Goal: Task Accomplishment & Management: Use online tool/utility

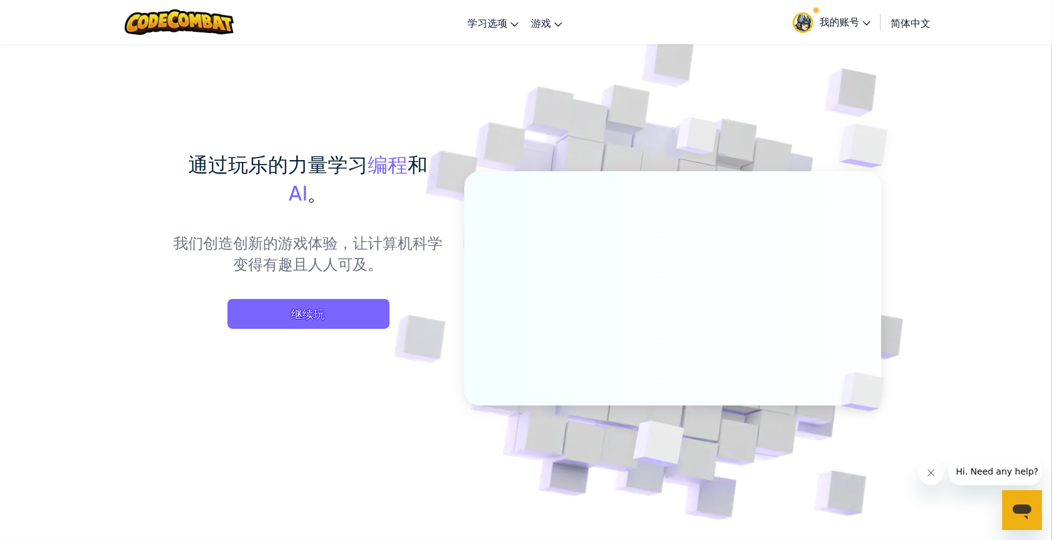
click at [819, 8] on link "我的账号" at bounding box center [831, 21] width 90 height 39
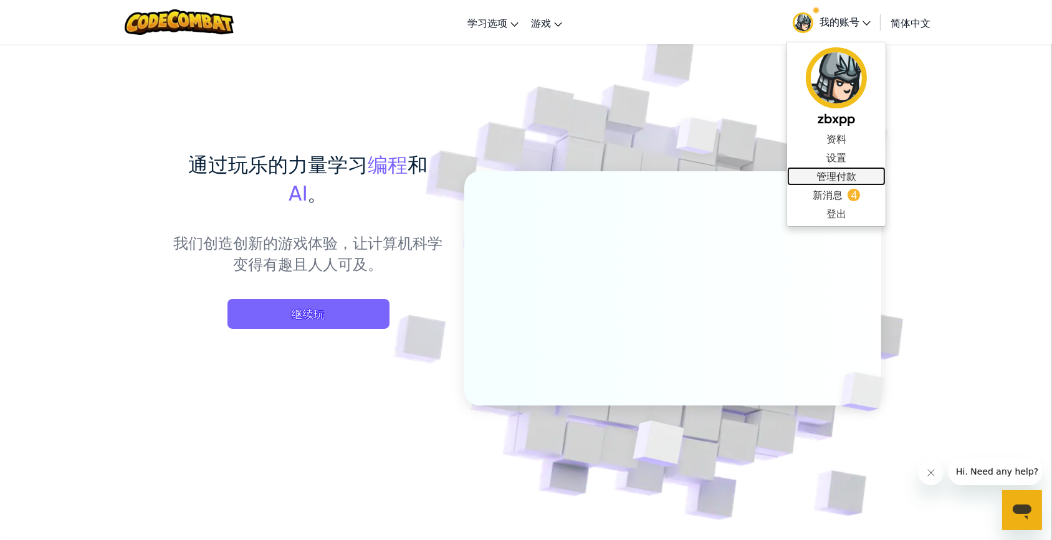
click at [835, 184] on link "管理付款" at bounding box center [836, 176] width 98 height 19
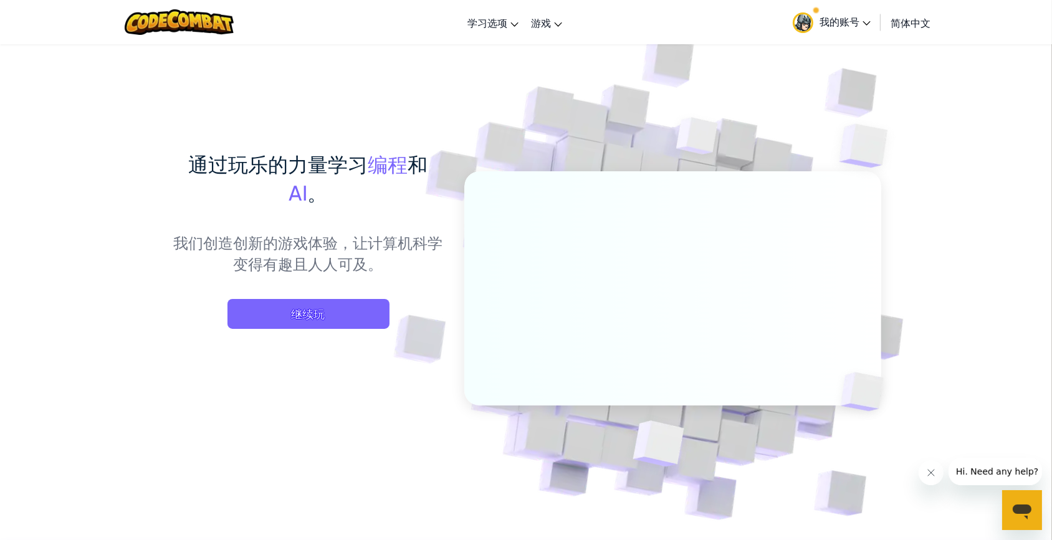
drag, startPoint x: 859, startPoint y: 11, endPoint x: 860, endPoint y: 24, distance: 13.1
click at [859, 12] on link "我的账号" at bounding box center [831, 21] width 90 height 39
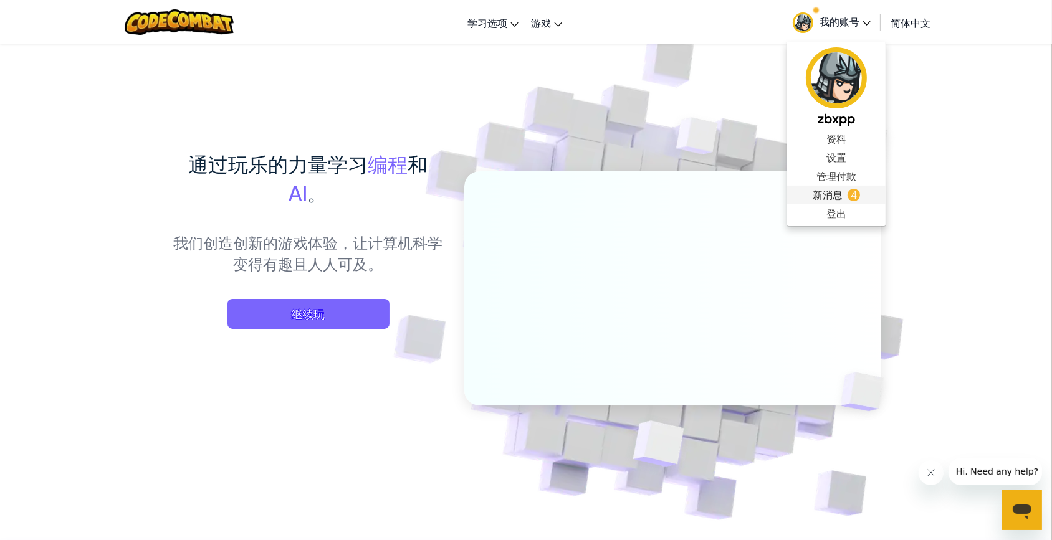
click at [836, 193] on span "新消息" at bounding box center [828, 195] width 30 height 15
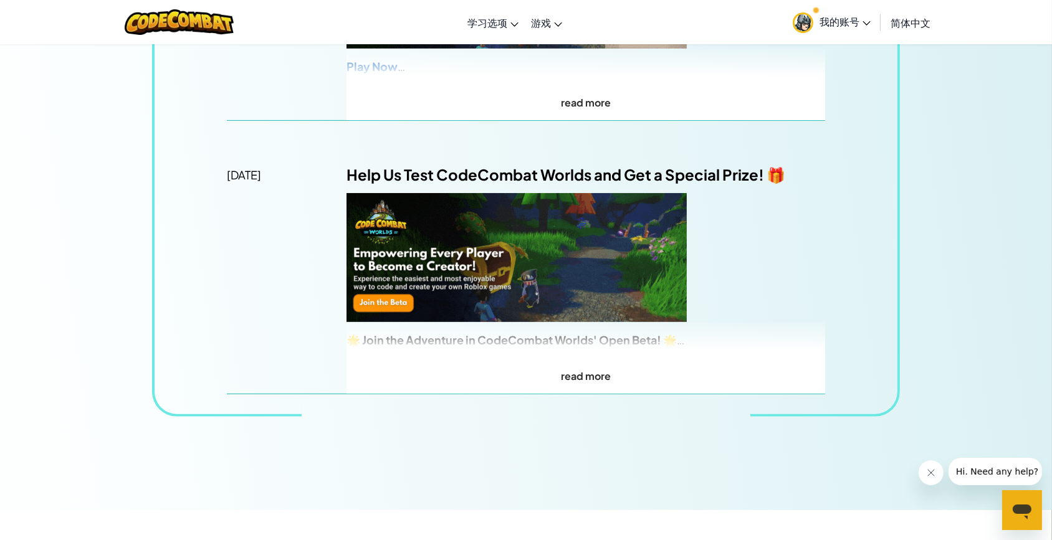
scroll to position [661, 0]
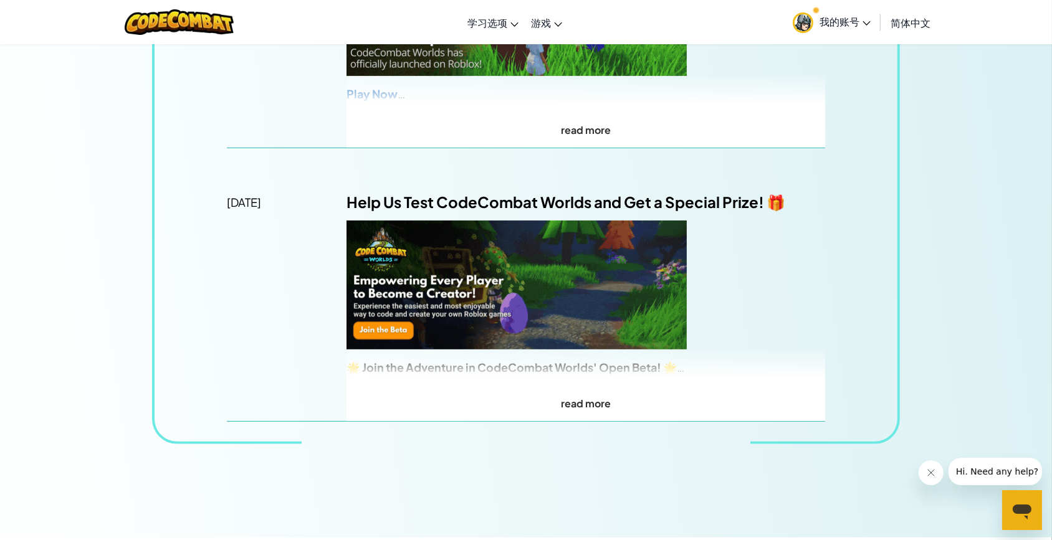
click at [859, 20] on span "我的账号" at bounding box center [845, 21] width 51 height 13
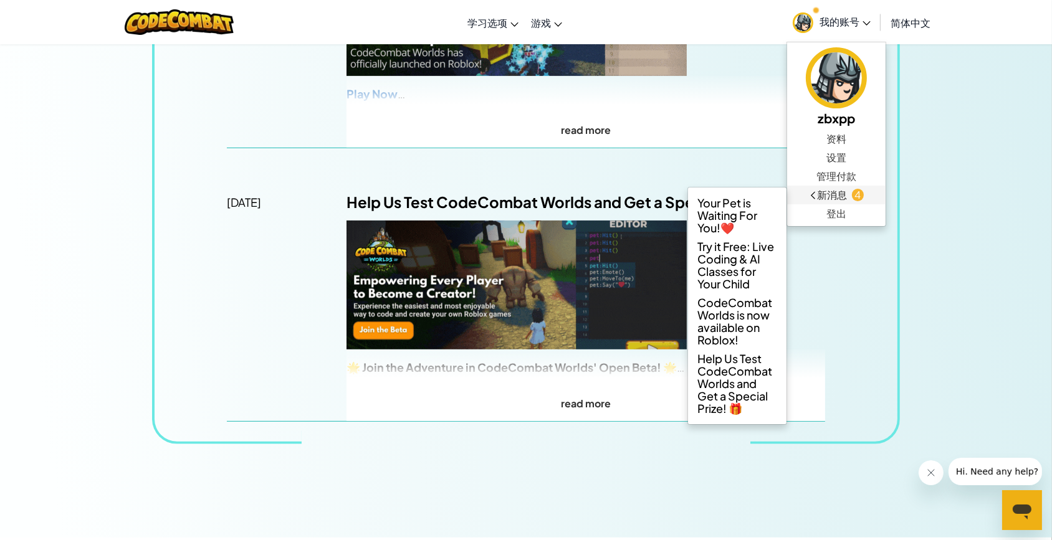
click at [805, 193] on link "新消息 4" at bounding box center [836, 195] width 98 height 19
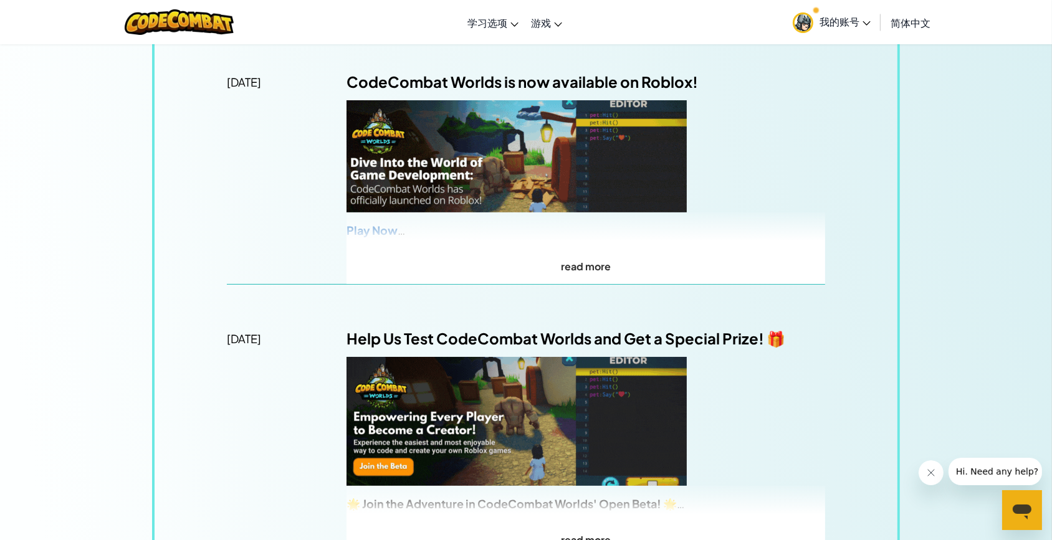
scroll to position [0, 0]
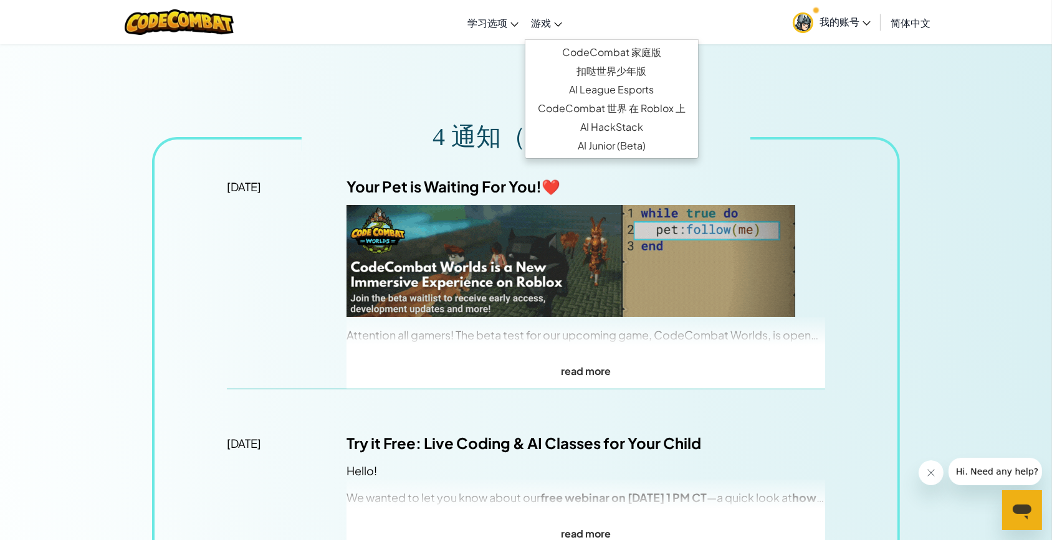
click at [550, 12] on link "游戏" at bounding box center [547, 23] width 44 height 34
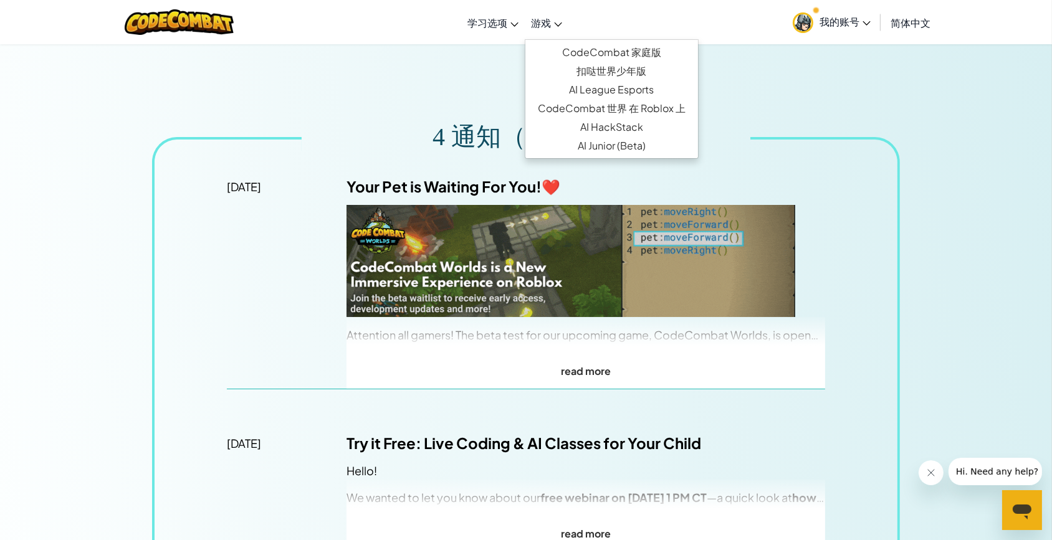
click at [542, 26] on link "游戏" at bounding box center [547, 23] width 44 height 34
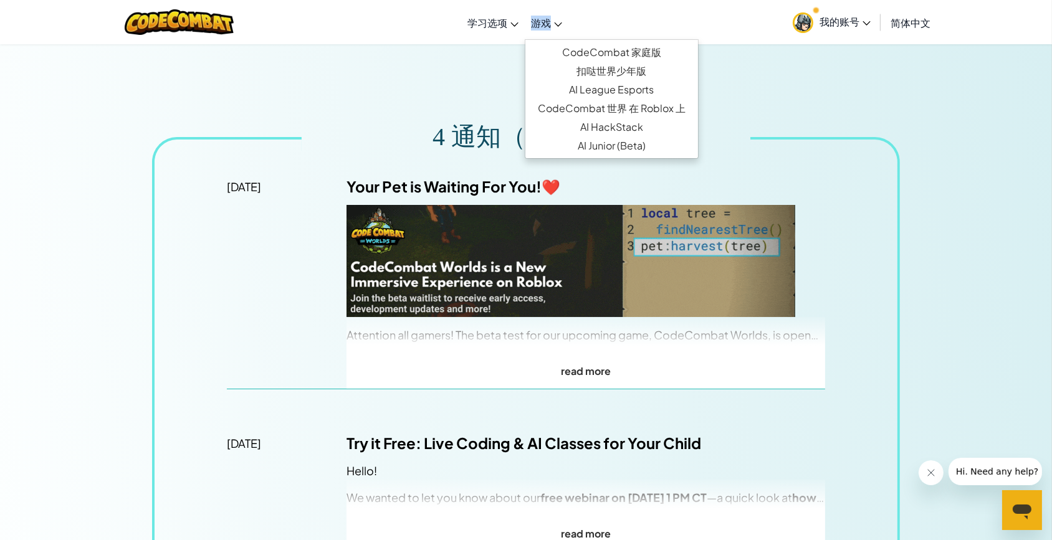
click at [542, 26] on span "游戏" at bounding box center [541, 22] width 20 height 13
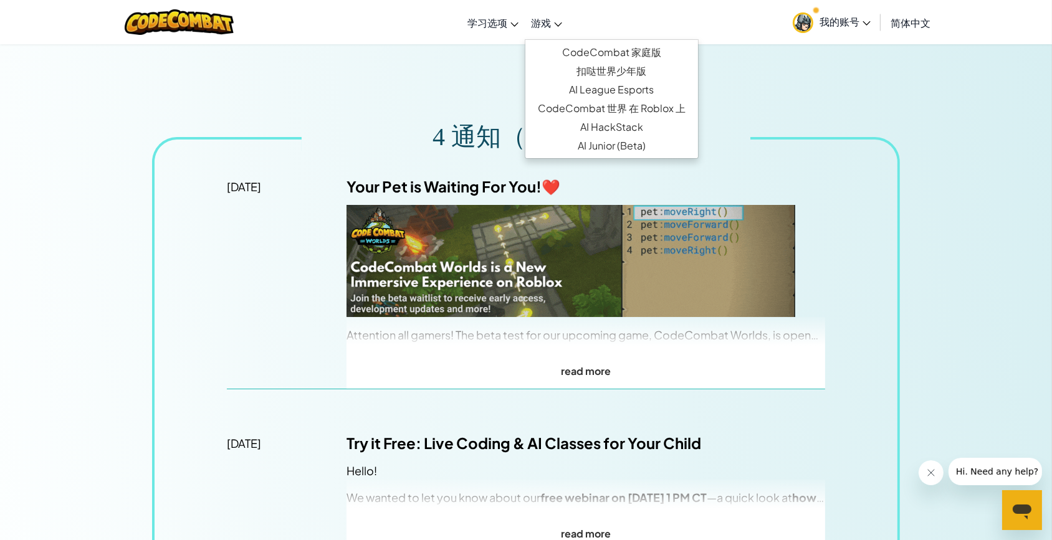
click at [868, 21] on icon at bounding box center [867, 23] width 8 height 4
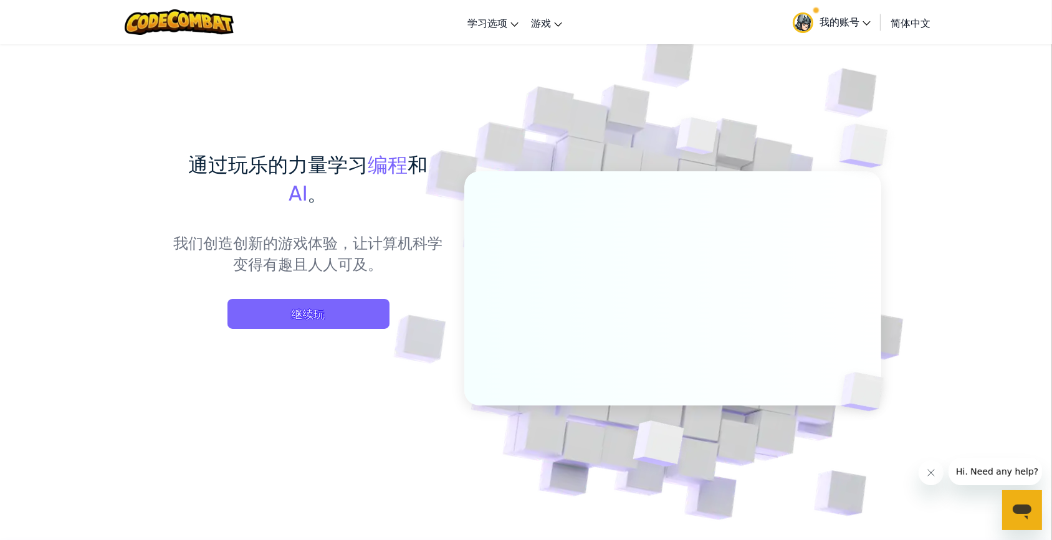
click at [841, 27] on span "我的账号" at bounding box center [845, 21] width 51 height 13
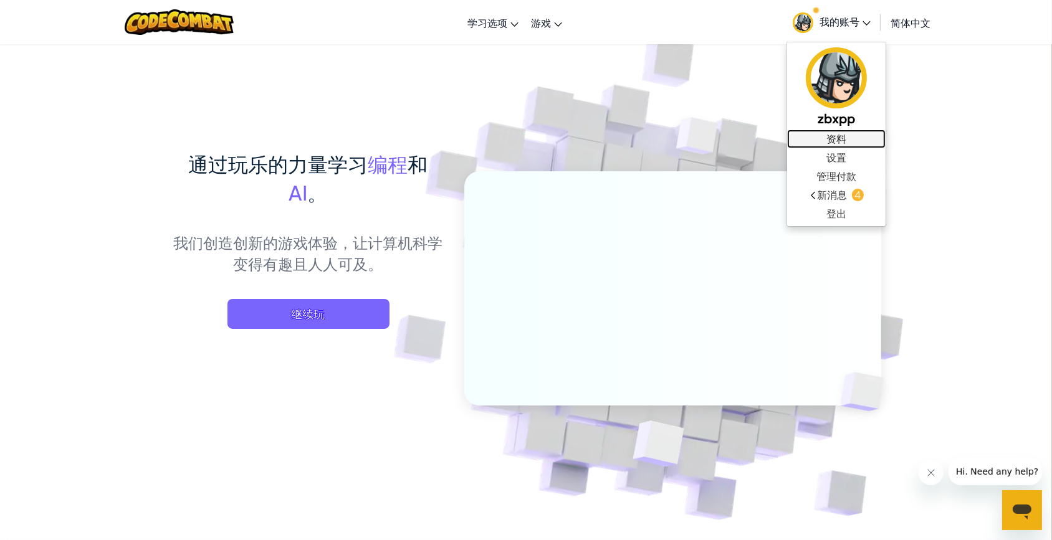
click at [836, 145] on link "资料" at bounding box center [836, 139] width 98 height 19
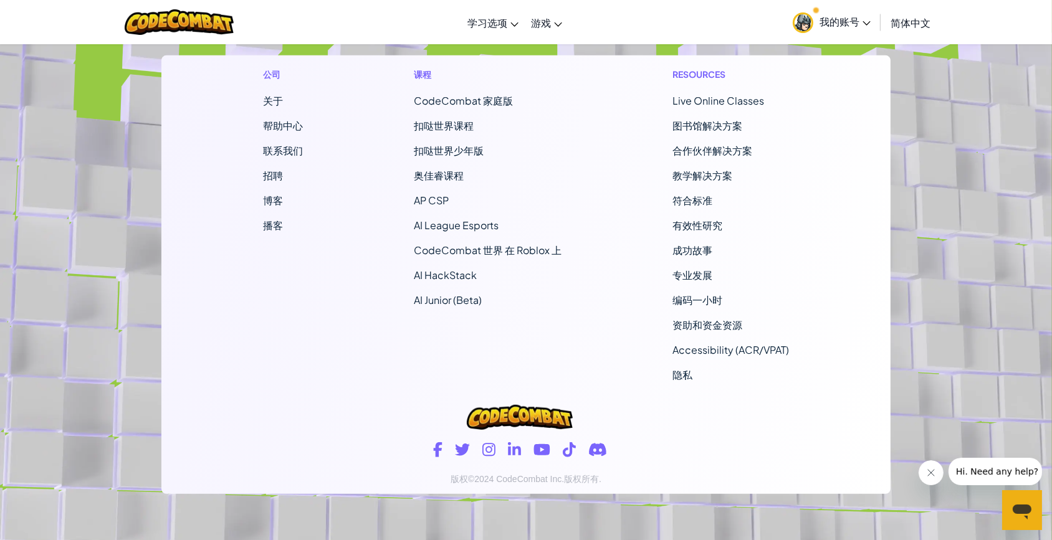
scroll to position [1053, 0]
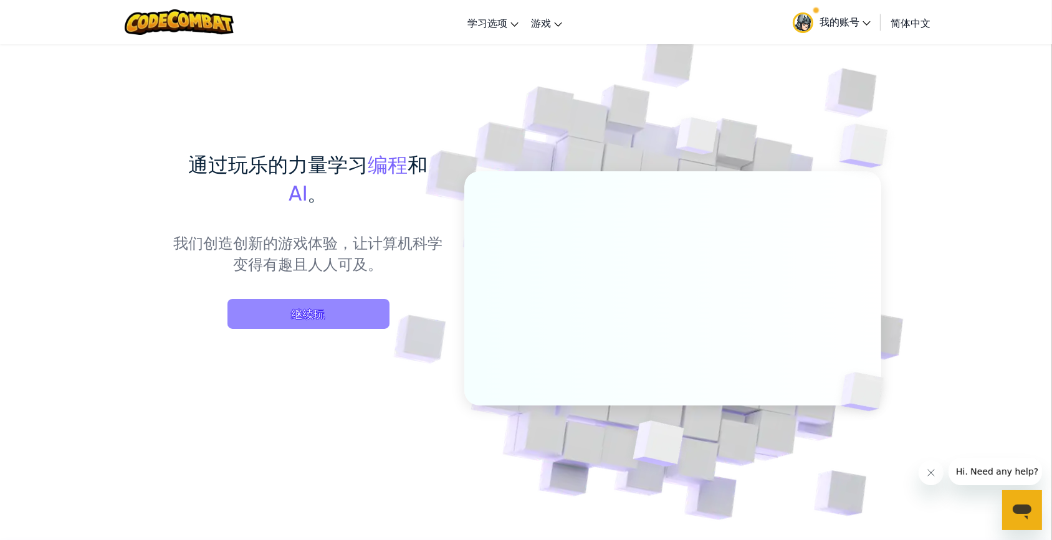
click at [334, 317] on span "继续玩" at bounding box center [308, 314] width 162 height 30
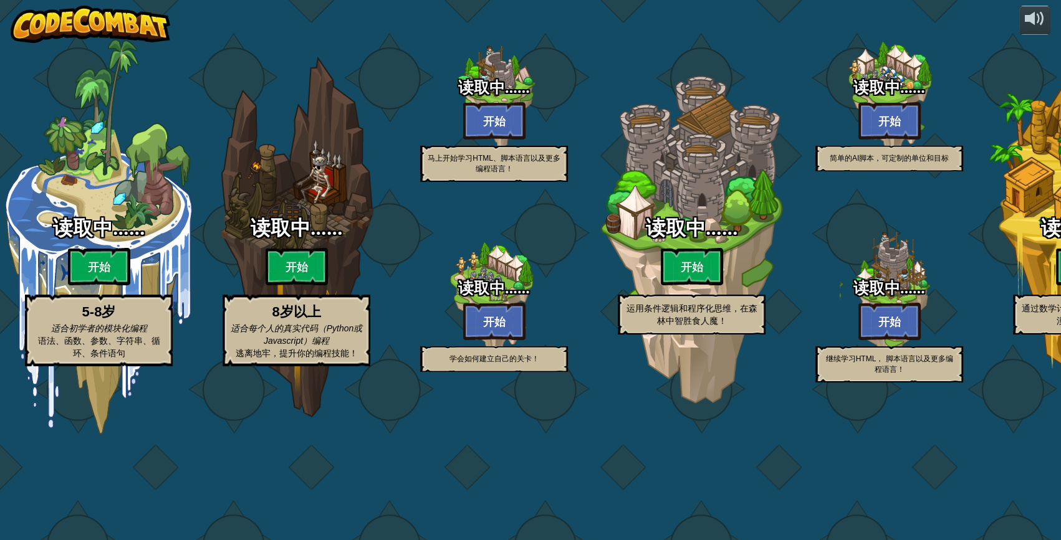
select select "zh-HANS"
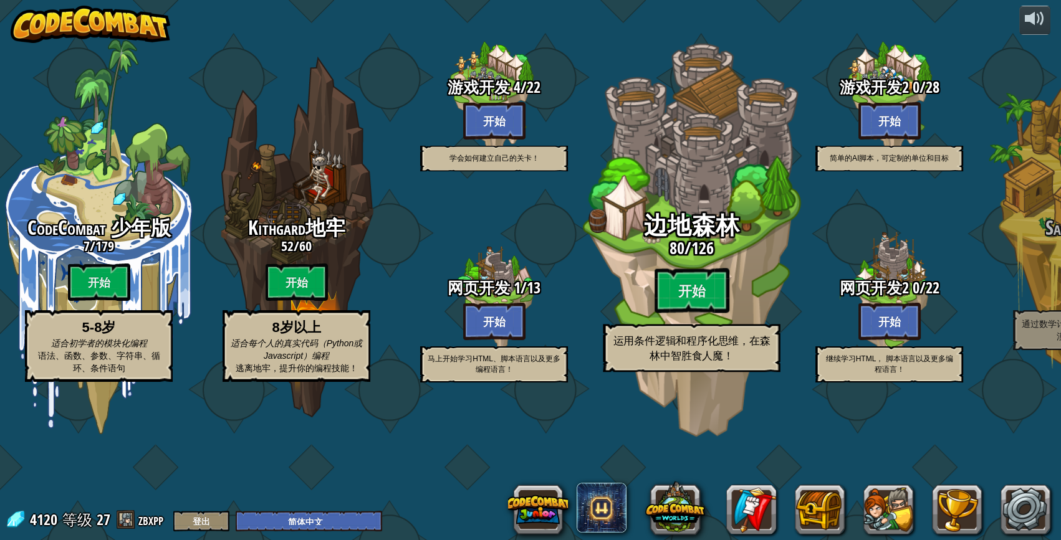
click at [715, 317] on div "边地森林 80 / 126 开始 运用条件逻辑和程序化思维，在森林中智胜食人魔！" at bounding box center [691, 292] width 237 height 159
select select "zh-HANS"
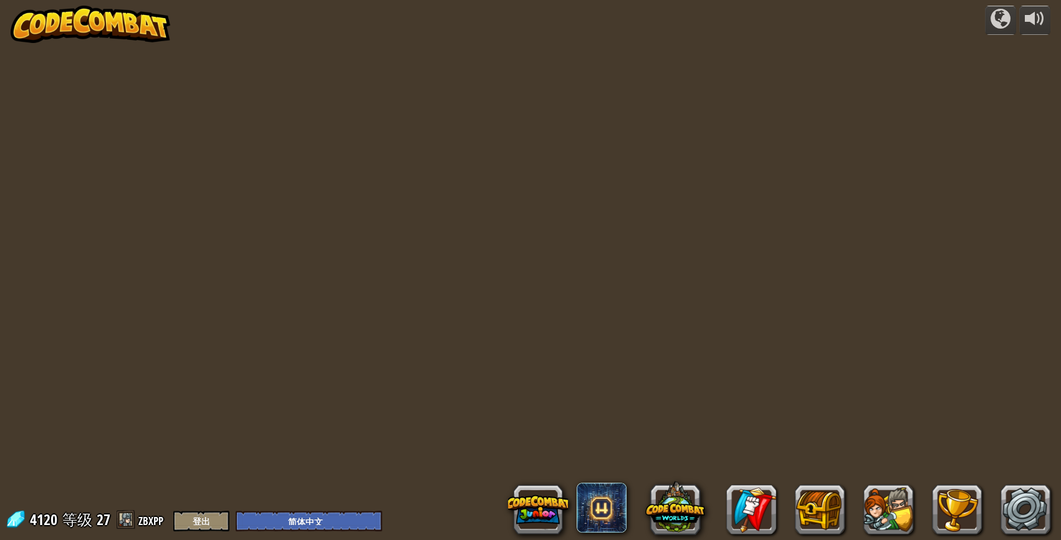
select select "zh-HANS"
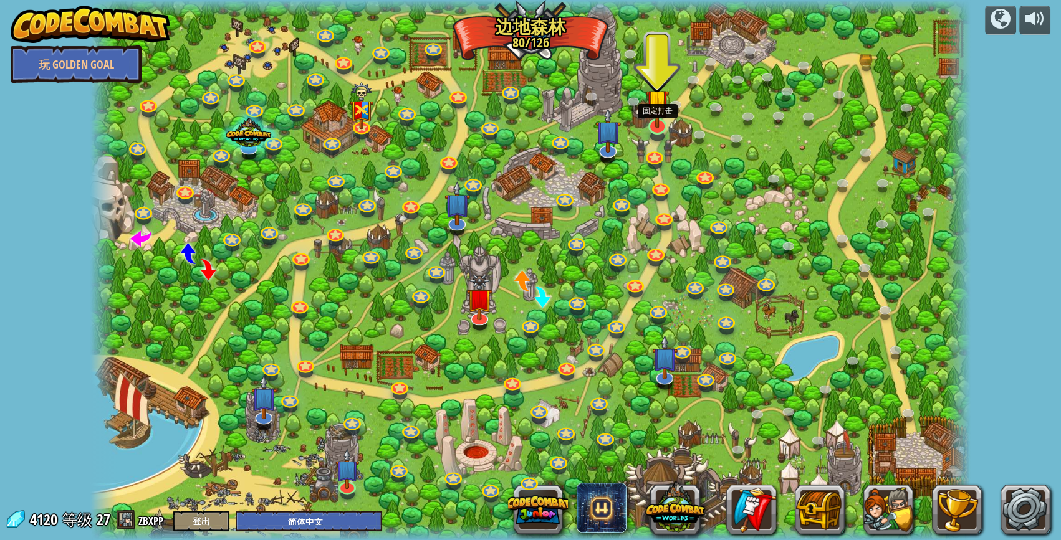
click at [663, 123] on img at bounding box center [658, 101] width 24 height 54
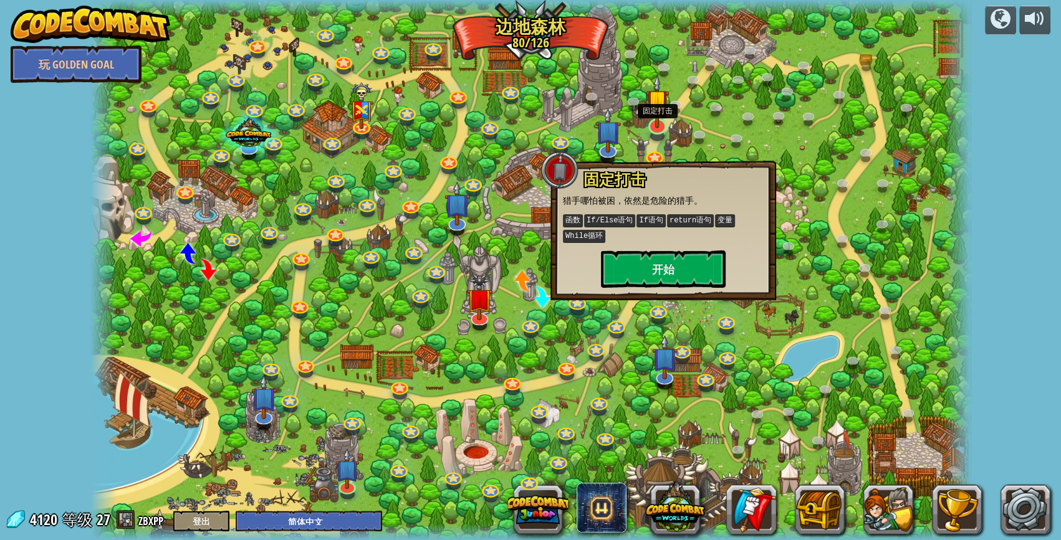
click at [663, 123] on img at bounding box center [658, 101] width 24 height 54
click at [671, 270] on button "开始" at bounding box center [663, 269] width 125 height 37
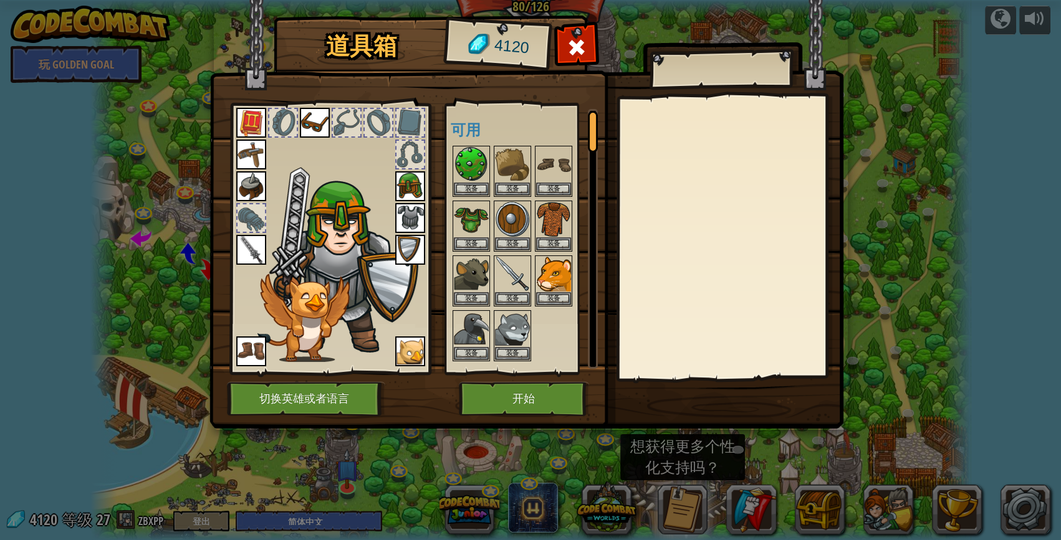
click at [353, 429] on div "道具箱 4120 可用 装备 装备 装备 装备 装备 装备 装备 装备 装备 装备 装备 装备 装备 装备 装备 装备 装备 装备 装备 装备 装备 (双击装…" at bounding box center [531, 224] width 634 height 411
click at [349, 396] on button "切换英雄或者语言" at bounding box center [306, 399] width 158 height 34
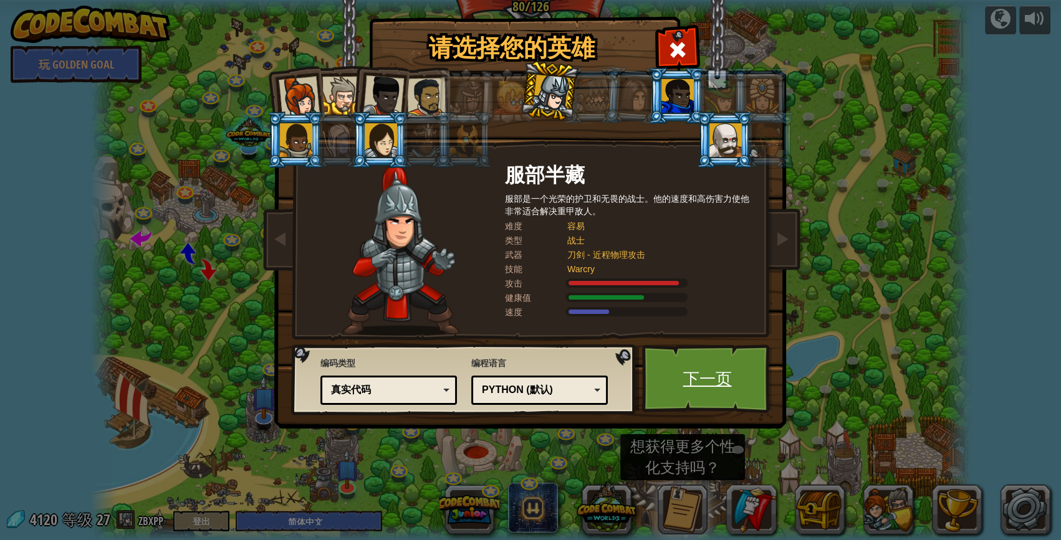
click at [682, 356] on link "下一页" at bounding box center [707, 379] width 130 height 69
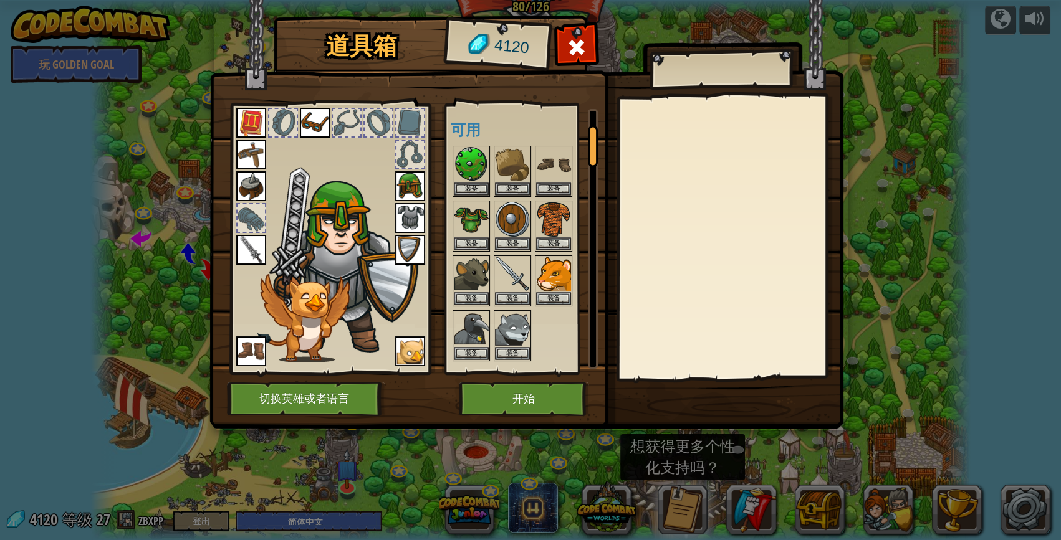
scroll to position [188, 0]
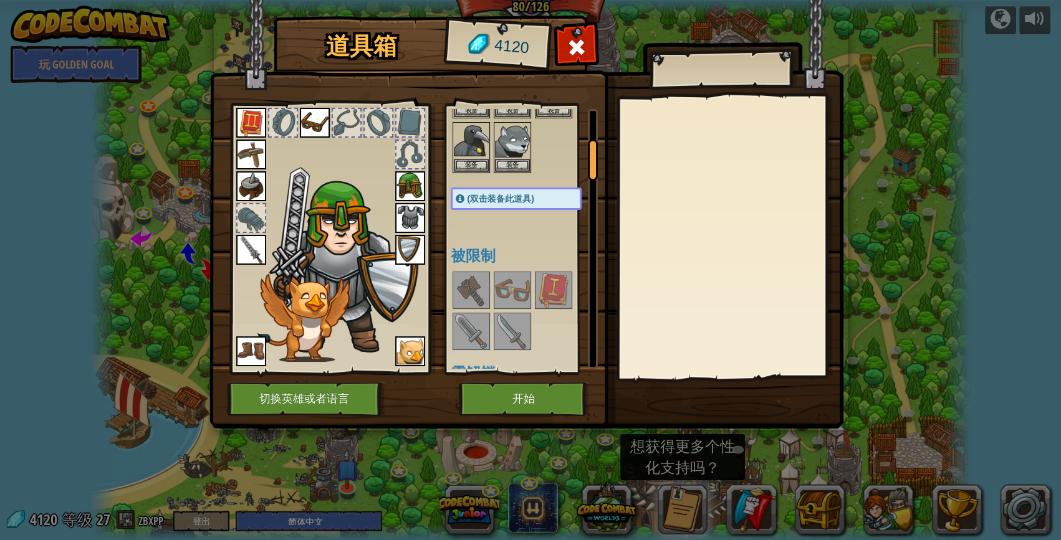
click at [527, 373] on div "可用 装备 装备 装备 装备 装备 装备 装备 装备 装备 装备 装备 装备 装备 装备 装备 装备 装备 装备 装备 装备 装备 (双击装备此道具) 被限制…" at bounding box center [521, 238] width 153 height 271
click at [511, 398] on button "开始" at bounding box center [524, 399] width 130 height 34
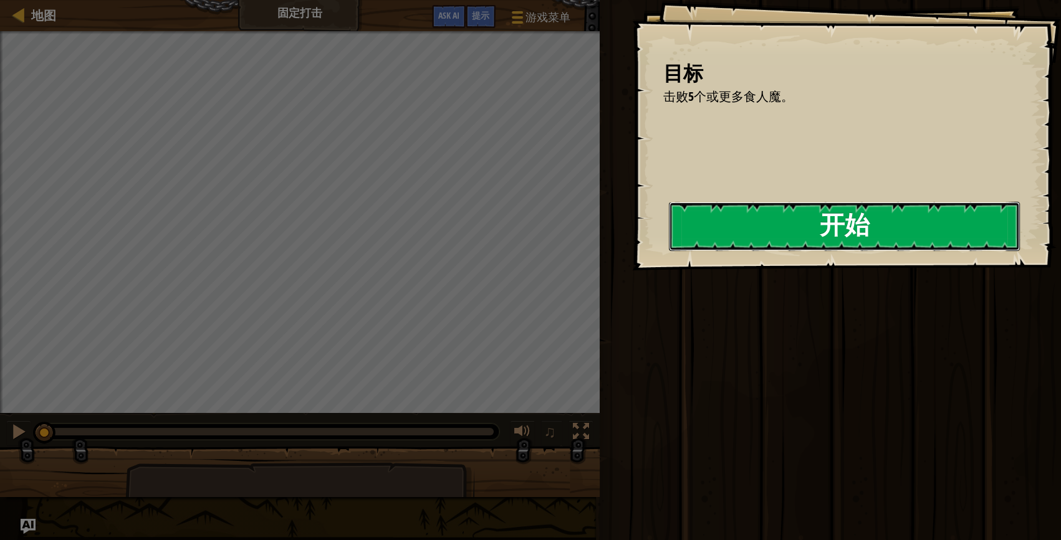
click at [856, 234] on button "开始" at bounding box center [844, 226] width 351 height 49
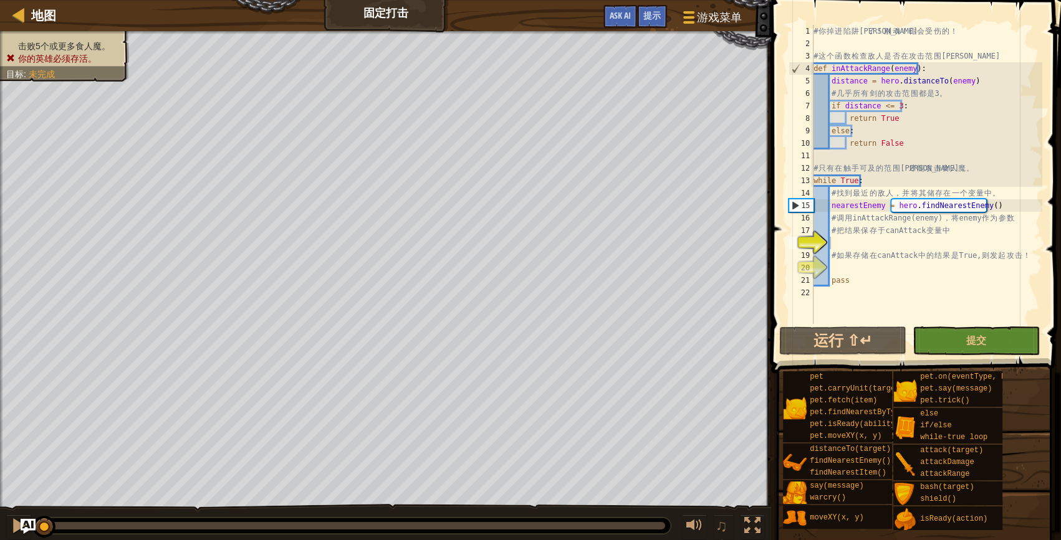
click at [600, 18] on div "游戏菜单 完成 提示 Ask AI" at bounding box center [673, 19] width 152 height 29
click at [618, 6] on button "Ask AI" at bounding box center [620, 16] width 34 height 23
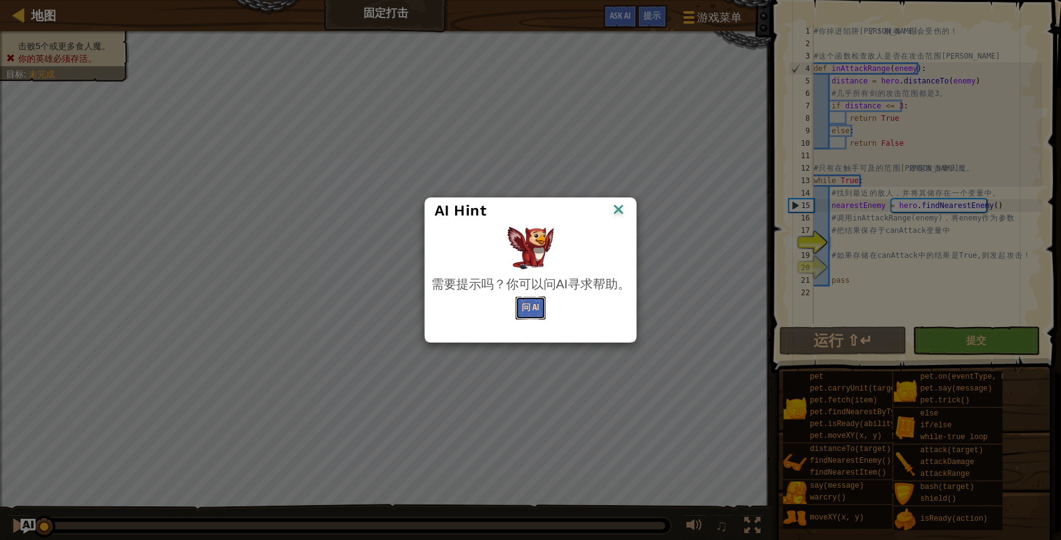
click at [530, 310] on button "问 AI" at bounding box center [530, 308] width 30 height 23
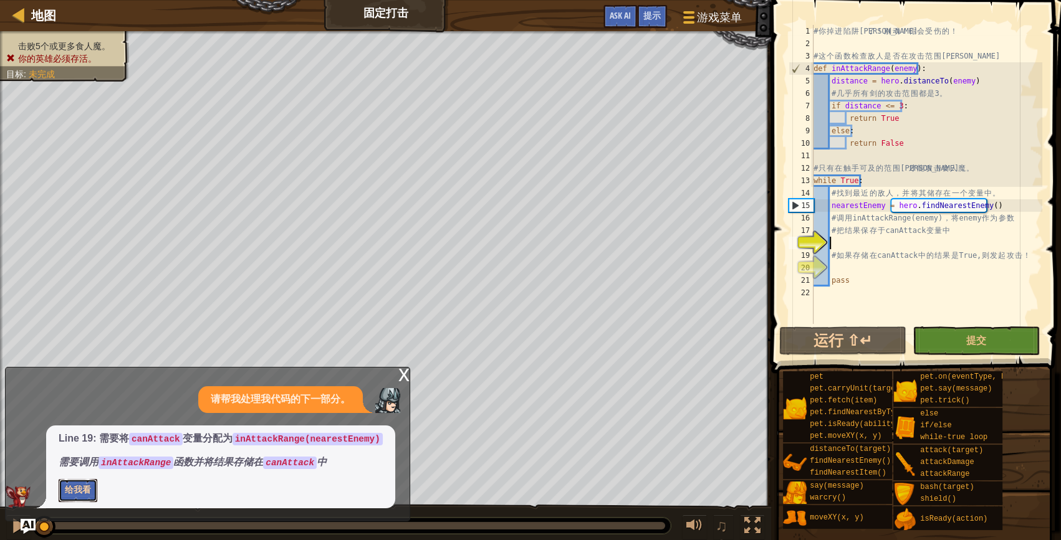
click at [79, 490] on button "给我看" at bounding box center [78, 490] width 39 height 23
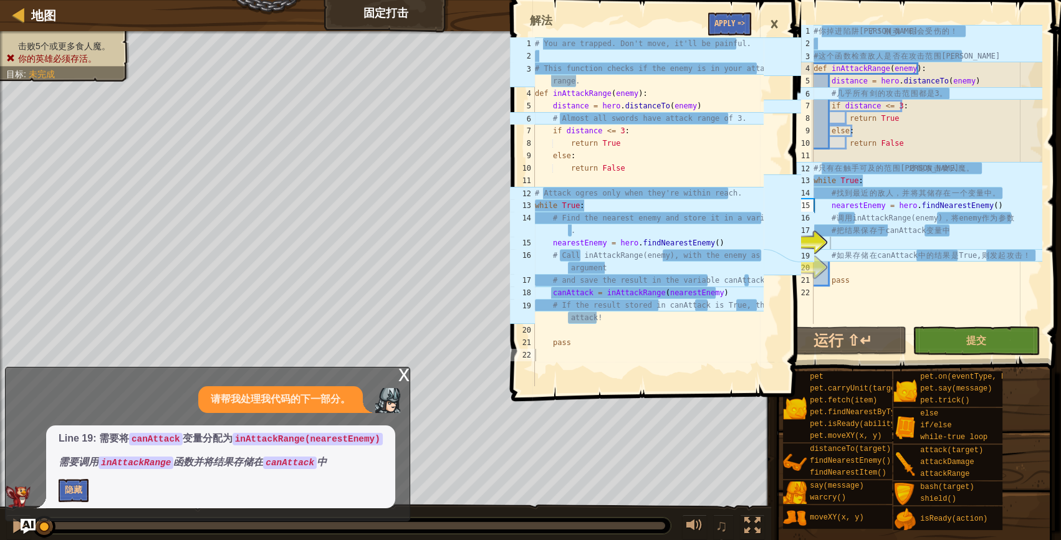
click at [841, 241] on div "# 你 掉 进 陷 阱 里 了 ！ 别 动 ！ 你 会 受 伤 的 ！ # 这 个 函 数 检 查 敌 人 是 否 在 攻 击 范 围 内 。 def inA…" at bounding box center [926, 187] width 231 height 324
drag, startPoint x: 546, startPoint y: 300, endPoint x: 557, endPoint y: 290, distance: 14.1
click at [557, 290] on div "# You are trapped. [PERSON_NAME]'t move, it'll be painful. # This function chec…" at bounding box center [647, 224] width 231 height 374
type textarea "canAttack = inAttackRange(nearestEnemy) # If the result stored in canAttack is …"
drag, startPoint x: 557, startPoint y: 290, endPoint x: 600, endPoint y: 353, distance: 76.1
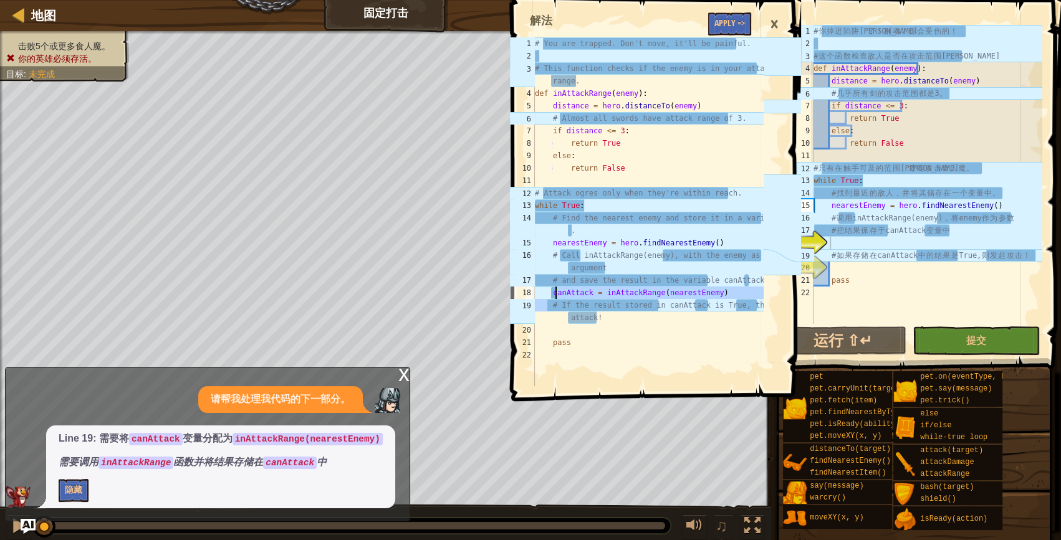
click at [600, 353] on div "# You are trapped. [PERSON_NAME]'t move, it'll be painful. # This function chec…" at bounding box center [647, 224] width 231 height 374
click at [966, 241] on div "# 你 掉 进 陷 阱 里 了 ！ 别 动 ！ 你 会 受 伤 的 ！ # 这 个 函 数 检 查 敌 人 是 否 在 攻 击 范 围 内 。 def inA…" at bounding box center [926, 187] width 231 height 324
type textarea "canAttack = inAttackRange(nearestEnemy)"
drag, startPoint x: 552, startPoint y: 294, endPoint x: 717, endPoint y: 294, distance: 165.8
click at [717, 294] on div "# You are trapped. [PERSON_NAME]'t move, it'll be painful. # This function chec…" at bounding box center [647, 224] width 231 height 374
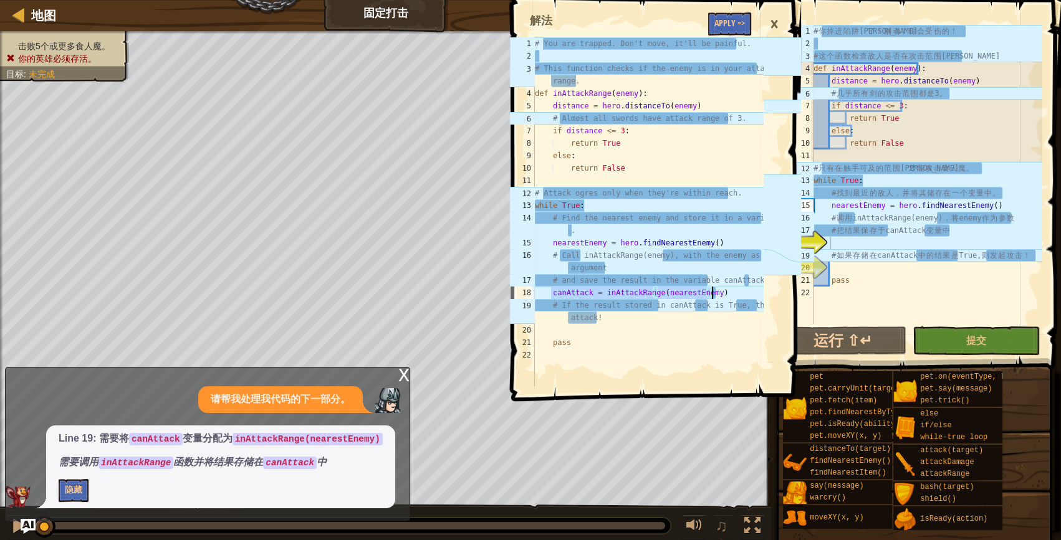
drag, startPoint x: 717, startPoint y: 294, endPoint x: 690, endPoint y: 294, distance: 27.4
click at [878, 246] on div "# 你 掉 进 陷 阱 里 了 ！ 别 动 ！ 你 会 受 伤 的 ！ # 这 个 函 数 检 查 敌 人 是 否 在 攻 击 范 围 内 。 def inA…" at bounding box center [926, 187] width 231 height 324
paste textarea "canAttack = inAttackRange(nearestEnemy)"
type textarea "canAttack = inAttackRange(nearestEnemy)"
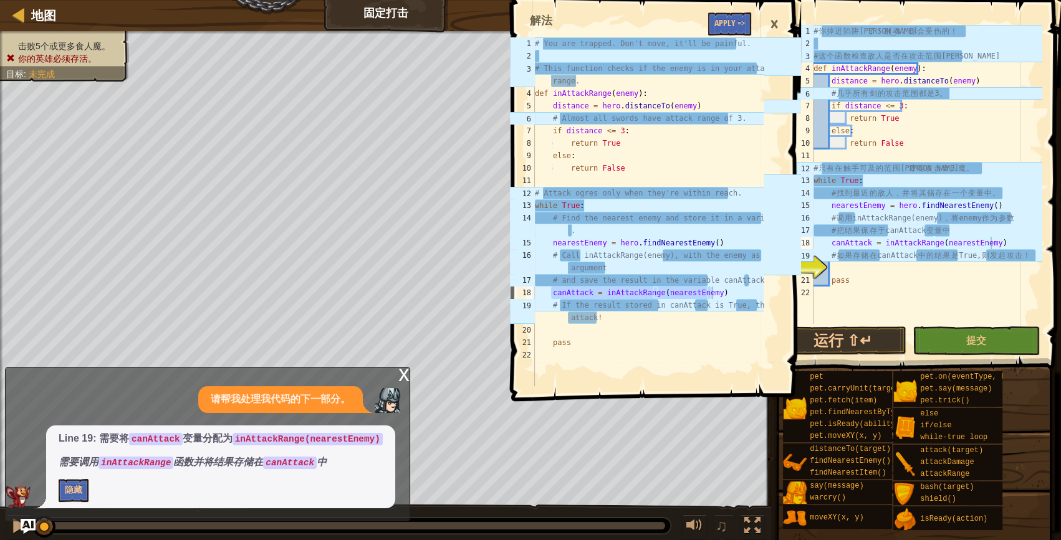
click at [773, 14] on div "×" at bounding box center [773, 24] width 21 height 29
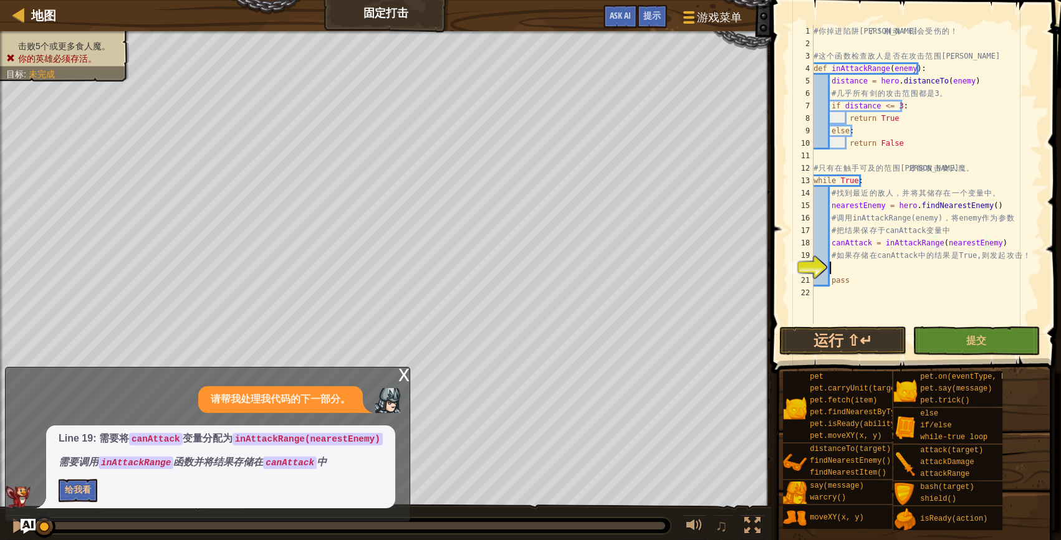
click at [946, 264] on div "# 你 掉 进 陷 阱 里 了 ！ 别 动 ！ 你 会 受 伤 的 ！ # 这 个 函 数 检 查 敌 人 是 否 在 攻 击 范 围 内 。 def inA…" at bounding box center [926, 187] width 231 height 324
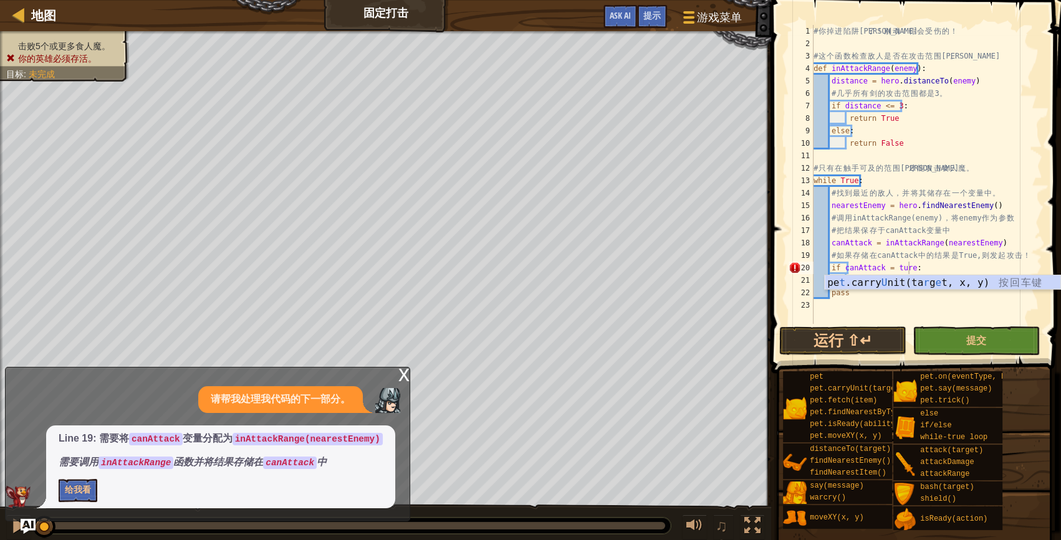
type textarea "if canAttack = ture:"
click at [909, 310] on div "# 你 掉 进 陷 阱 里 了 ！ 别 动 ！ 你 会 受 伤 的 ！ # 这 个 函 数 检 查 敌 人 是 否 在 攻 击 范 围 内 。 def inA…" at bounding box center [926, 187] width 231 height 324
click at [864, 278] on div "# 你 掉 进 陷 阱 里 了 ！ 别 动 ！ 你 会 受 伤 的 ！ # 这 个 函 数 检 查 敌 人 是 否 在 攻 击 范 围 内 。 def inA…" at bounding box center [926, 187] width 231 height 324
type textarea "h"
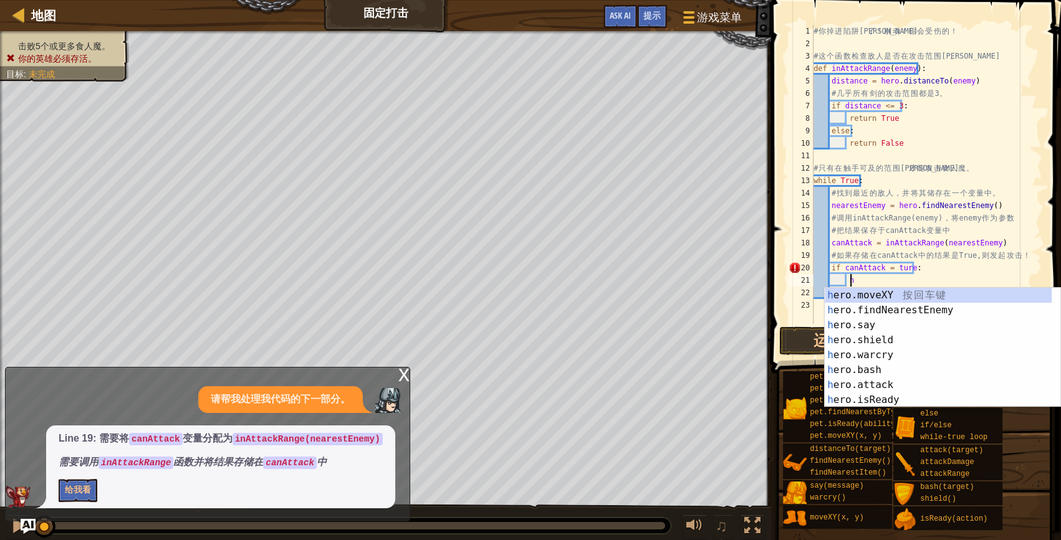
scroll to position [6, 2]
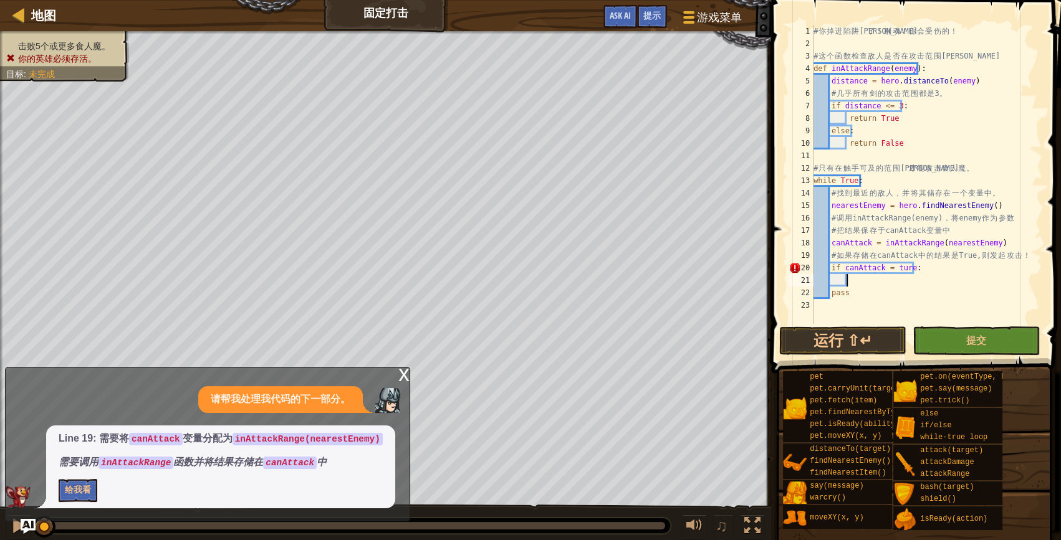
type textarea "h"
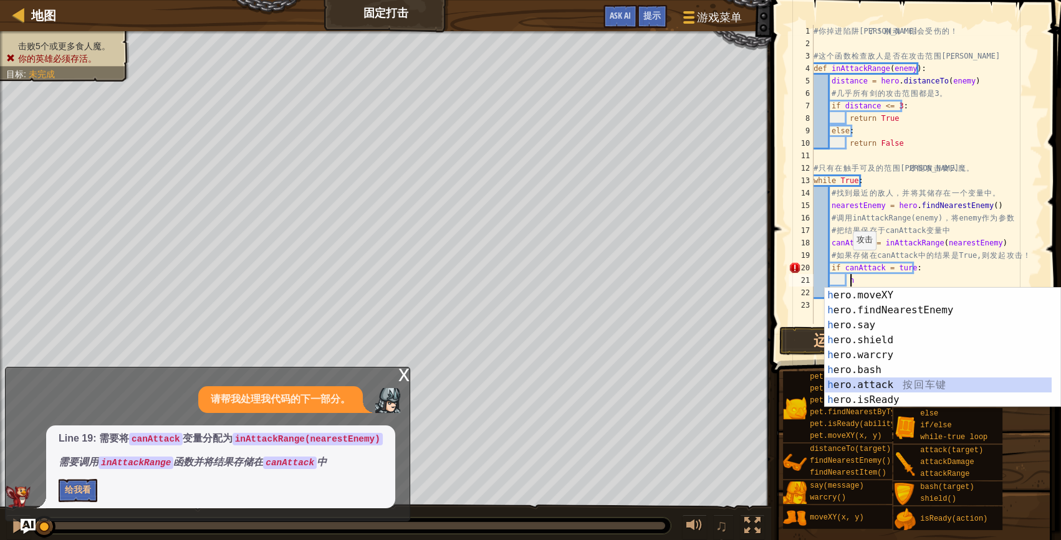
click at [904, 383] on div "h ero.moveXY 按 回 车 键 h ero.findNearestEnemy 按 回 车 键 h ero.say 按 回 车 键 h ero.shi…" at bounding box center [937, 363] width 227 height 150
type textarea "hero.attack(enemy)"
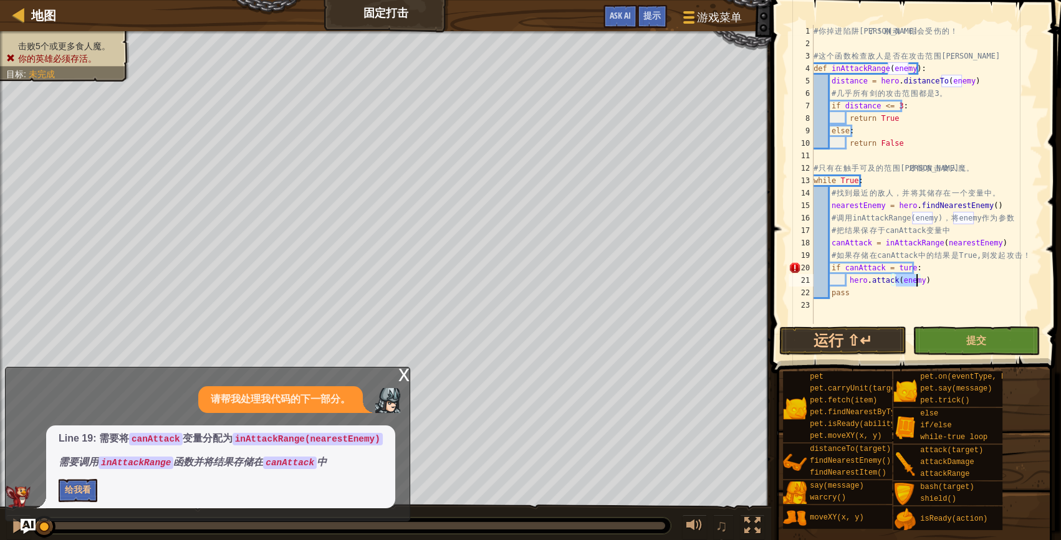
click at [867, 308] on div "# 你 掉 进 陷 阱 里 了 ！ 别 动 ！ 你 会 受 伤 的 ！ # 这 个 函 数 检 查 敌 人 是 否 在 攻 击 范 围 内 。 def inA…" at bounding box center [926, 187] width 231 height 324
click at [793, 265] on div "20" at bounding box center [800, 268] width 25 height 12
type textarea "if canAttack = ture:"
click at [833, 327] on button "运行 ⇧↵" at bounding box center [842, 341] width 127 height 29
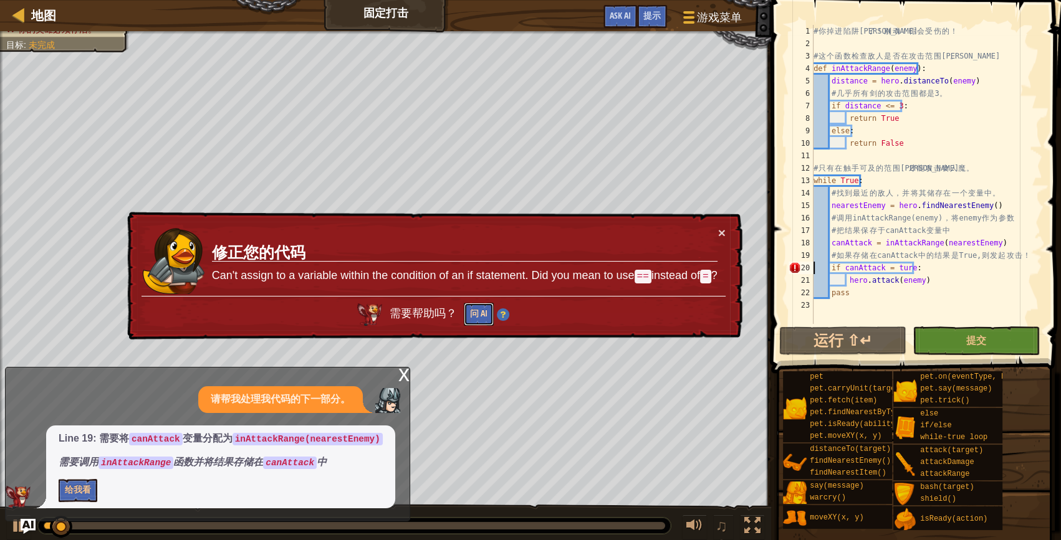
click at [471, 310] on button "问 AI" at bounding box center [479, 314] width 30 height 23
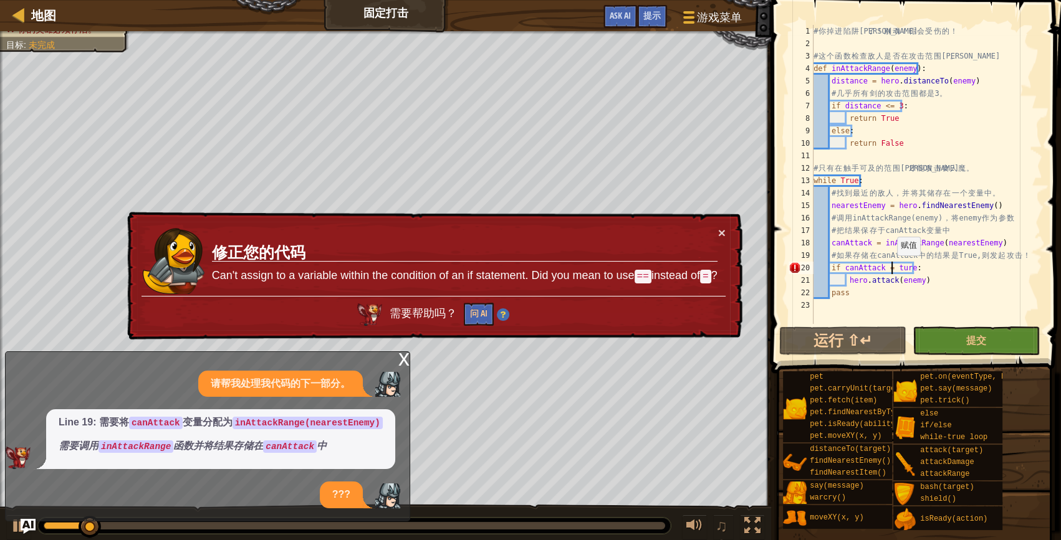
click at [891, 267] on div "# 你 掉 进 陷 阱 里 了 ！ 别 动 ！ 你 会 受 伤 的 ！ # 这 个 函 数 检 查 敌 人 是 否 在 攻 击 范 围 内 。 def inA…" at bounding box center [926, 187] width 231 height 324
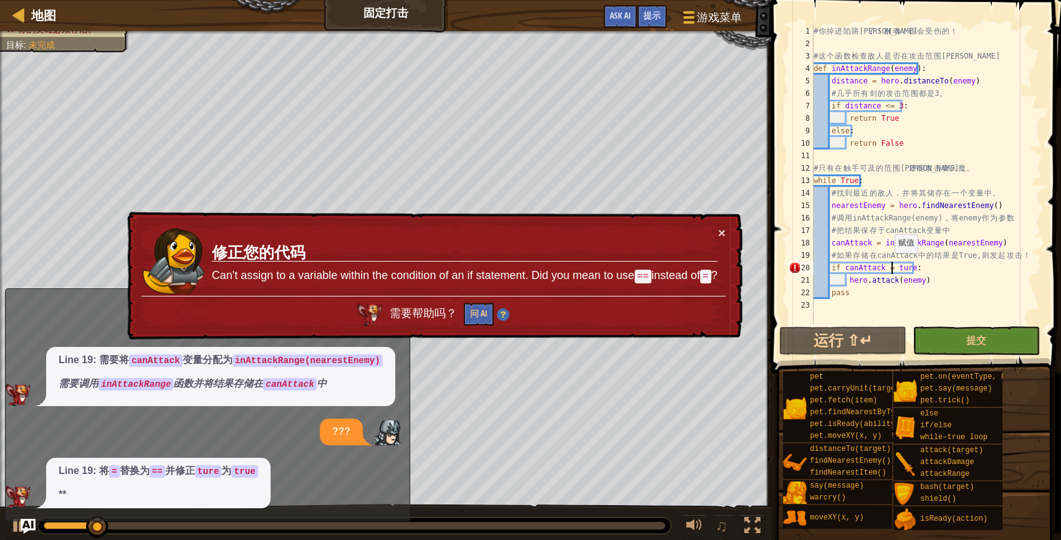
click at [887, 265] on div "# 你 掉 进 陷 阱 里 了 ！ 别 动 ！ 你 会 受 伤 的 ！ # 这 个 函 数 检 查 敌 人 是 否 在 攻 击 范 围 内 。 def inA…" at bounding box center [926, 187] width 231 height 324
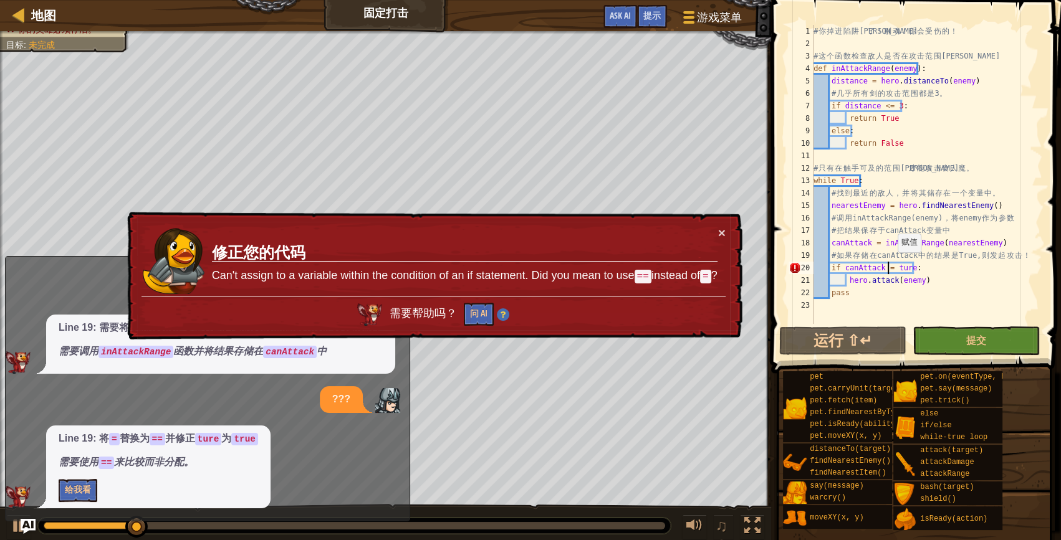
scroll to position [6, 6]
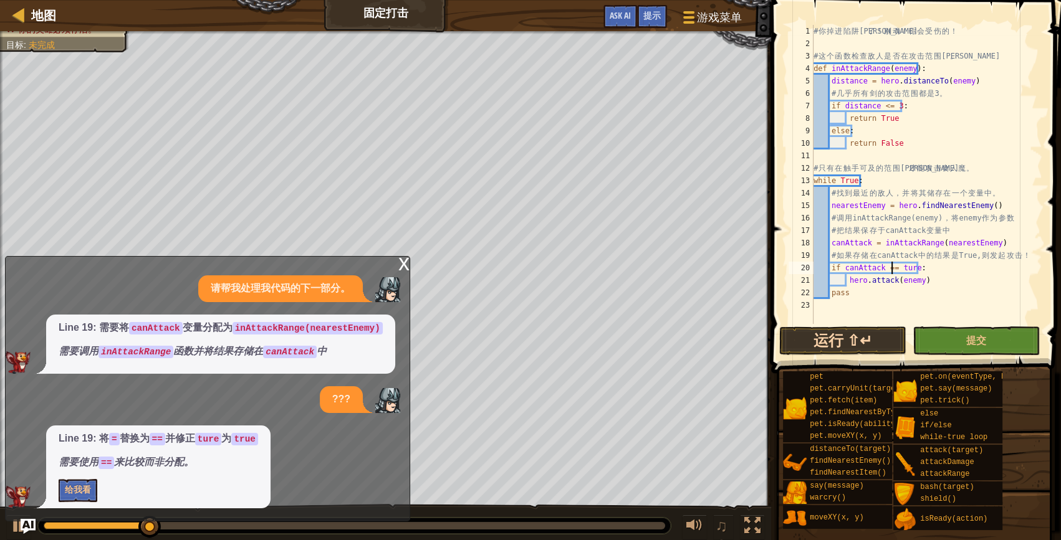
type textarea "if canAttack == ture:"
click at [881, 337] on button "运行 ⇧↵" at bounding box center [842, 341] width 127 height 29
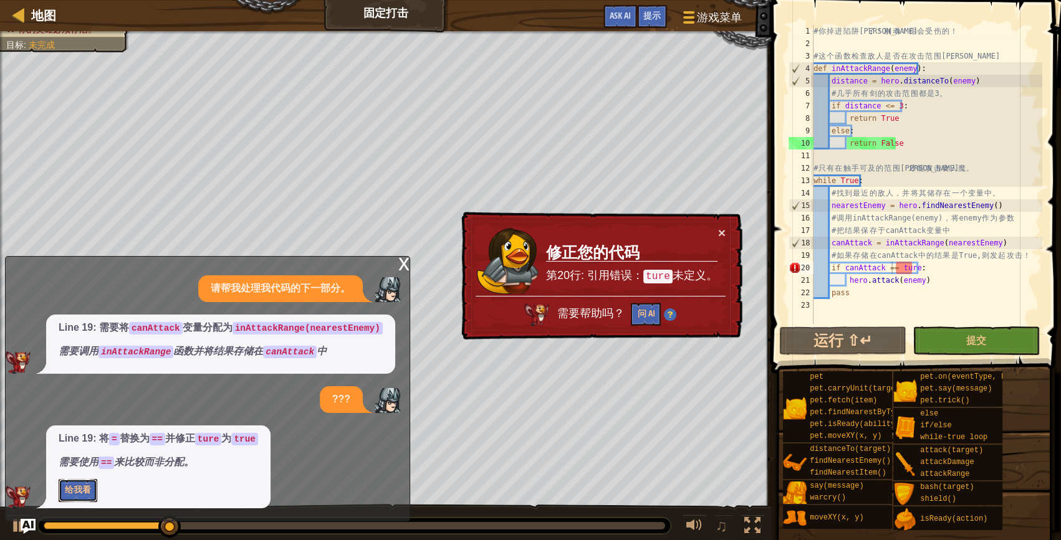
drag, startPoint x: 72, startPoint y: 494, endPoint x: 90, endPoint y: 485, distance: 20.3
click at [77, 494] on button "给我看" at bounding box center [78, 490] width 39 height 23
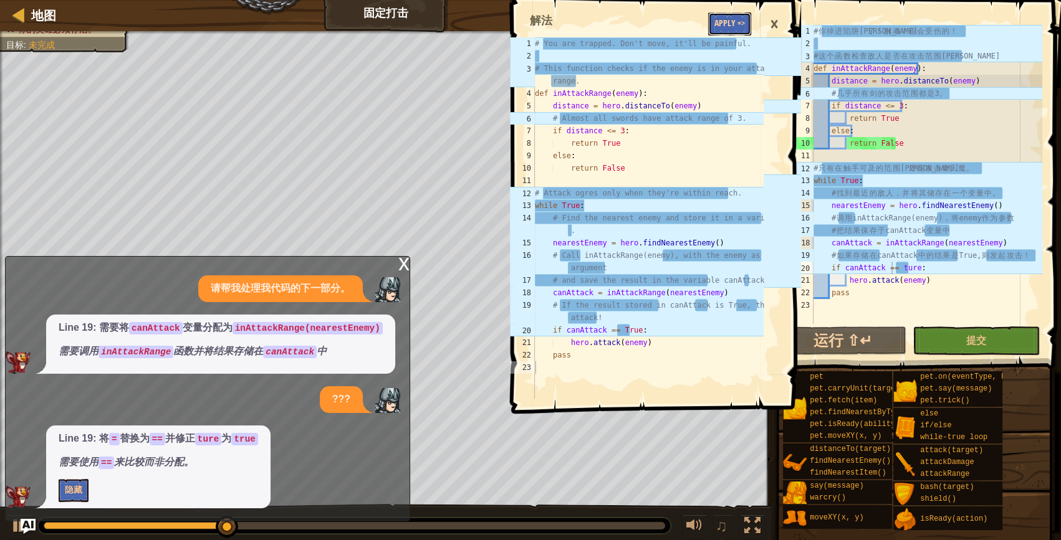
click at [742, 14] on button "Apply =>" at bounding box center [729, 23] width 43 height 23
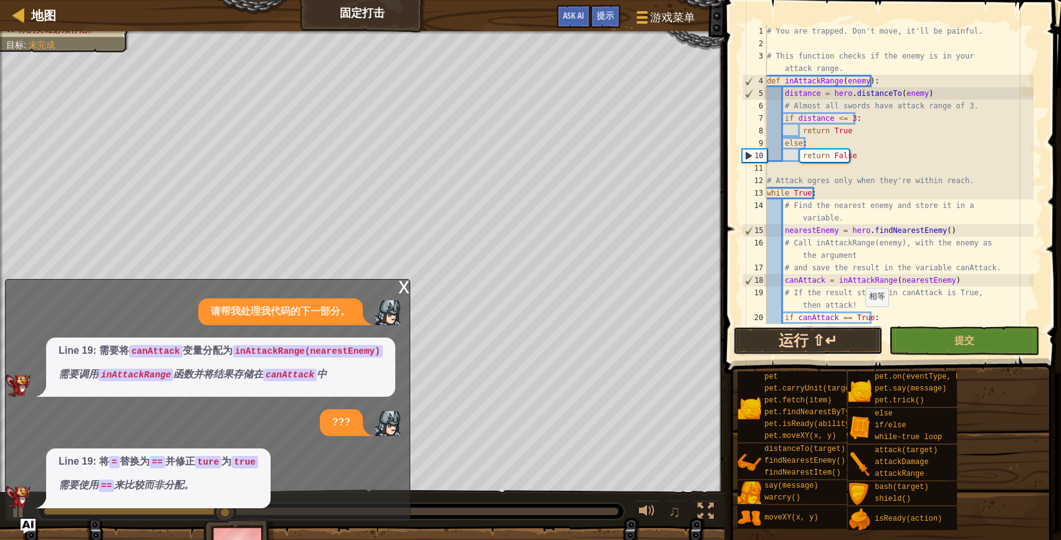
click at [864, 353] on button "运行 ⇧↵" at bounding box center [808, 341] width 150 height 29
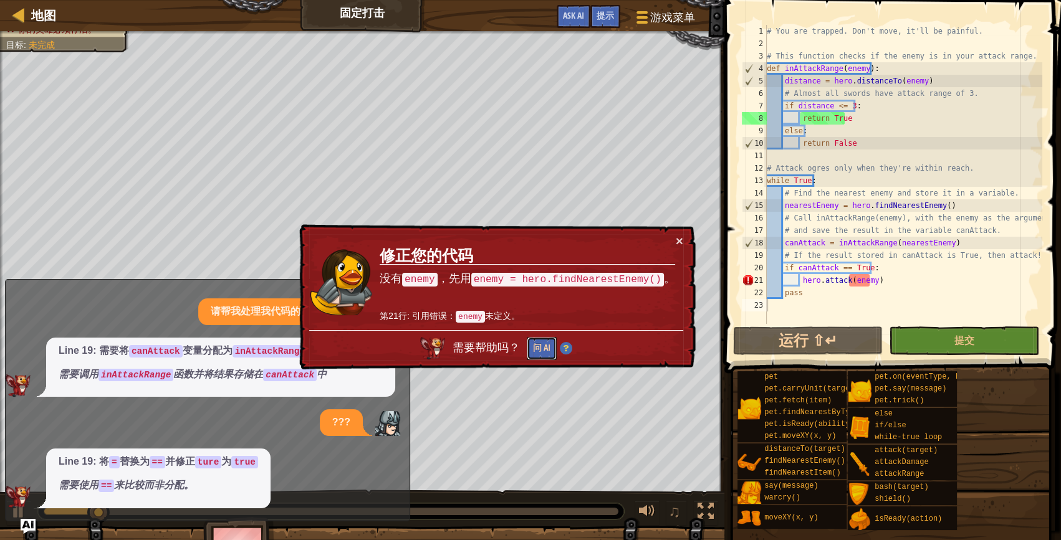
click at [556, 351] on button "问 AI" at bounding box center [542, 348] width 30 height 23
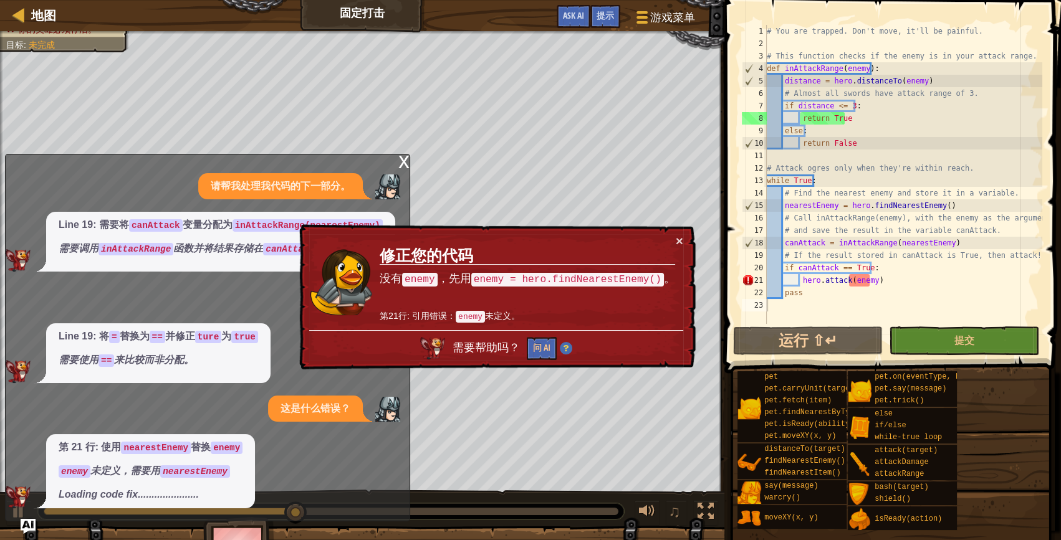
click at [668, 229] on div "× 修正您的代码 没有 enemy ，先用 enemy = hero.findNearestEnemy() 。 第21行: 引用错误： enemy 未定义。 …" at bounding box center [496, 296] width 399 height 145
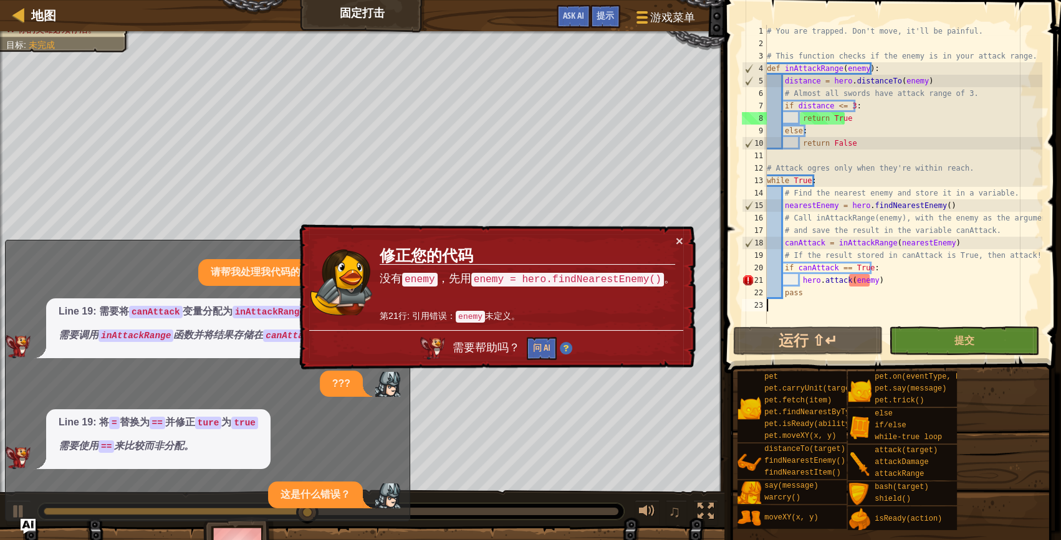
click at [684, 239] on div "× 修正您的代码 没有 enemy ，先用 enemy = hero.findNearestEnemy() 。 第21行: 引用错误： enemy 未定义。 …" at bounding box center [496, 296] width 399 height 145
click at [679, 239] on button "×" at bounding box center [679, 240] width 7 height 13
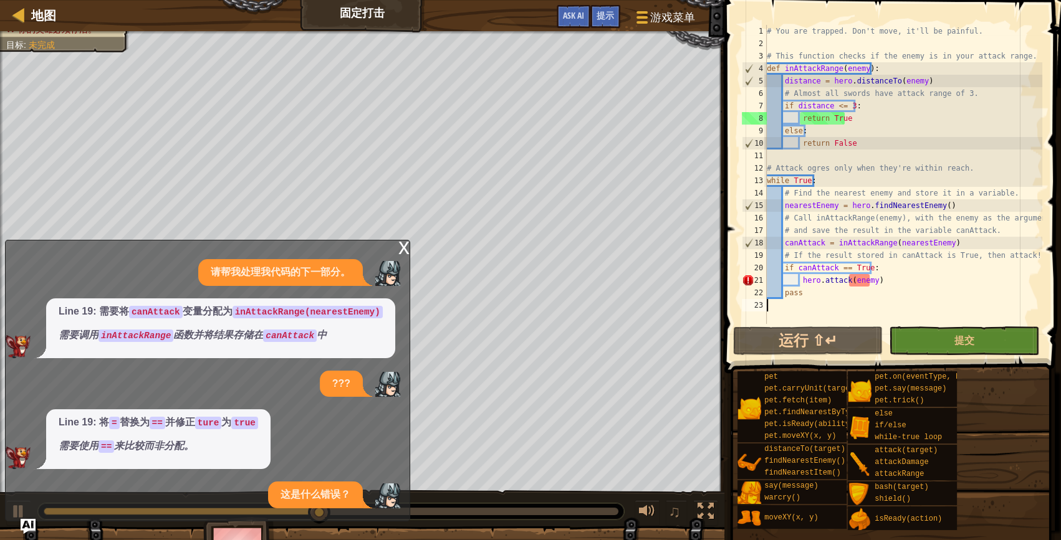
scroll to position [2, 0]
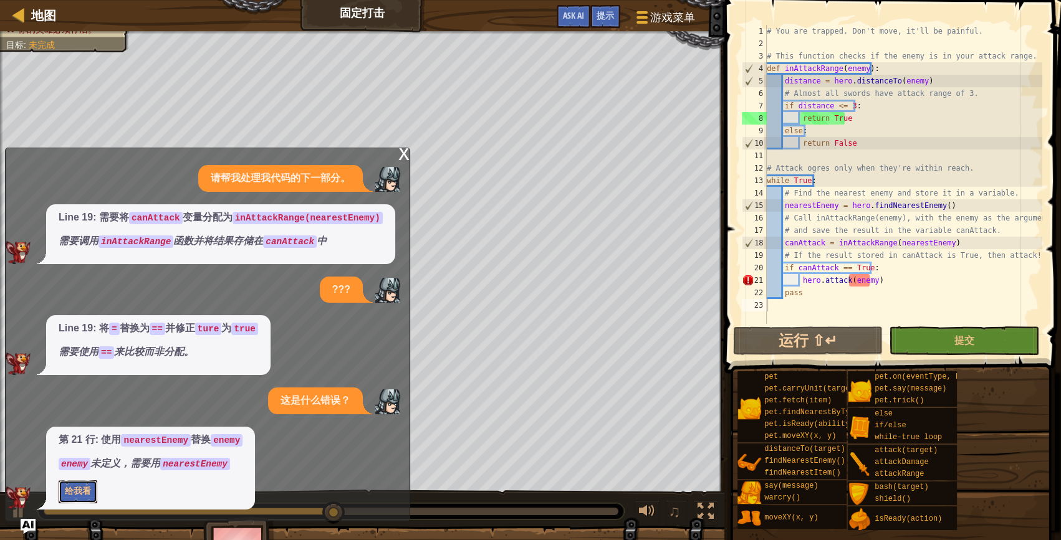
drag, startPoint x: 88, startPoint y: 492, endPoint x: 109, endPoint y: 476, distance: 26.7
click at [88, 492] on button "给我看" at bounding box center [78, 491] width 39 height 23
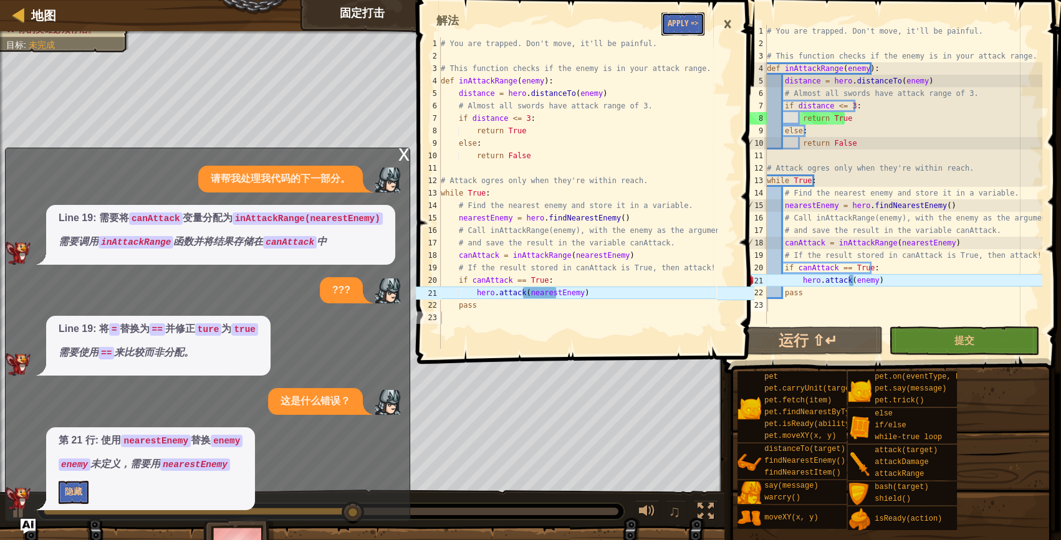
drag, startPoint x: 678, startPoint y: 17, endPoint x: 684, endPoint y: 25, distance: 10.2
click at [679, 17] on button "Apply =>" at bounding box center [682, 23] width 43 height 23
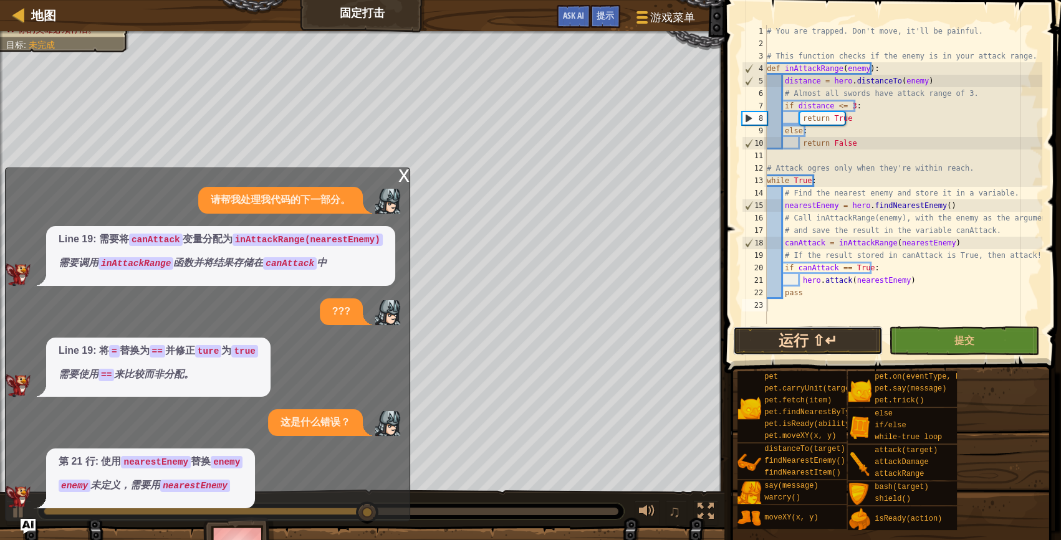
click at [861, 335] on button "运行 ⇧↵" at bounding box center [808, 341] width 150 height 29
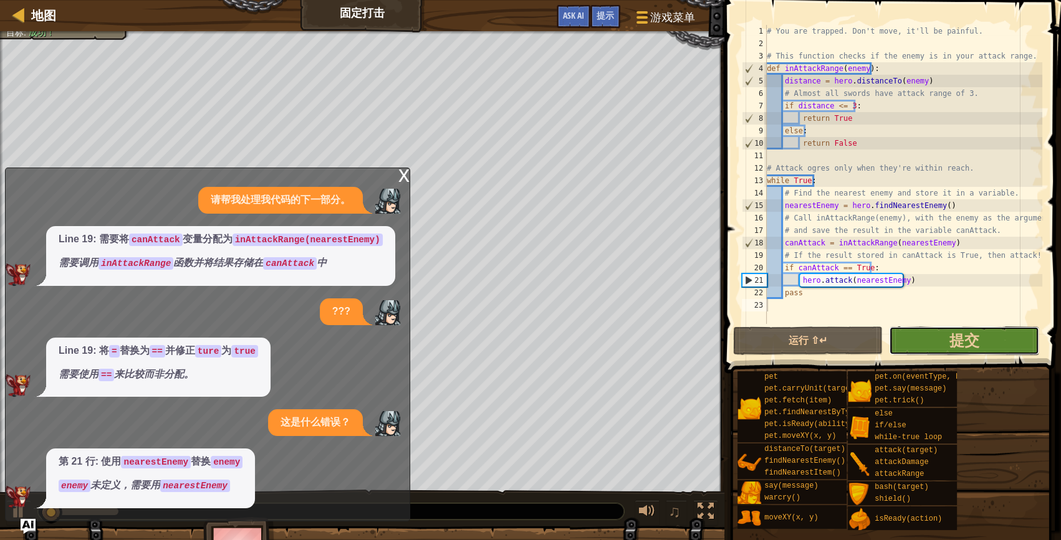
click at [909, 337] on button "提交" at bounding box center [964, 341] width 150 height 29
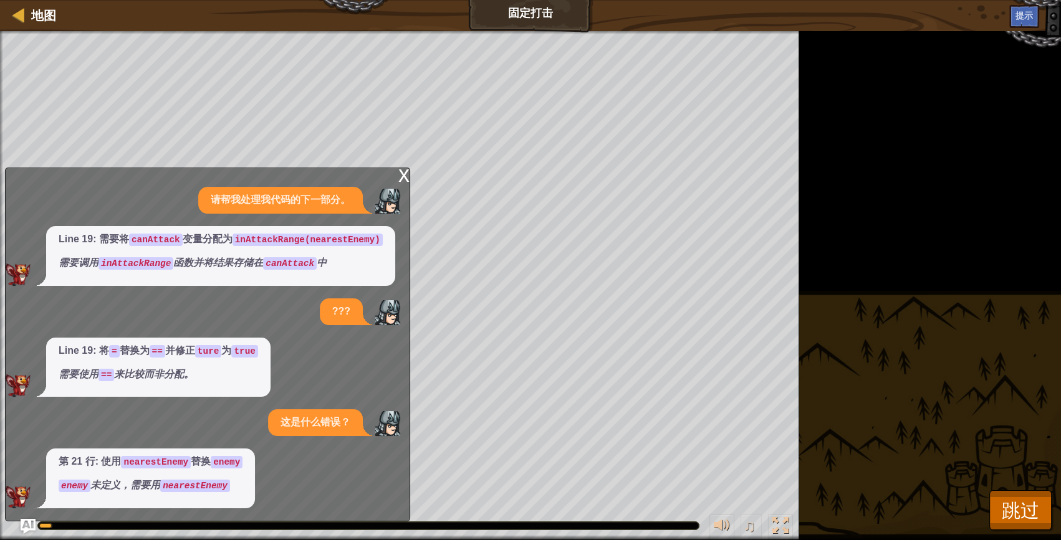
click at [407, 176] on div "x" at bounding box center [403, 174] width 11 height 12
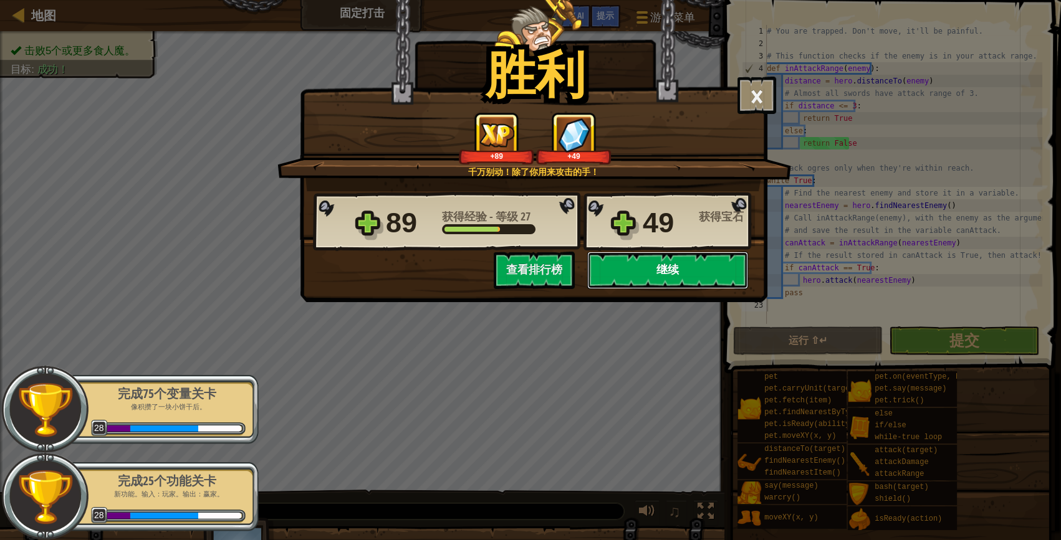
click at [720, 272] on button "继续" at bounding box center [667, 270] width 161 height 37
select select "zh-HANS"
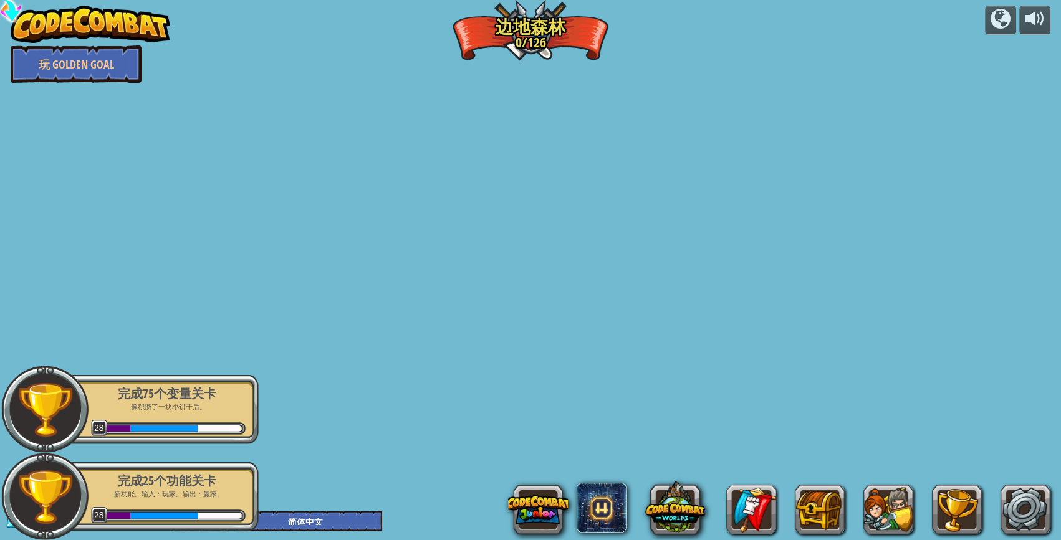
select select "zh-HANS"
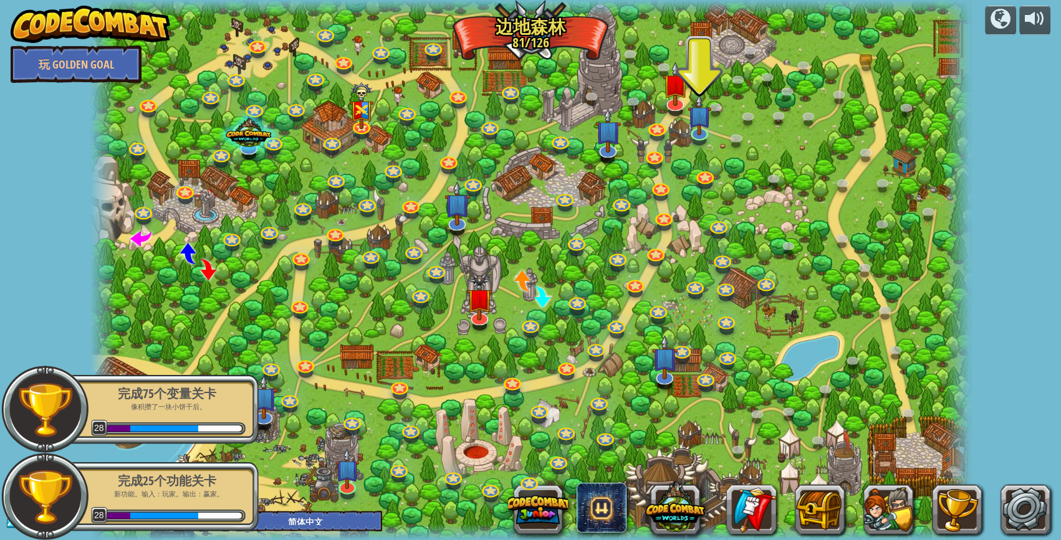
click at [103, 482] on div "完成25个功能关卡" at bounding box center [166, 480] width 157 height 17
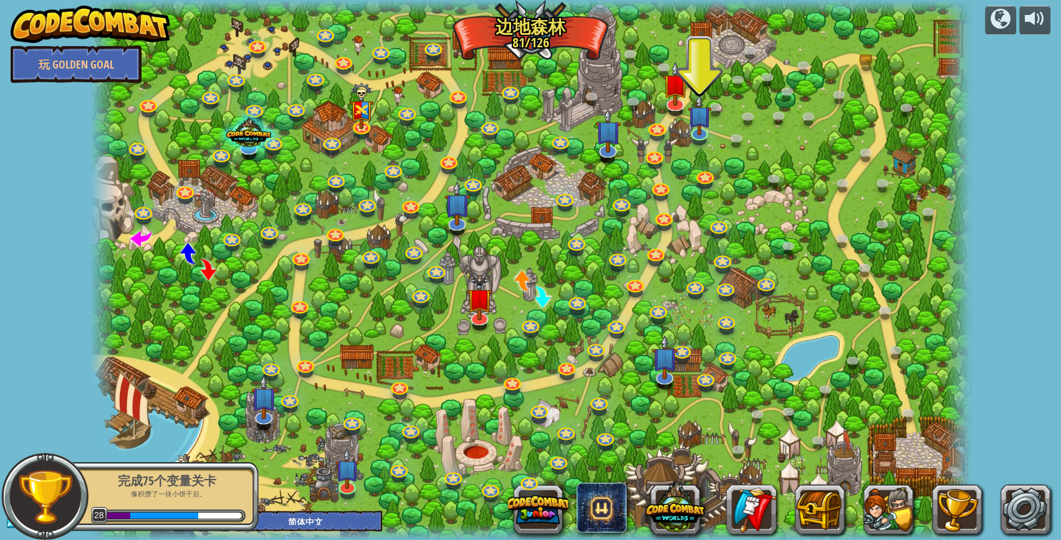
click at [179, 470] on div "完成75个变量关卡 像积攒了一块小饼干后。 28" at bounding box center [160, 497] width 196 height 70
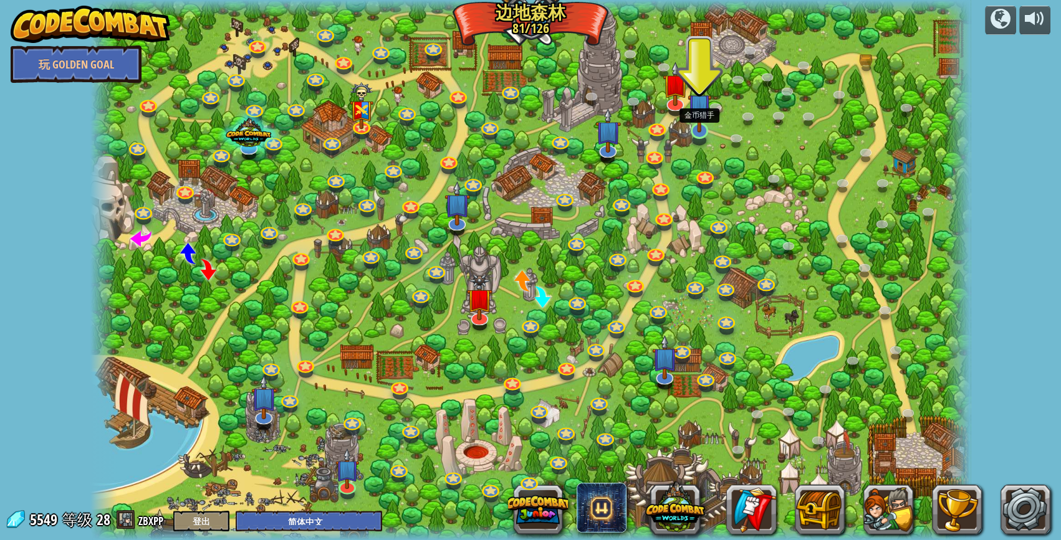
click at [709, 116] on img at bounding box center [699, 106] width 24 height 54
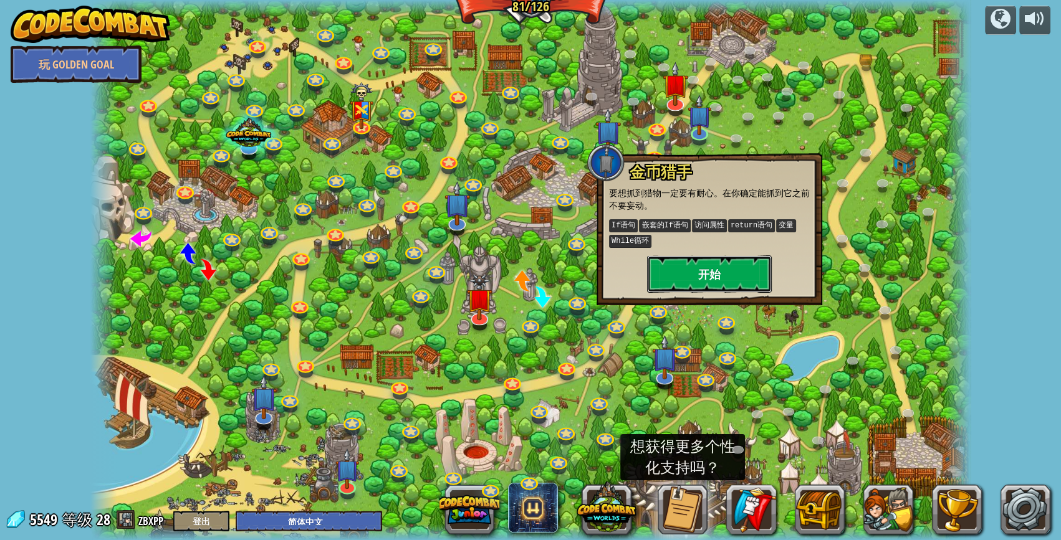
click at [741, 285] on button "开始" at bounding box center [709, 274] width 125 height 37
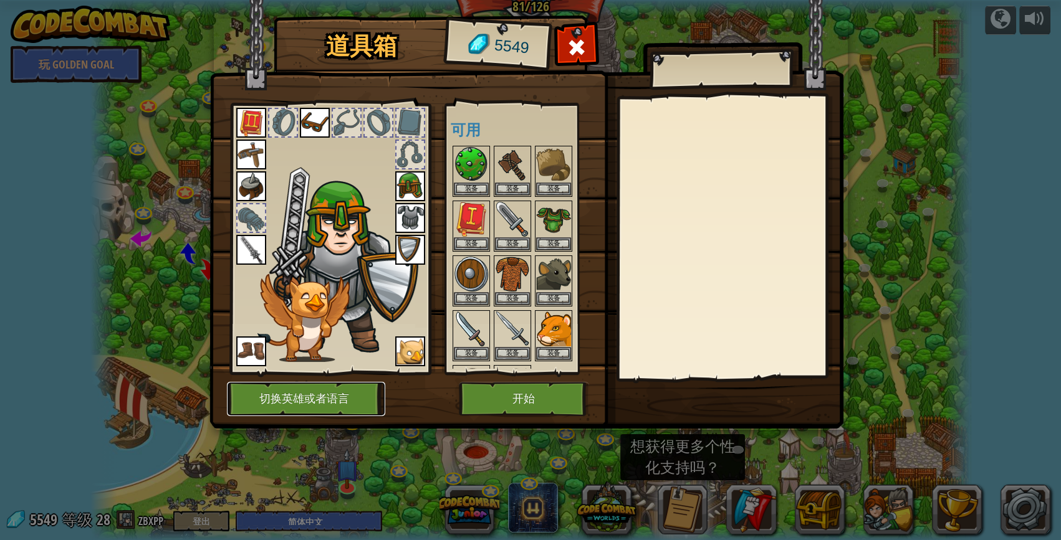
click at [319, 409] on button "切换英雄或者语言" at bounding box center [306, 399] width 158 height 34
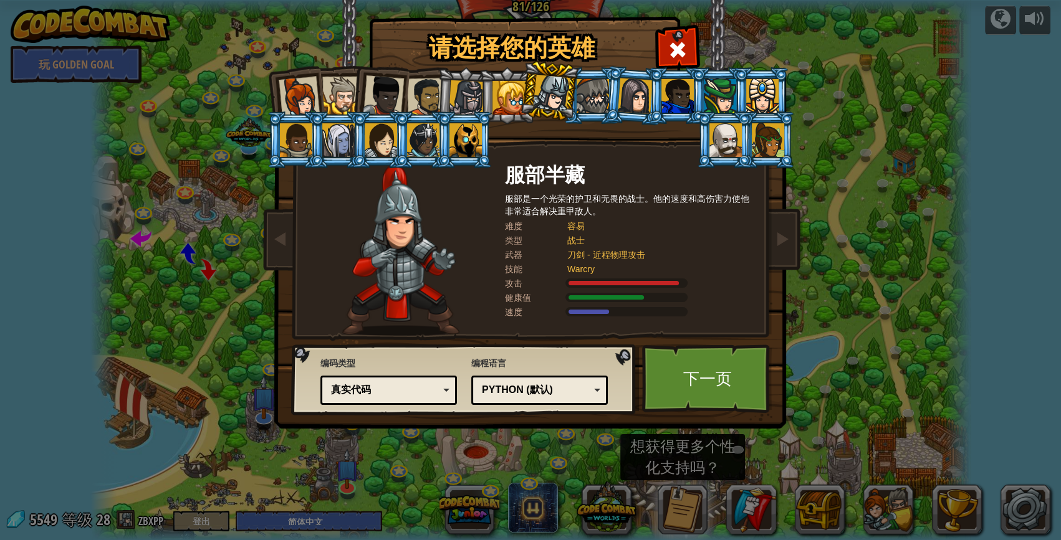
drag, startPoint x: 719, startPoint y: 93, endPoint x: 705, endPoint y: 92, distance: 13.1
click at [707, 92] on div at bounding box center [720, 96] width 32 height 34
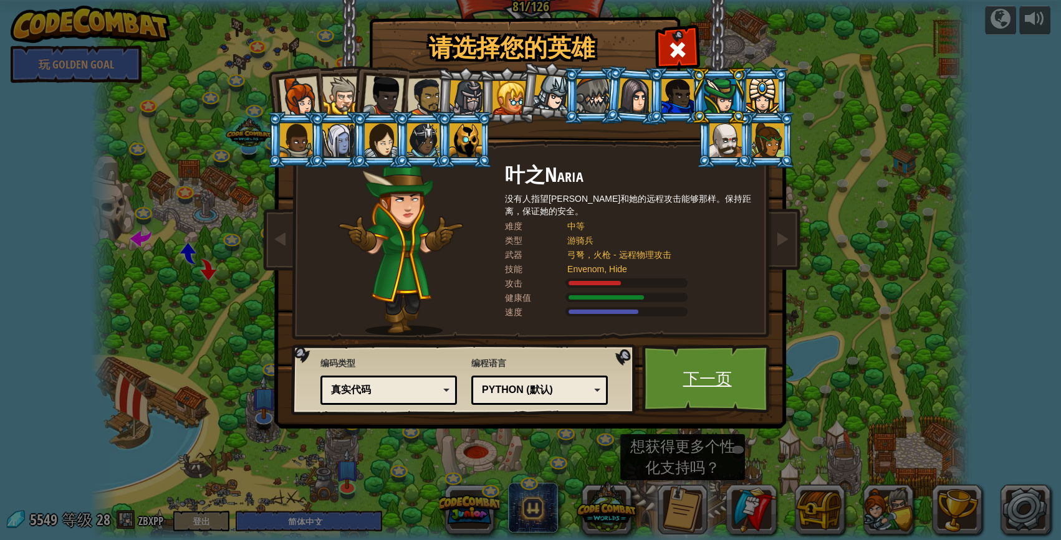
click at [667, 380] on link "下一页" at bounding box center [707, 379] width 130 height 69
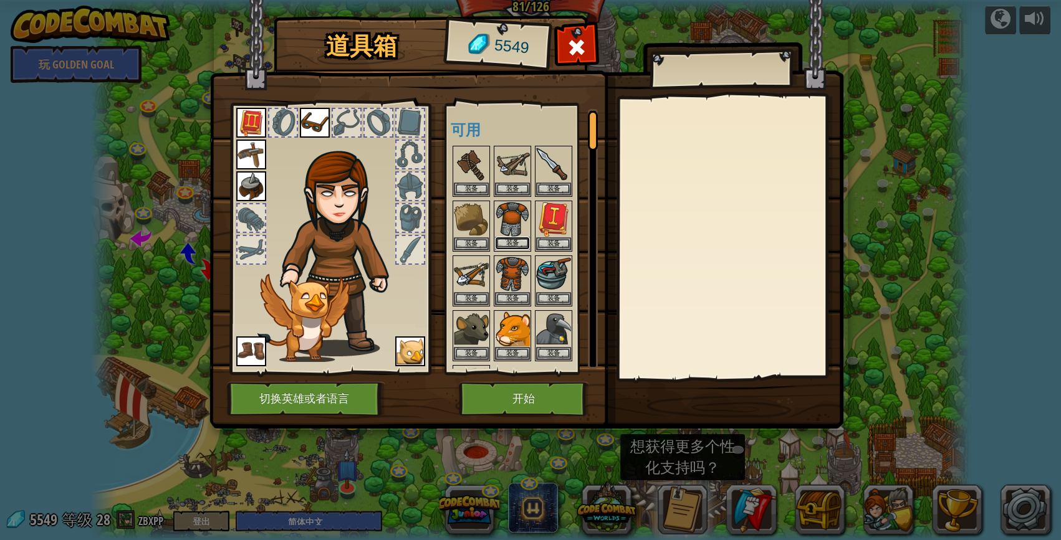
click at [505, 243] on button "装备" at bounding box center [512, 243] width 35 height 13
click at [505, 1] on body "powered by 玩 Golden Goal 边地伏击战 (练习) 在边远地带，有条件地伏击一些食人魔哨兵。 参数 基本语法 If语句 变量 分数 开始 …" at bounding box center [530, 0] width 1061 height 1
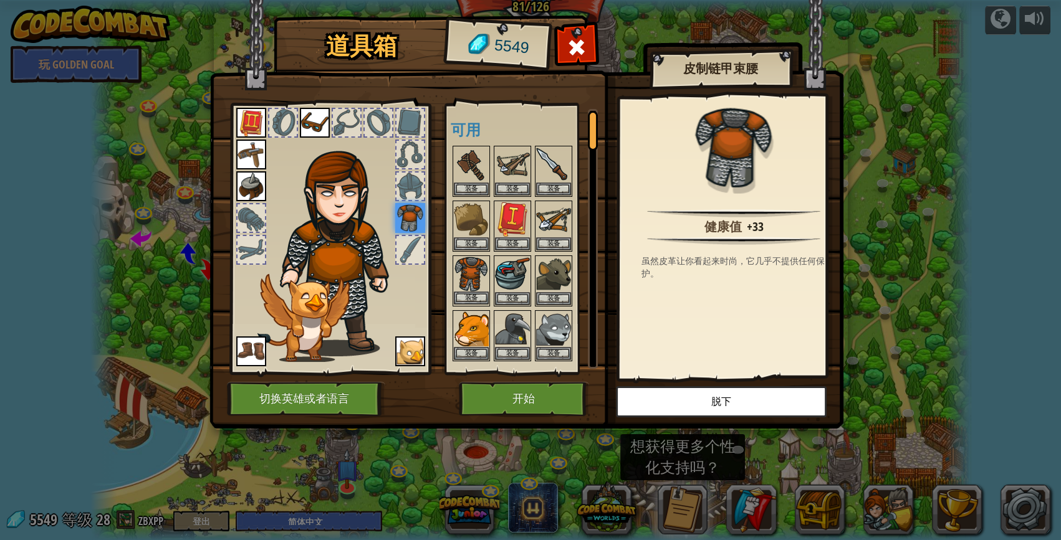
click at [469, 276] on img at bounding box center [471, 274] width 35 height 35
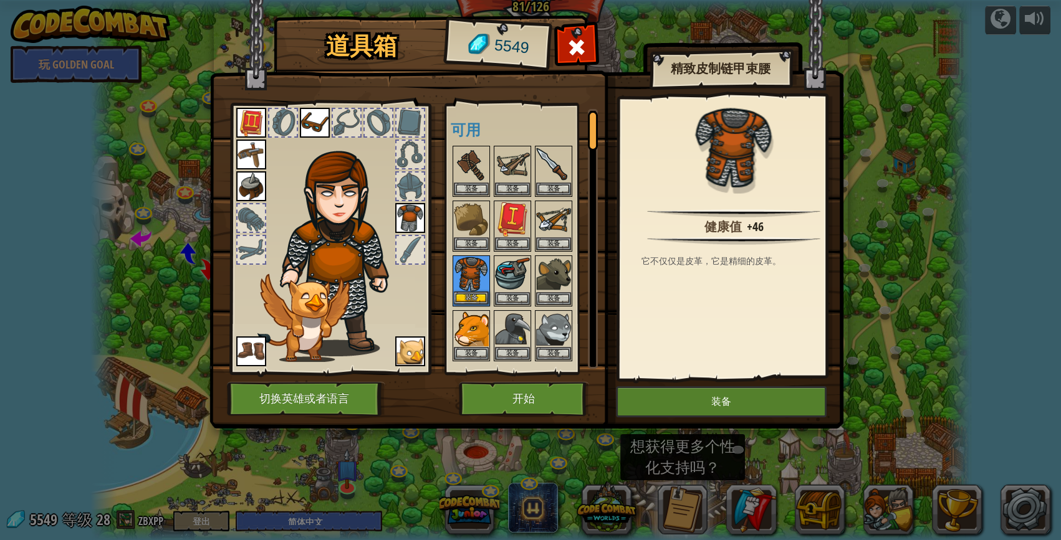
click at [461, 287] on img at bounding box center [471, 274] width 35 height 35
click at [462, 287] on img at bounding box center [471, 274] width 35 height 35
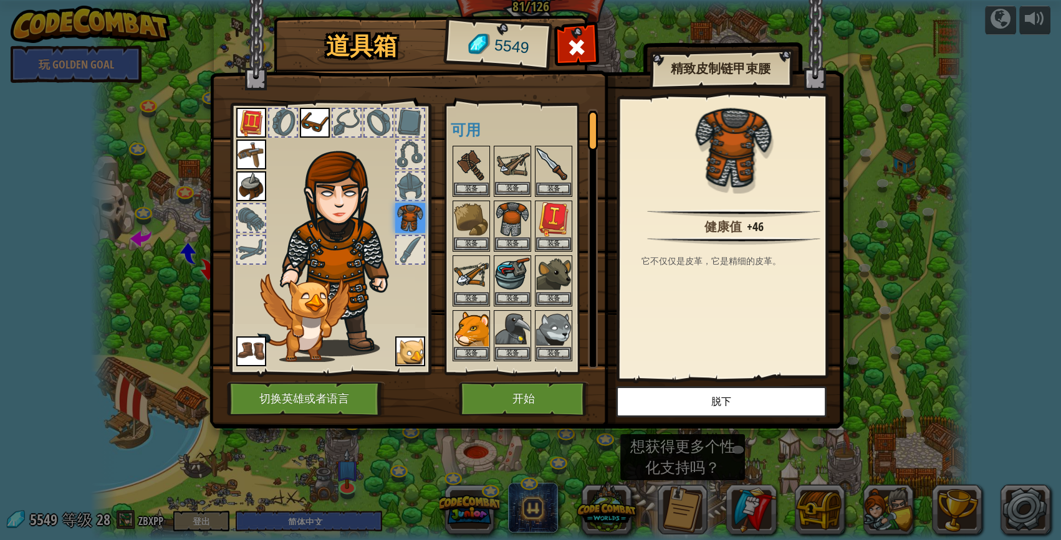
click at [507, 178] on img at bounding box center [512, 164] width 35 height 35
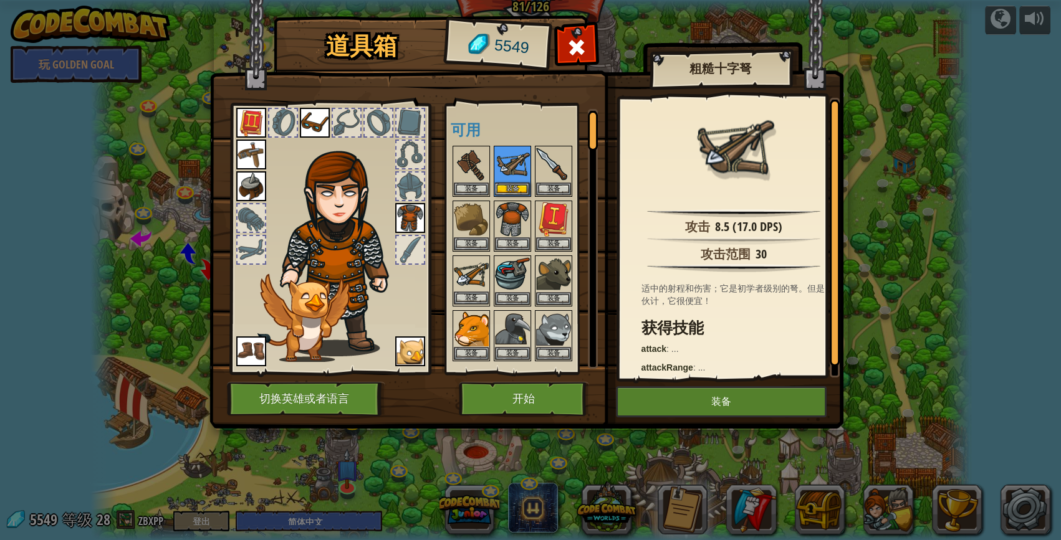
click at [471, 257] on img at bounding box center [471, 274] width 35 height 35
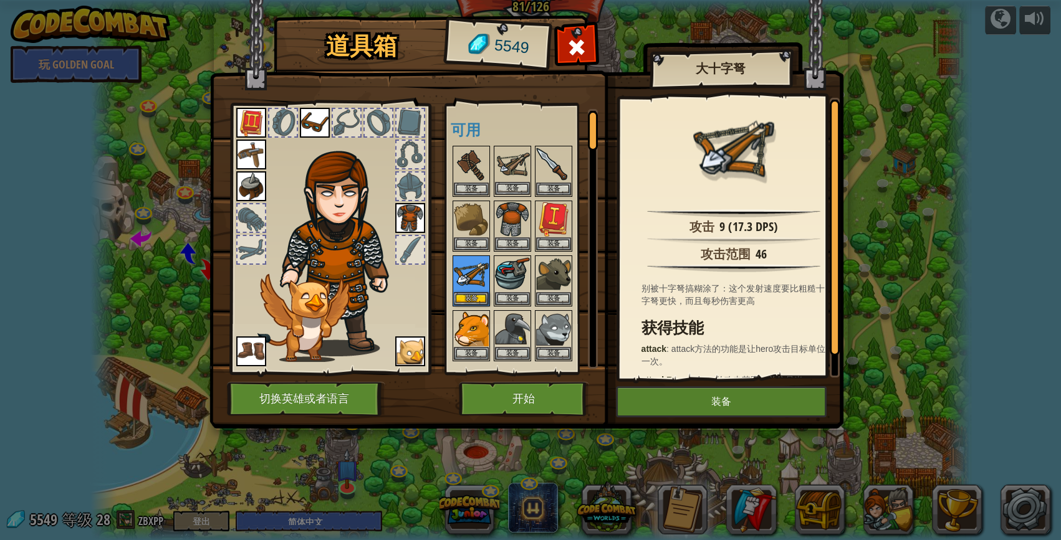
click at [511, 160] on img at bounding box center [512, 164] width 35 height 35
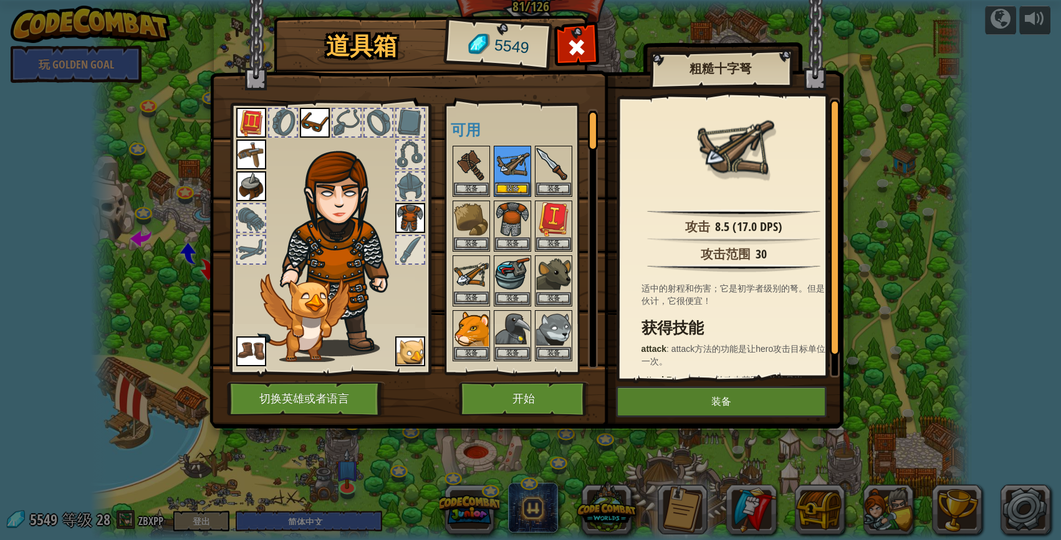
click at [479, 267] on img at bounding box center [471, 274] width 35 height 35
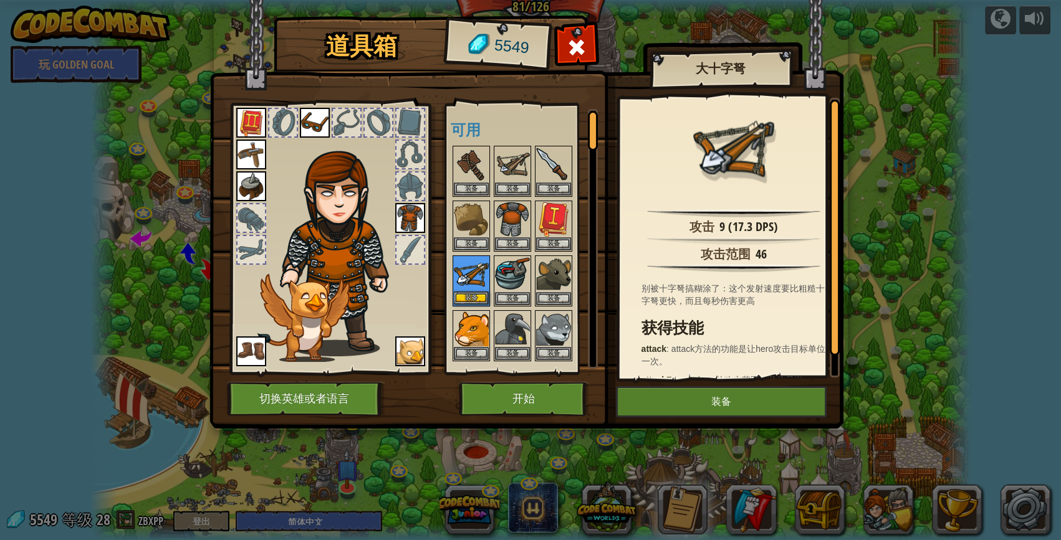
click at [479, 267] on img at bounding box center [471, 274] width 35 height 35
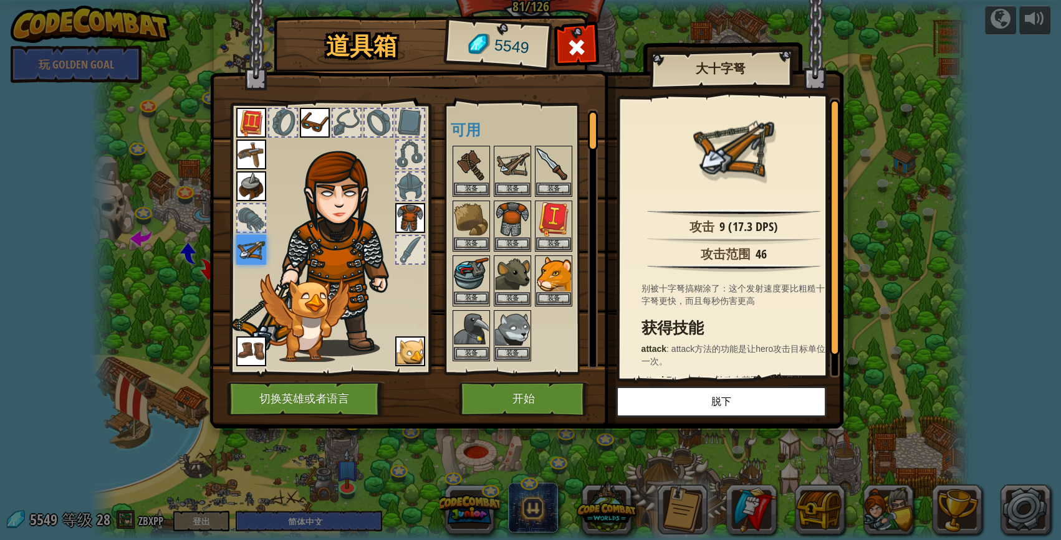
click at [478, 267] on img at bounding box center [471, 274] width 35 height 35
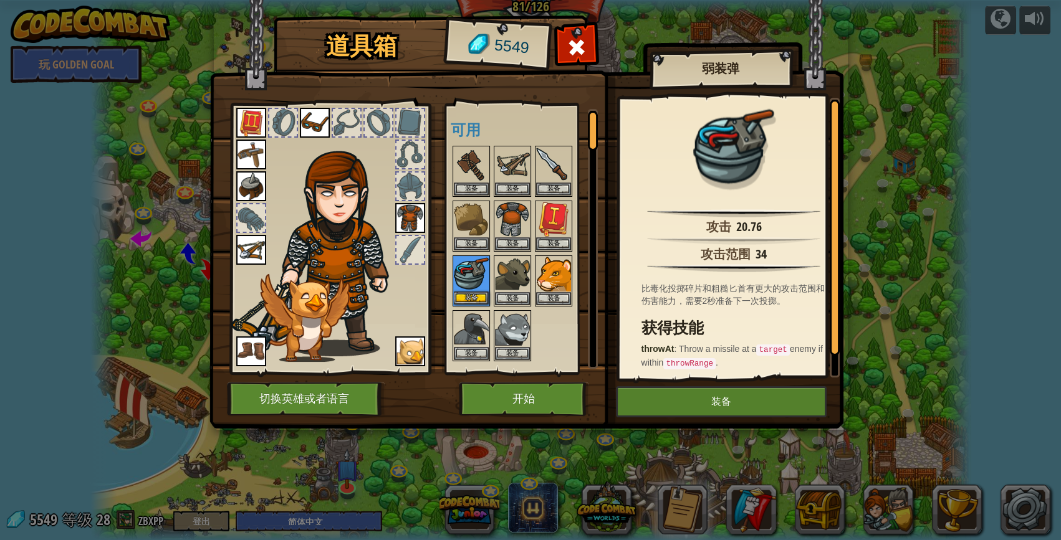
click at [478, 267] on img at bounding box center [471, 274] width 35 height 35
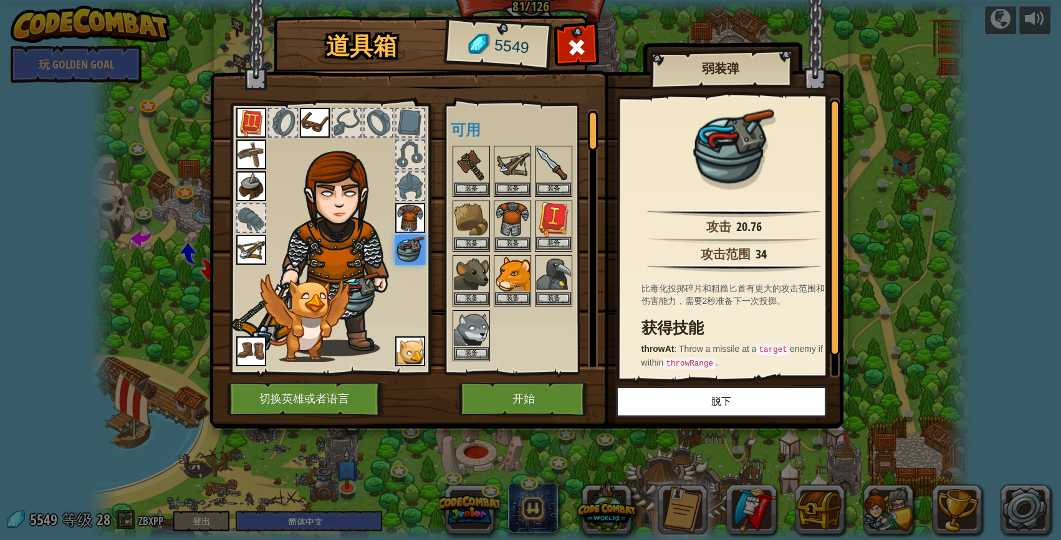
click at [542, 228] on img at bounding box center [553, 219] width 35 height 35
click at [543, 225] on img at bounding box center [553, 219] width 35 height 35
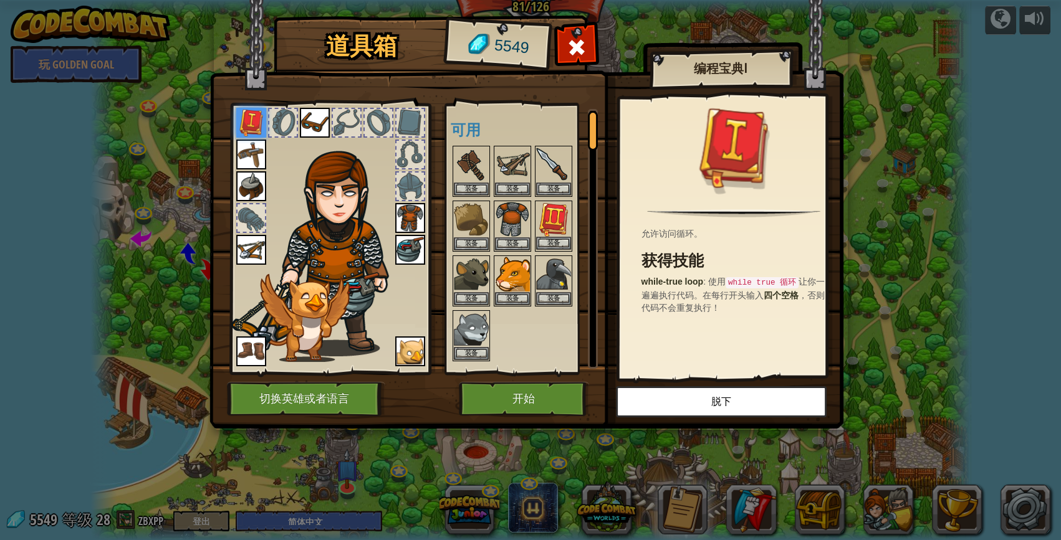
click at [543, 225] on img at bounding box center [553, 219] width 35 height 35
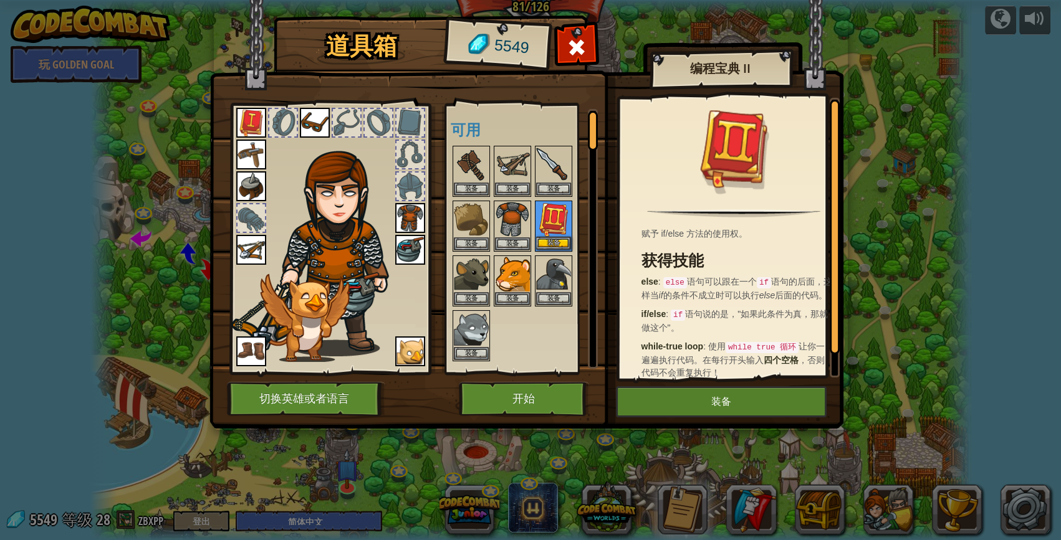
click at [543, 225] on img at bounding box center [553, 219] width 35 height 35
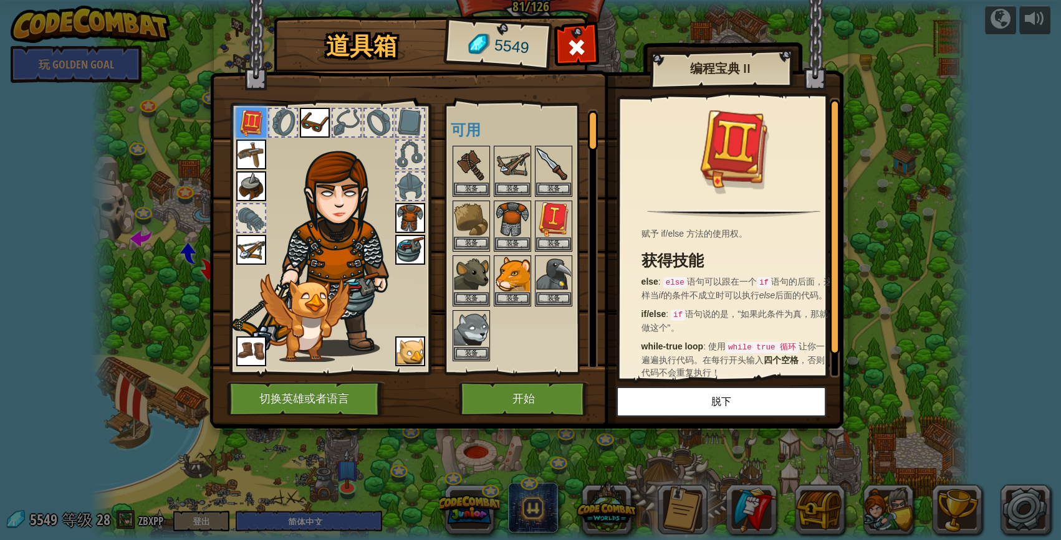
click at [474, 222] on img at bounding box center [471, 219] width 35 height 35
click at [474, 221] on img at bounding box center [471, 219] width 35 height 35
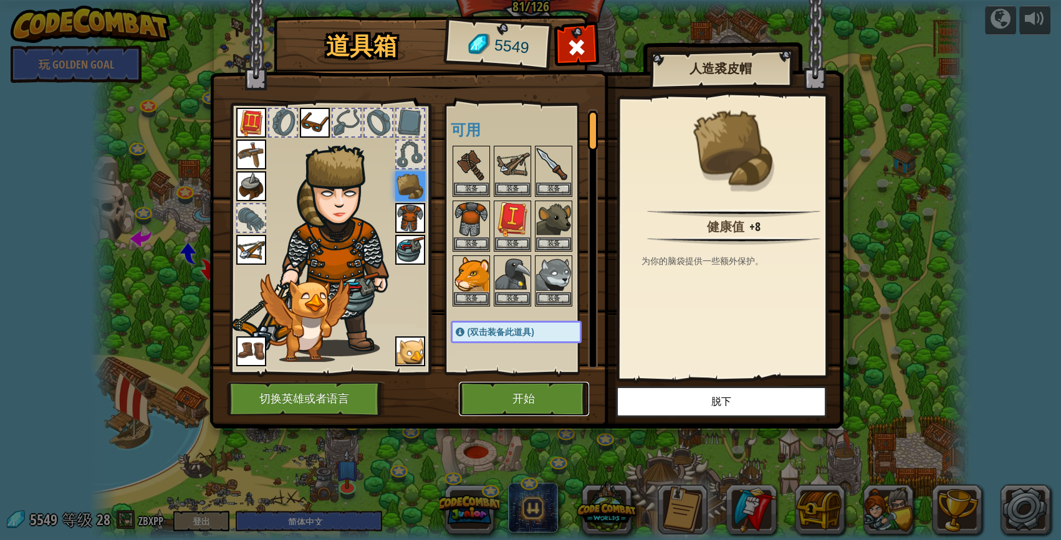
click at [523, 393] on button "开始" at bounding box center [524, 399] width 130 height 34
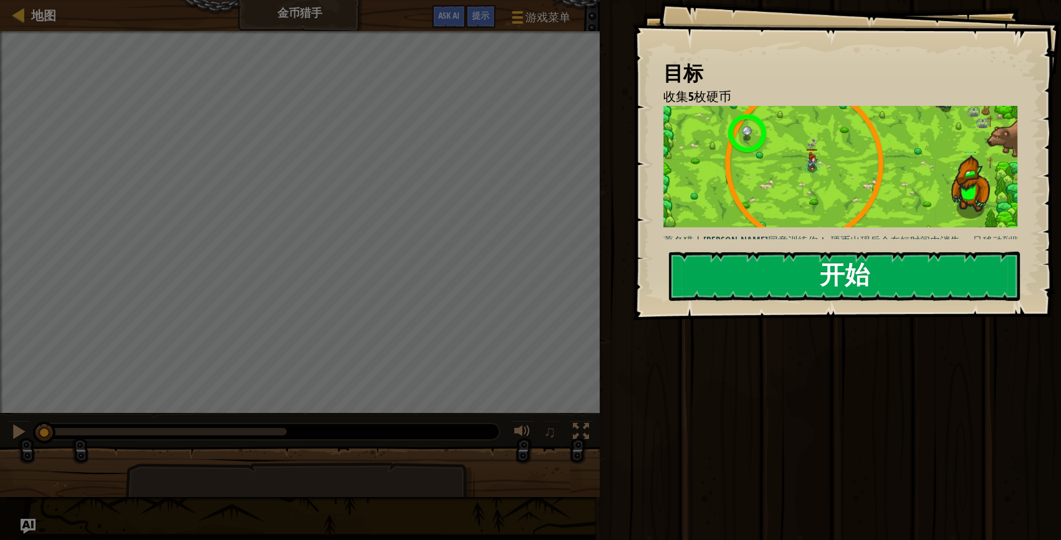
click at [813, 252] on button "开始" at bounding box center [844, 276] width 351 height 49
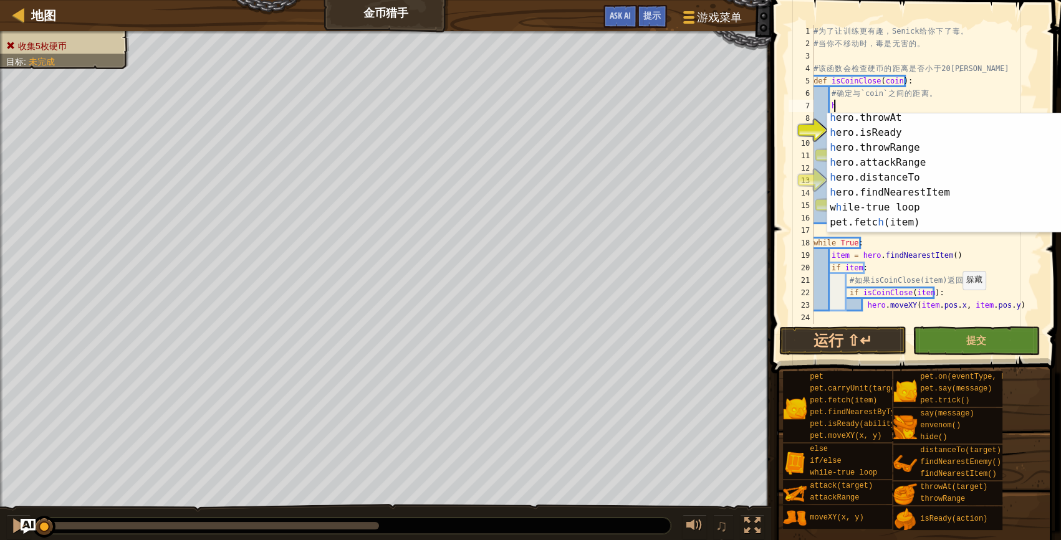
scroll to position [93, 0]
click at [855, 174] on div "h ero.throwAt 按 回 车 键 h ero.isReady 按 回 车 键 h ero.throwRange 按 回 车 键 h ero.atta…" at bounding box center [940, 184] width 227 height 150
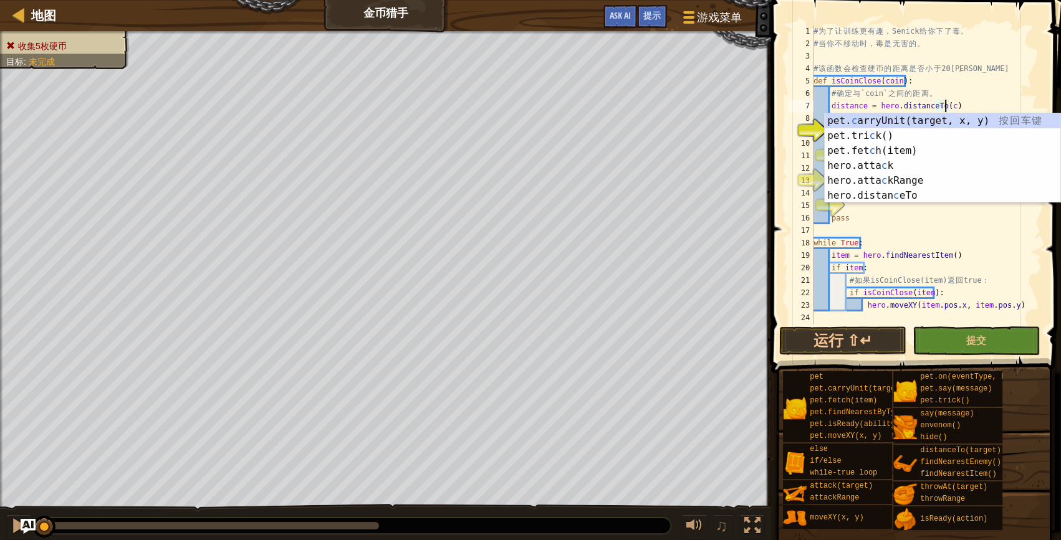
scroll to position [6, 11]
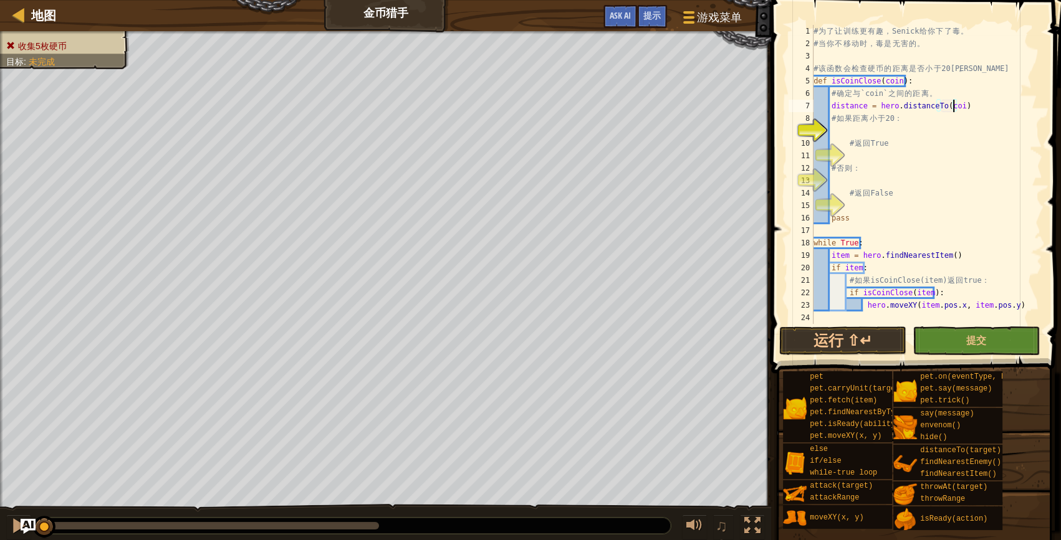
type textarea "distance = hero.distanceTo(coin)"
click at [876, 128] on div "# 为 了 让 训 练 更 有 趣 ， [PERSON_NAME] 给 你 下 了 毒 。 # 当 你 不 移 动 时 ， 毒 是 无 害 的 。 # 该 函…" at bounding box center [926, 187] width 231 height 324
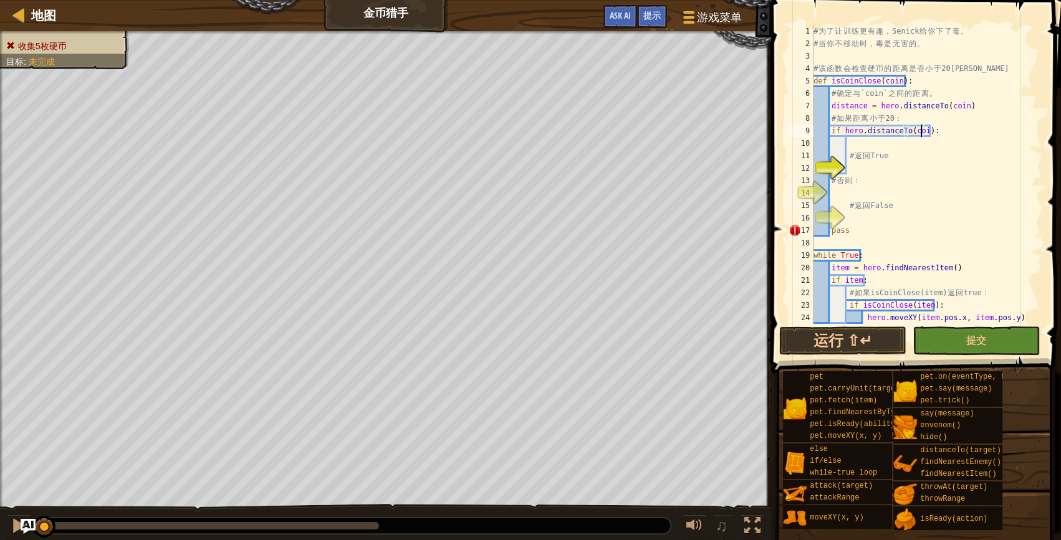
scroll to position [6, 9]
click at [927, 128] on div "# 为 了 让 训 练 更 有 趣 ， [PERSON_NAME] 给 你 下 了 毒 。 # 当 你 不 移 动 时 ， 毒 是 无 害 的 。 # 该 函…" at bounding box center [922, 187] width 222 height 324
type textarea "if hero.distanceTo(coin) < 20:"
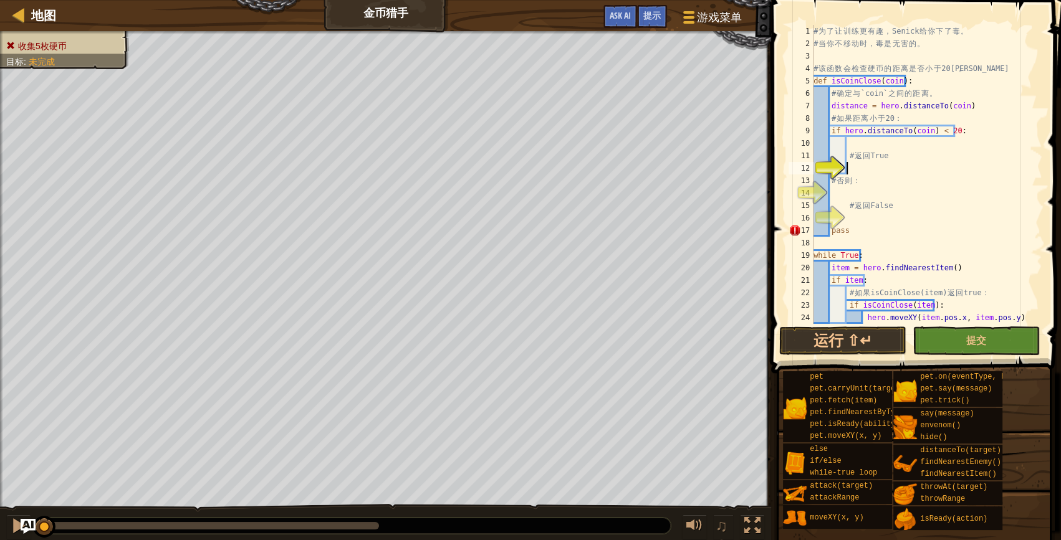
click at [884, 170] on div "# 为 了 让 训 练 更 有 趣 ， [PERSON_NAME] 给 你 下 了 毒 。 # 当 你 不 移 动 时 ， 毒 是 无 害 的 。 # 该 函…" at bounding box center [922, 187] width 222 height 324
click at [611, 12] on span "Ask AI" at bounding box center [619, 15] width 21 height 12
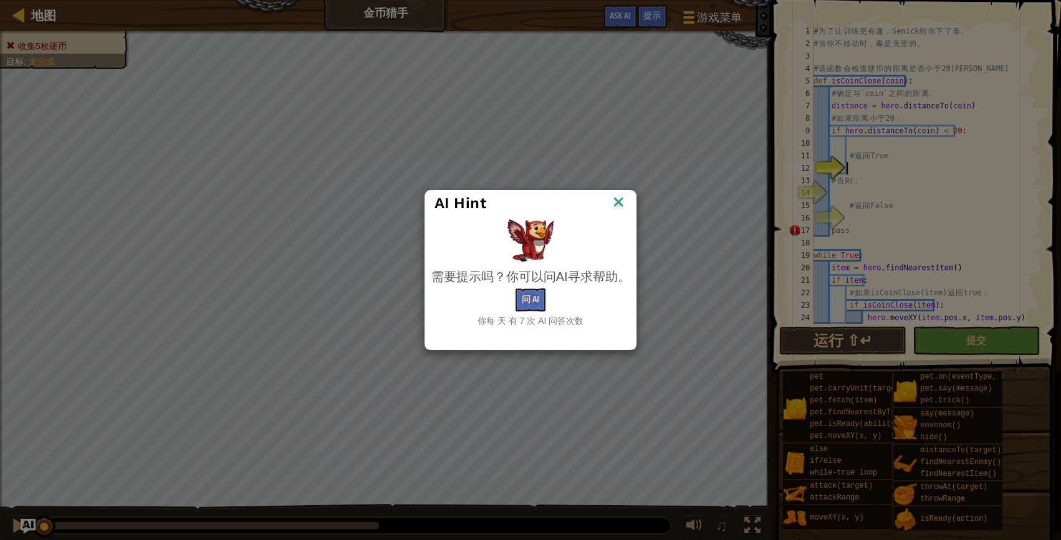
click at [518, 289] on div "需要提示吗？你可以问AI寻求帮助。 问 AI 你每 天 有 7 次 AI 问答次数" at bounding box center [530, 298] width 199 height 60
click at [522, 297] on button "问 AI" at bounding box center [530, 300] width 30 height 23
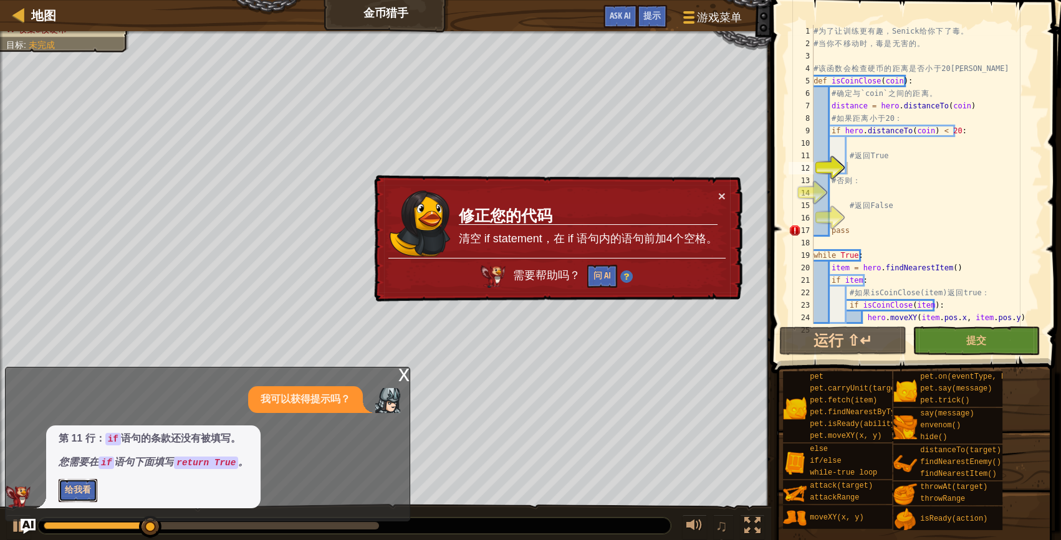
click at [70, 494] on button "给我看" at bounding box center [78, 490] width 39 height 23
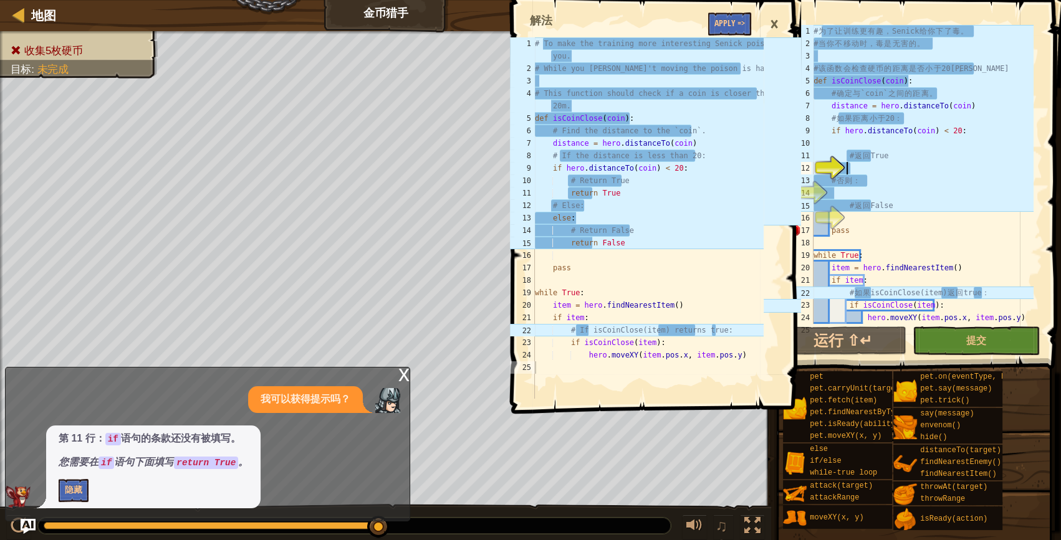
click at [732, 4] on span at bounding box center [657, 189] width 300 height 451
click at [729, 18] on button "Apply =>" at bounding box center [729, 23] width 43 height 23
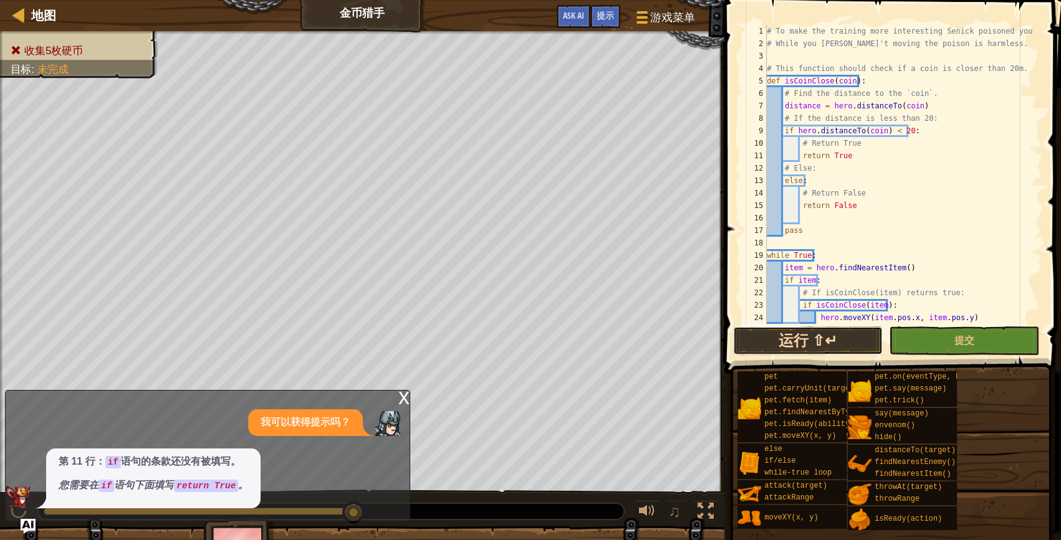
click at [825, 330] on button "运行 ⇧↵" at bounding box center [808, 341] width 150 height 29
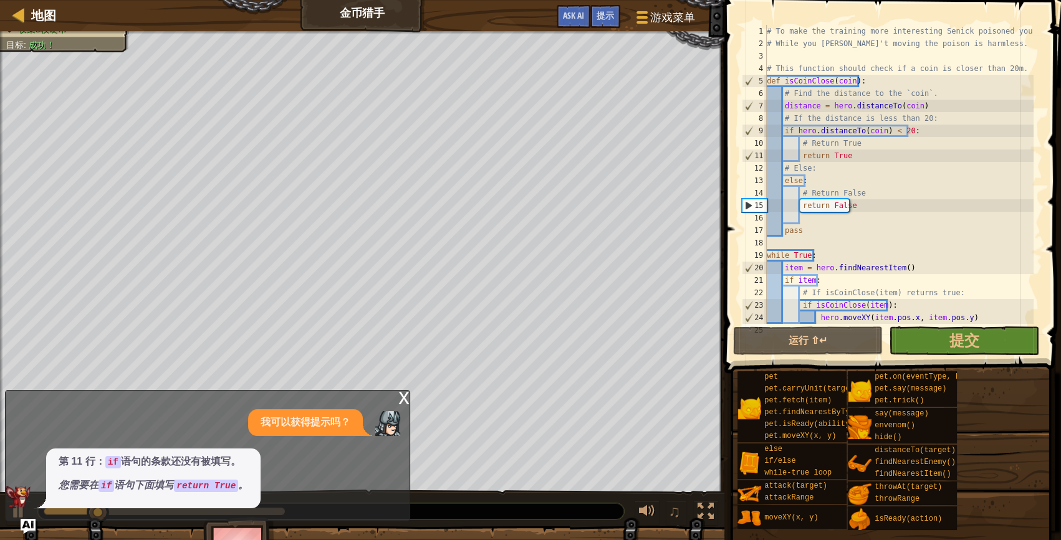
drag, startPoint x: 401, startPoint y: 396, endPoint x: 408, endPoint y: 396, distance: 6.9
click at [408, 396] on div "x" at bounding box center [403, 397] width 11 height 12
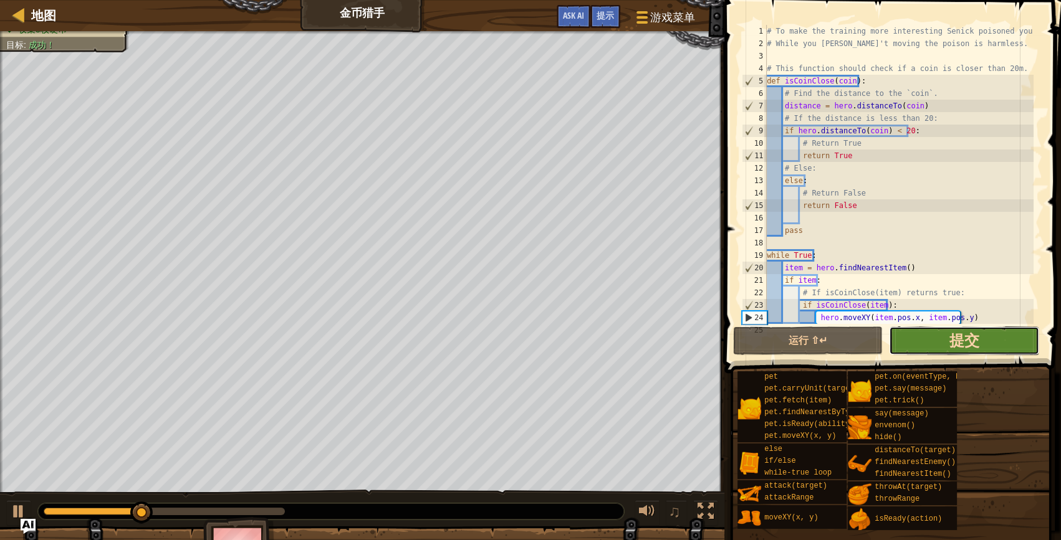
click at [966, 342] on span "提交" at bounding box center [964, 340] width 30 height 20
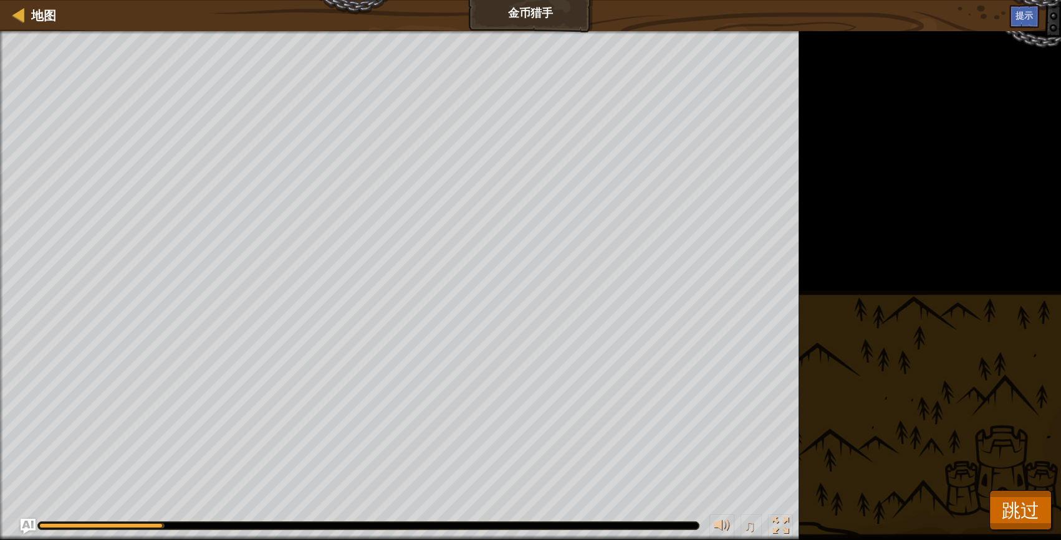
drag, startPoint x: 123, startPoint y: 515, endPoint x: 196, endPoint y: 511, distance: 73.7
click at [196, 511] on div "♫" at bounding box center [399, 522] width 799 height 37
click at [1030, 485] on div "收集5枚硬币 目标 : 运行中... ♫ Naria 101 x: 36 y: 32 No target action: idle" at bounding box center [530, 285] width 1061 height 509
click at [1013, 504] on span "跳过" at bounding box center [1019, 510] width 37 height 26
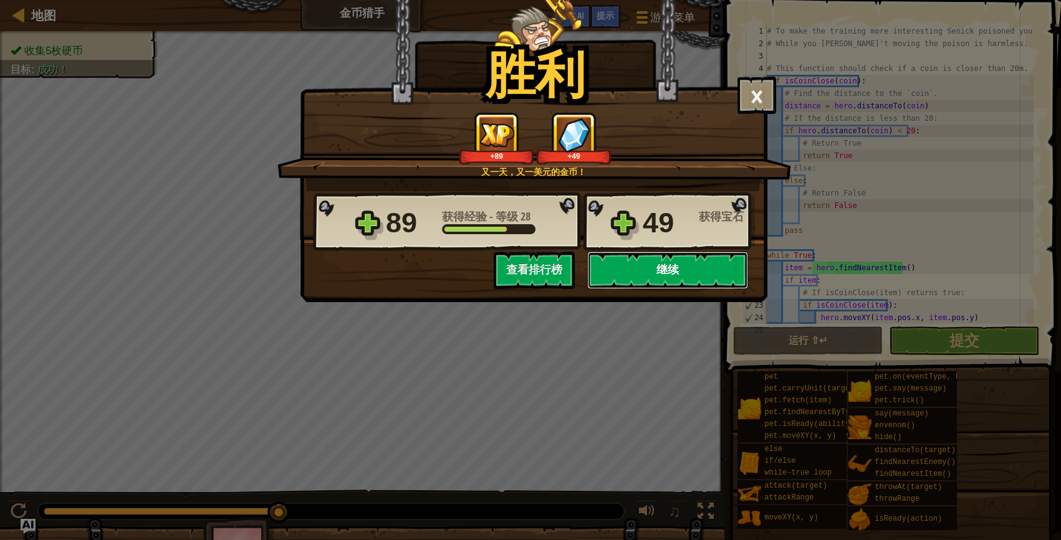
click at [616, 267] on button "继续" at bounding box center [667, 270] width 161 height 37
select select "zh-HANS"
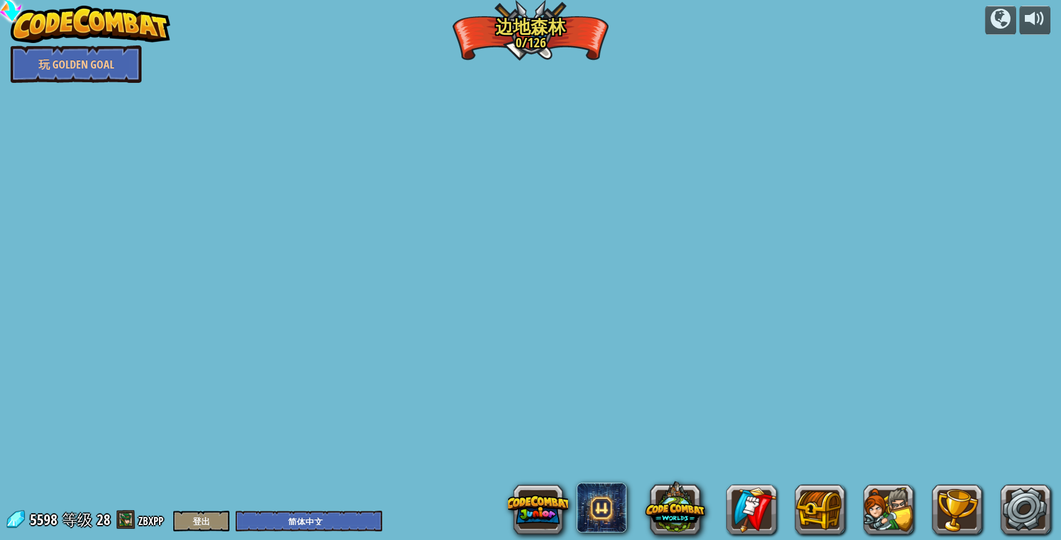
select select "zh-HANS"
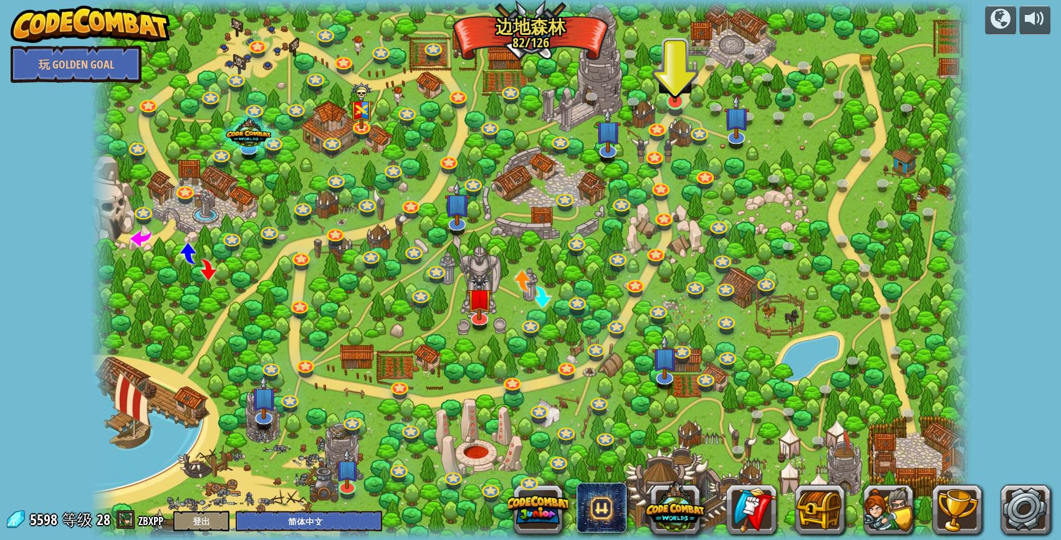
click at [667, 87] on img at bounding box center [675, 76] width 24 height 54
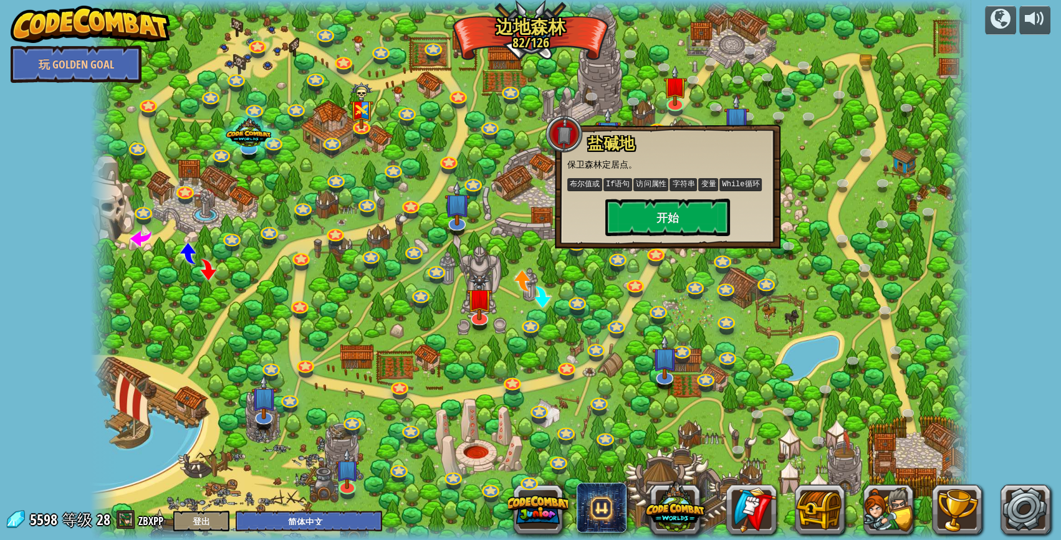
click at [644, 206] on div "盐碱地 保卫森林定居点。 布尔值或 If语句 访问属性 字符串 变量 While循环 开始" at bounding box center [667, 185] width 201 height 101
drag, startPoint x: 644, startPoint y: 206, endPoint x: 644, endPoint y: 217, distance: 11.2
click at [644, 217] on button "开始" at bounding box center [667, 217] width 125 height 37
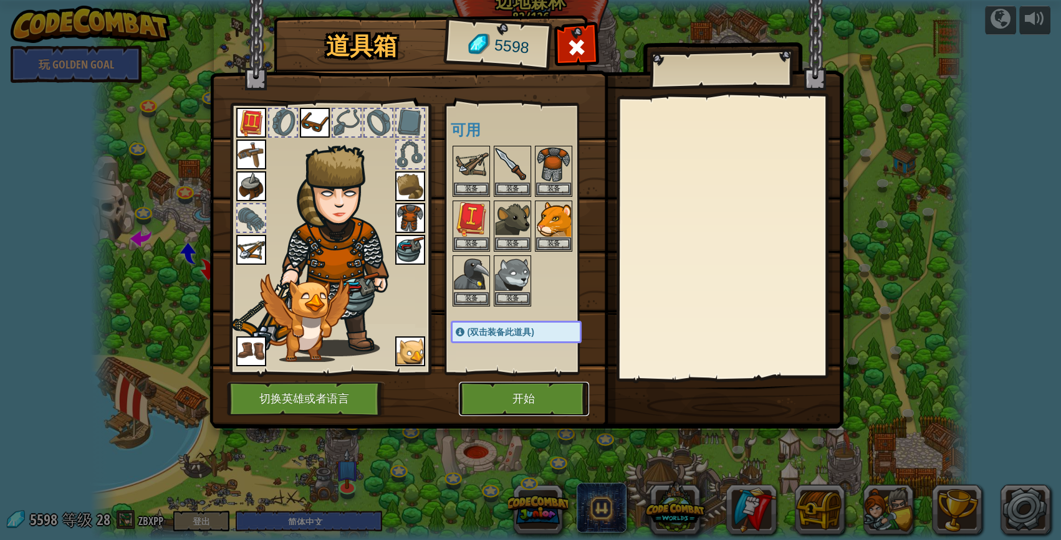
click at [548, 395] on button "开始" at bounding box center [524, 399] width 130 height 34
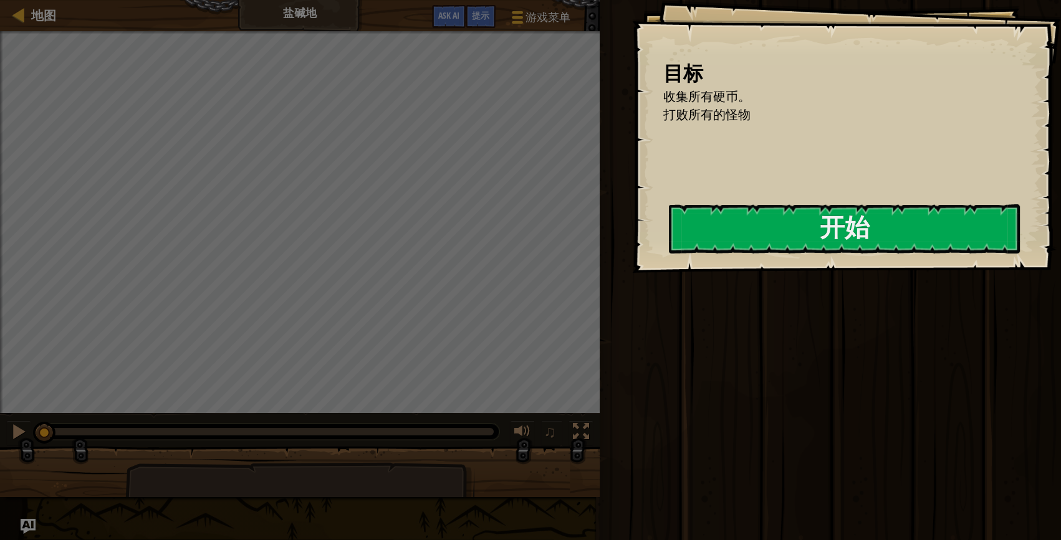
click at [719, 256] on div "目标 收集所有硬币。 打败所有的怪物 开始 载入失败 订阅后才可开始本关 订阅 你将需要加入一个课程来玩这个关卡 回到我的课程 请询问老师分配后续课程，或者联…" at bounding box center [846, 136] width 429 height 273
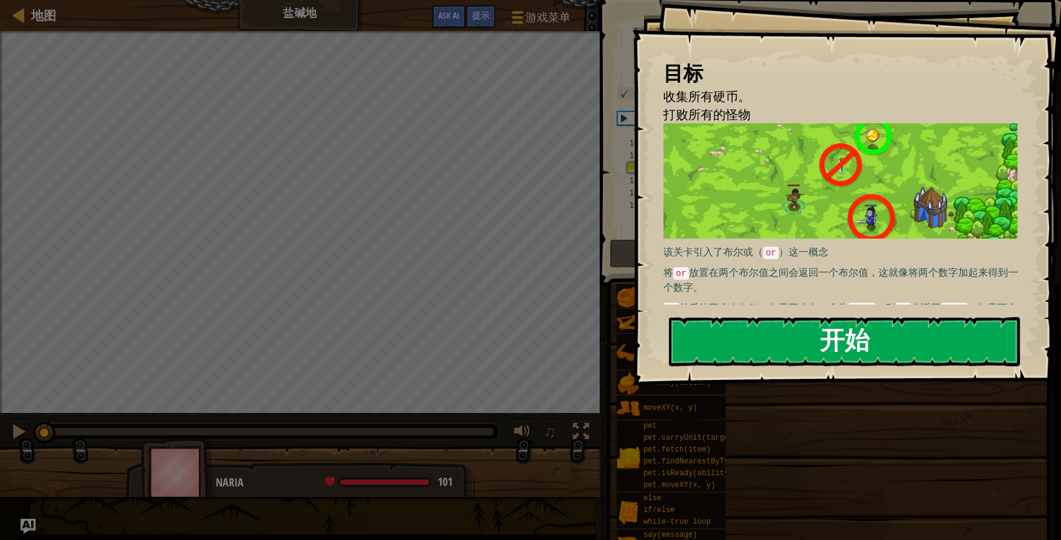
click at [730, 317] on button "开始" at bounding box center [844, 341] width 351 height 49
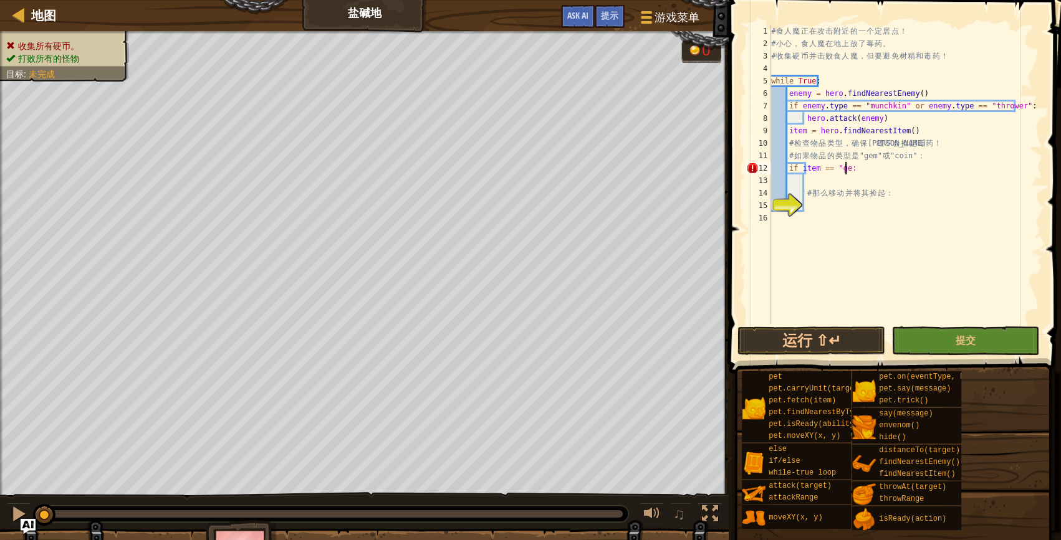
scroll to position [6, 6]
click at [603, 16] on span "提示" at bounding box center [609, 15] width 17 height 12
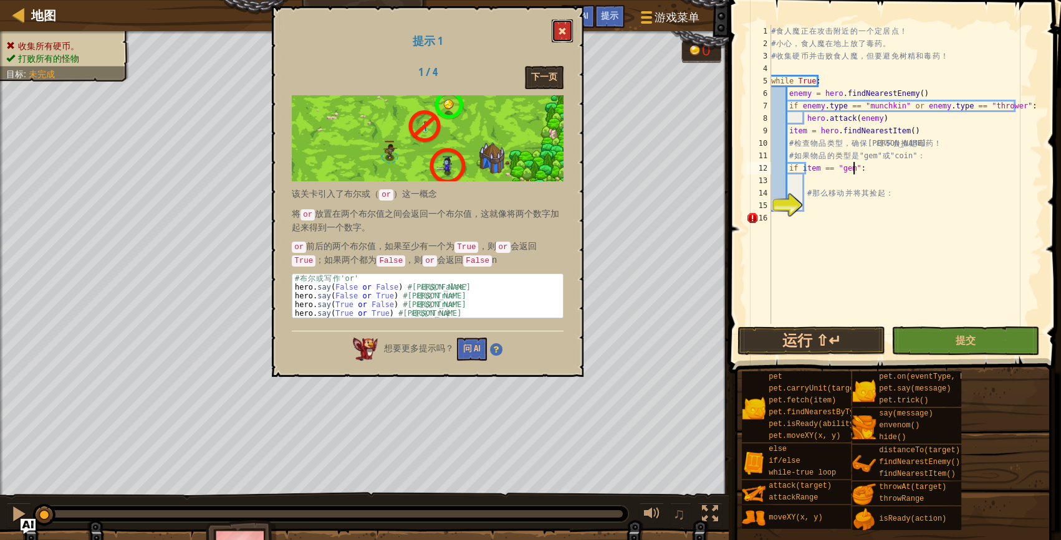
click at [562, 27] on span at bounding box center [562, 31] width 9 height 9
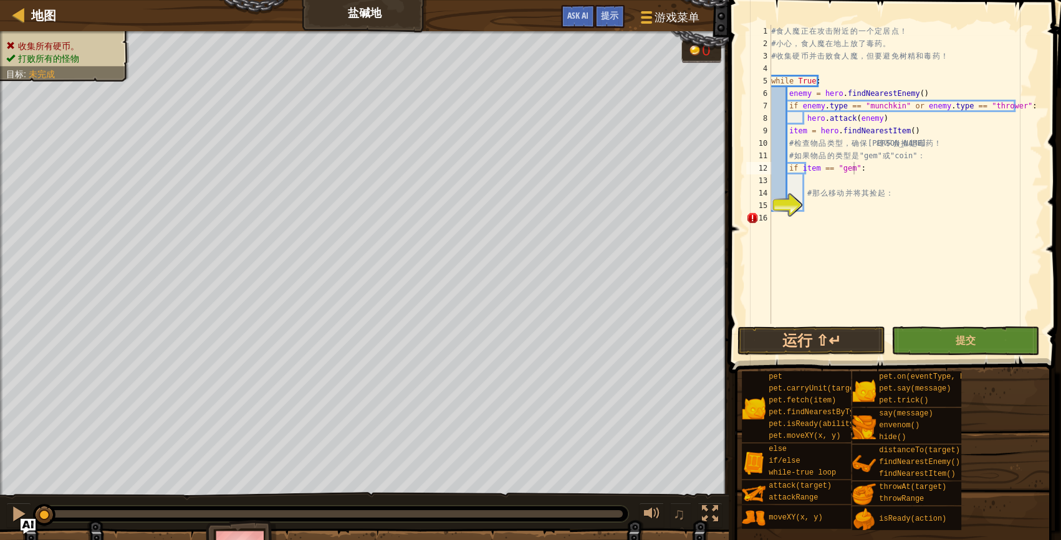
click at [933, 22] on span at bounding box center [896, 169] width 342 height 410
type textarea "if item == "gem"or"coin":"
click at [856, 201] on div "# 食 人 魔 正 在 攻 击 附 近 的 一 个 定 居 点 ！ # 小 心 ， 食 人 魔 在 地 上 放 了 毒 药 。 # 收 集 硬 币 并 击 败…" at bounding box center [905, 187] width 274 height 324
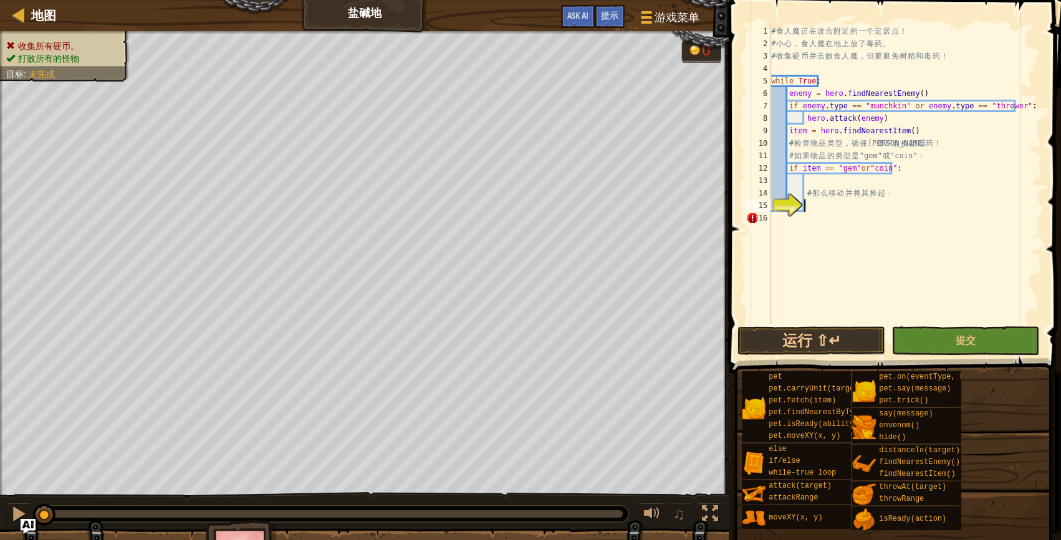
scroll to position [6, 2]
type textarea "h"
click at [603, 12] on span "提示" at bounding box center [609, 15] width 17 height 12
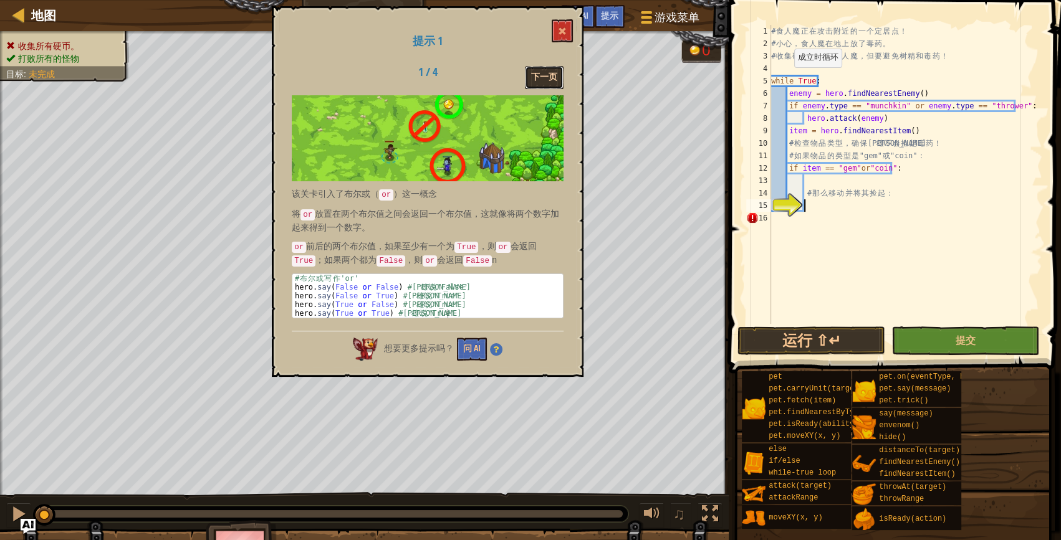
click at [550, 76] on button "下一页" at bounding box center [544, 77] width 39 height 23
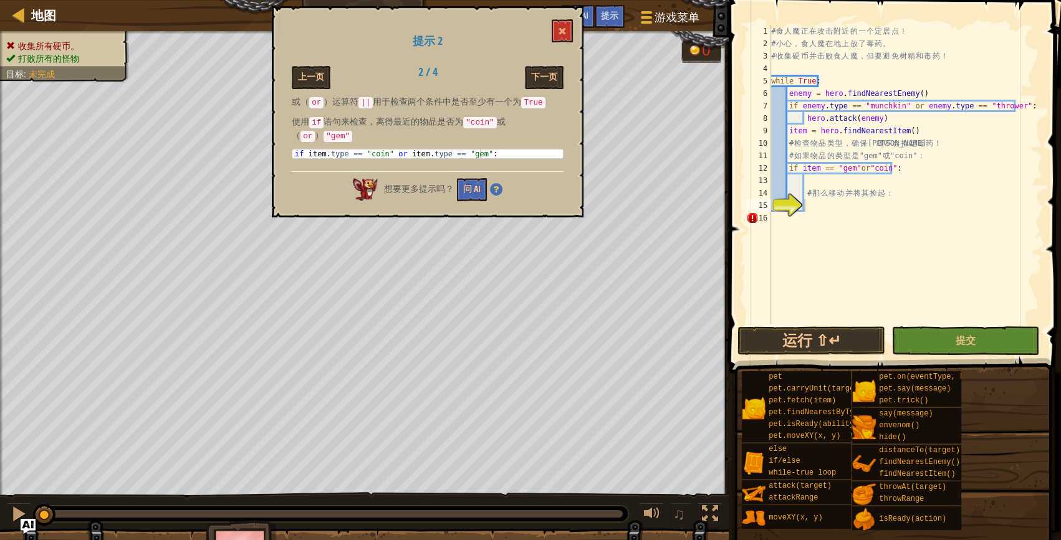
click at [814, 171] on div "# 食 人 魔 正 在 攻 击 附 近 的 一 个 定 居 点 ！ # 小 心 ， 食 人 魔 在 地 上 放 了 毒 药 。 # 收 集 硬 币 并 击 败…" at bounding box center [905, 187] width 274 height 324
click at [817, 168] on div "# 食 人 魔 正 在 攻 击 附 近 的 一 个 定 居 点 ！ # 小 心 ， 食 人 魔 在 地 上 放 了 毒 药 。 # 收 集 硬 币 并 击 败…" at bounding box center [905, 187] width 274 height 324
click at [872, 167] on div "# 食 人 魔 正 在 攻 击 附 近 的 一 个 定 居 点 ！ # 小 心 ， 食 人 魔 在 地 上 放 了 毒 药 。 # 收 集 硬 币 并 击 败…" at bounding box center [905, 187] width 274 height 324
click at [885, 168] on div "# 食 人 魔 正 在 攻 击 附 近 的 一 个 定 居 点 ！ # 小 心 ， 食 人 魔 在 地 上 放 了 毒 药 。 # 收 集 硬 币 并 击 败…" at bounding box center [905, 187] width 274 height 324
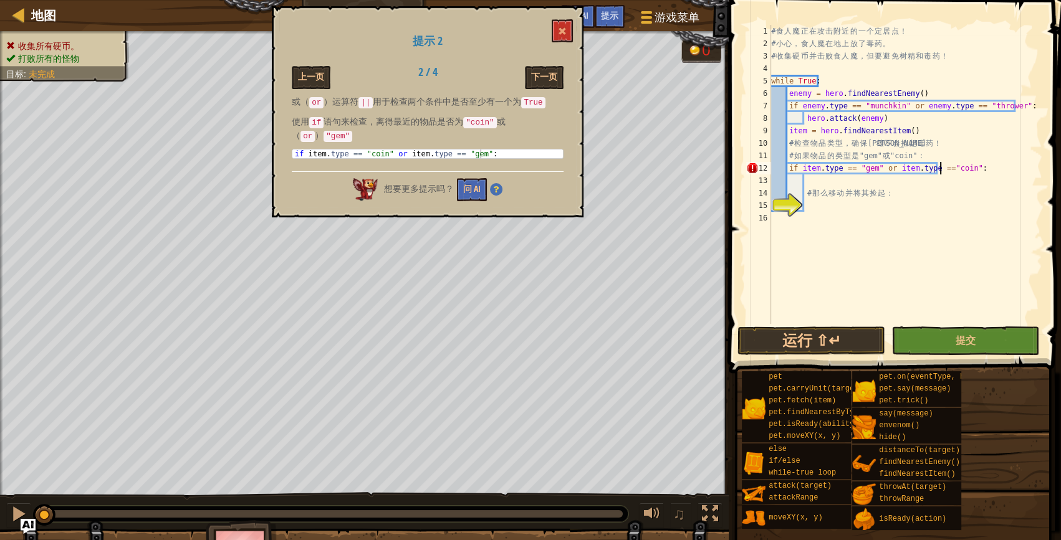
scroll to position [6, 13]
type textarea "if item.type == "gem" or item.type == "coin":"
click at [833, 208] on div "# 食 人 魔 正 在 攻 击 附 近 的 一 个 定 居 点 ！ # 小 心 ， 食 人 魔 在 地 上 放 了 毒 药 。 # 收 集 硬 币 并 击 败…" at bounding box center [905, 187] width 274 height 324
click at [541, 66] on button "下一页" at bounding box center [544, 77] width 39 height 23
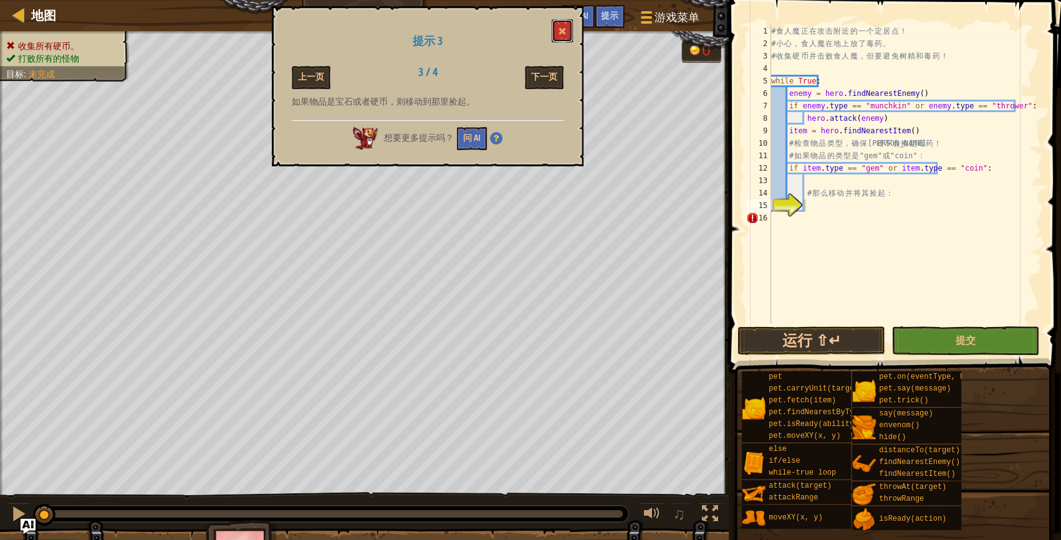
click at [561, 32] on span at bounding box center [562, 31] width 9 height 9
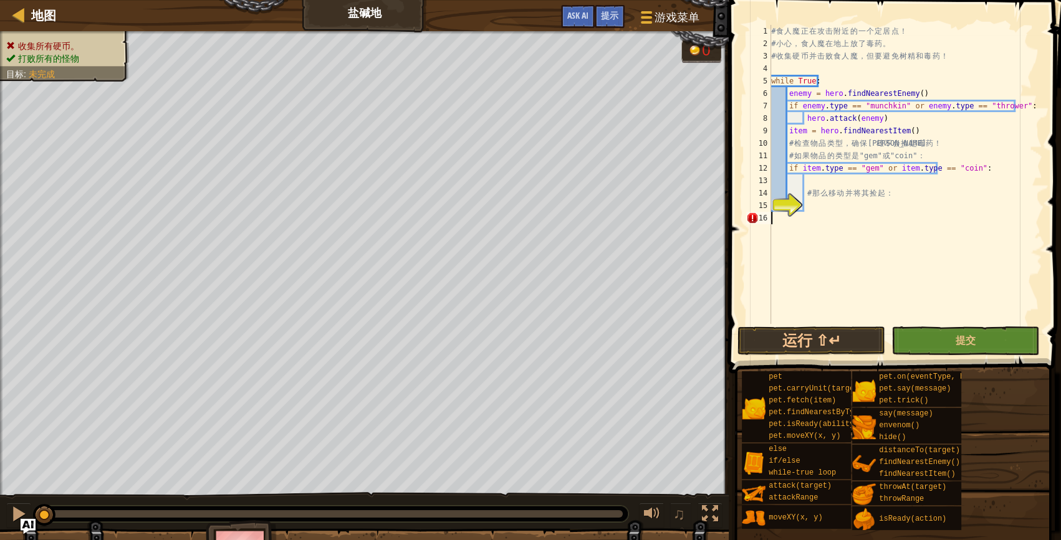
scroll to position [6, 0]
click at [836, 212] on div "# 食 人 魔 正 在 攻 击 附 近 的 一 个 定 居 点 ！ # 小 心 ， 食 人 魔 在 地 上 放 了 毒 药 。 # 收 集 硬 币 并 击 败…" at bounding box center [905, 187] width 274 height 324
click at [833, 204] on div "# 食 人 魔 正 在 攻 击 附 近 的 一 个 定 居 点 ！ # 小 心 ， 食 人 魔 在 地 上 放 了 毒 药 。 # 收 集 硬 币 并 击 败…" at bounding box center [905, 187] width 274 height 324
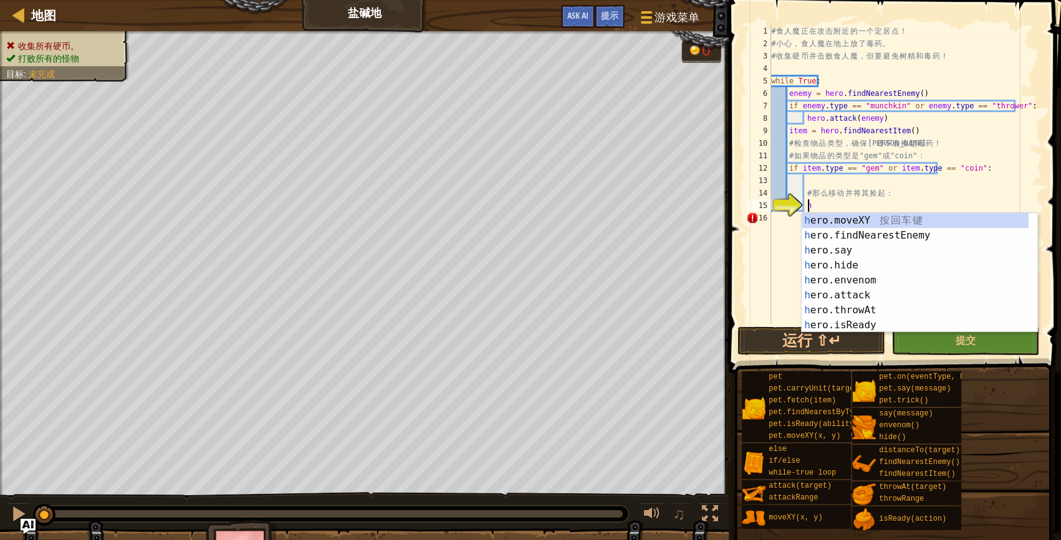
scroll to position [6, 2]
click at [833, 222] on div "h ero.moveXY 按 回 车 键 h ero.findNearestEnemy 按 回 车 键 h ero.say 按 回 车 键 h ero.hid…" at bounding box center [914, 288] width 227 height 150
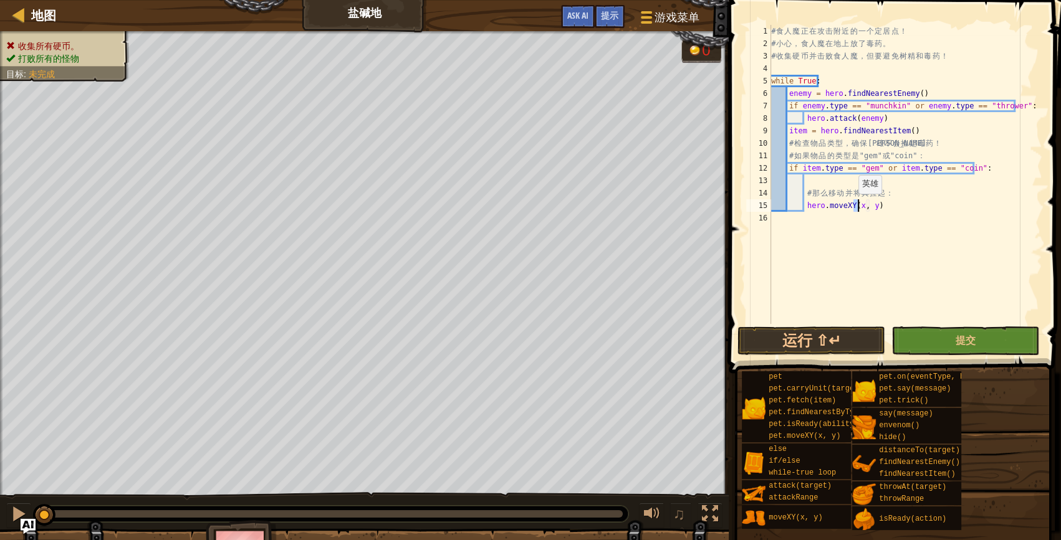
click at [851, 206] on div "# 食 人 魔 正 在 攻 击 附 近 的 一 个 定 居 点 ！ # 小 心 ， 食 人 魔 在 地 上 放 了 毒 药 。 # 收 集 硬 币 并 击 败…" at bounding box center [905, 174] width 274 height 299
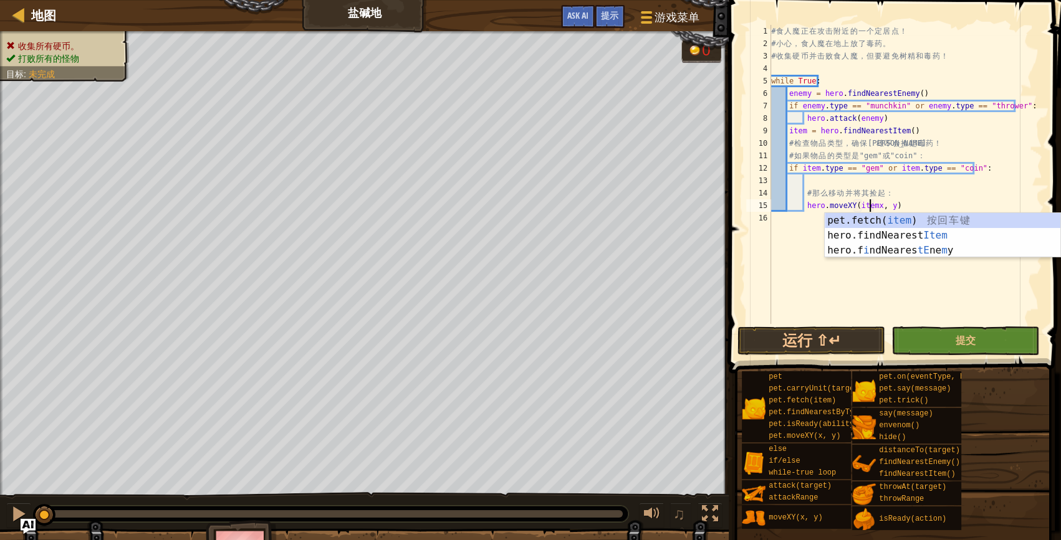
scroll to position [6, 9]
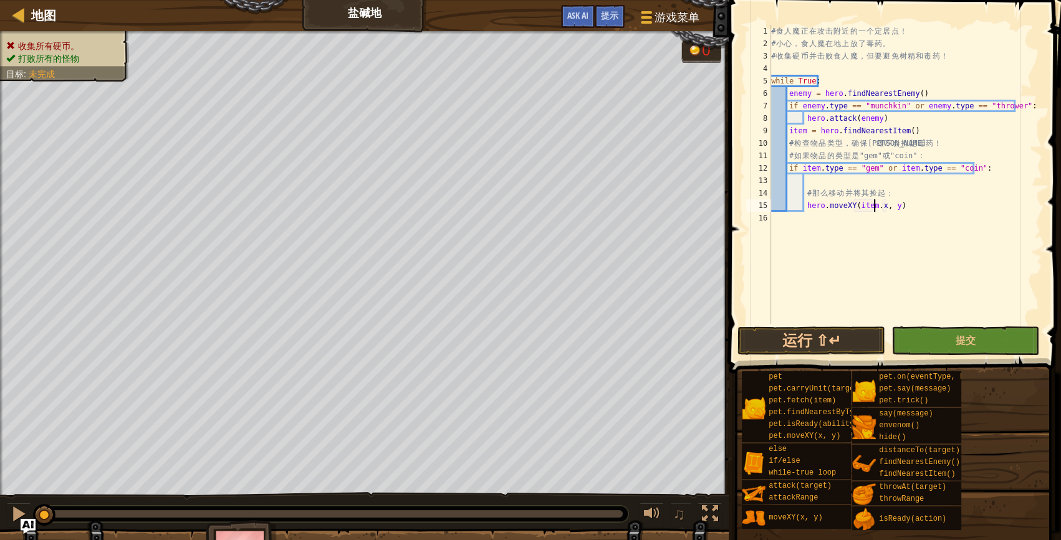
click at [882, 205] on div "# 食 人 魔 正 在 攻 击 附 近 的 一 个 定 居 点 ！ # 小 心 ， 食 人 魔 在 地 上 放 了 毒 药 。 # 收 集 硬 币 并 击 败…" at bounding box center [905, 187] width 274 height 324
type textarea "hero.moveXY(item.x,item. y)"
click at [840, 337] on button "运行 ⇧↵" at bounding box center [811, 341] width 148 height 29
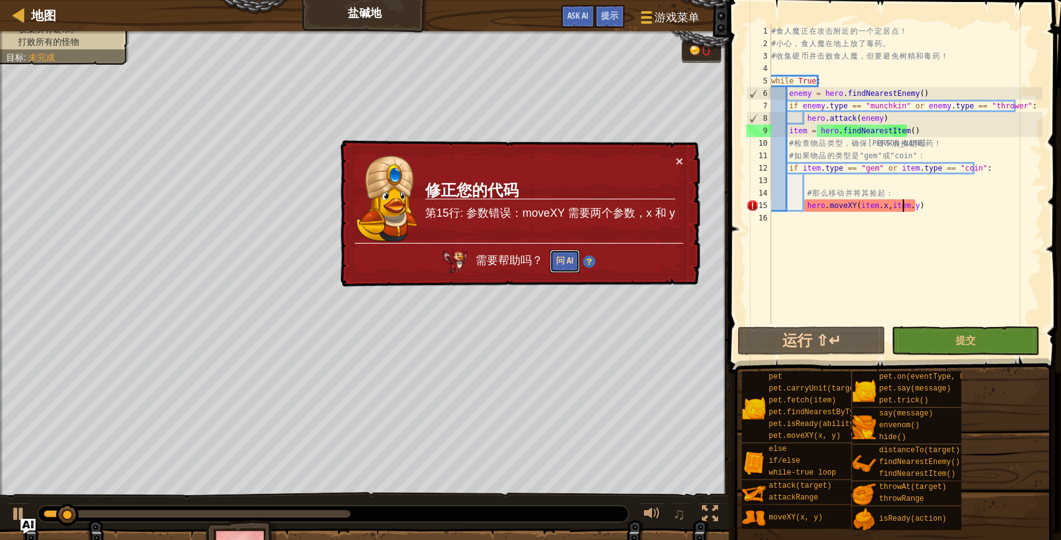
click at [560, 266] on button "问 AI" at bounding box center [565, 261] width 30 height 23
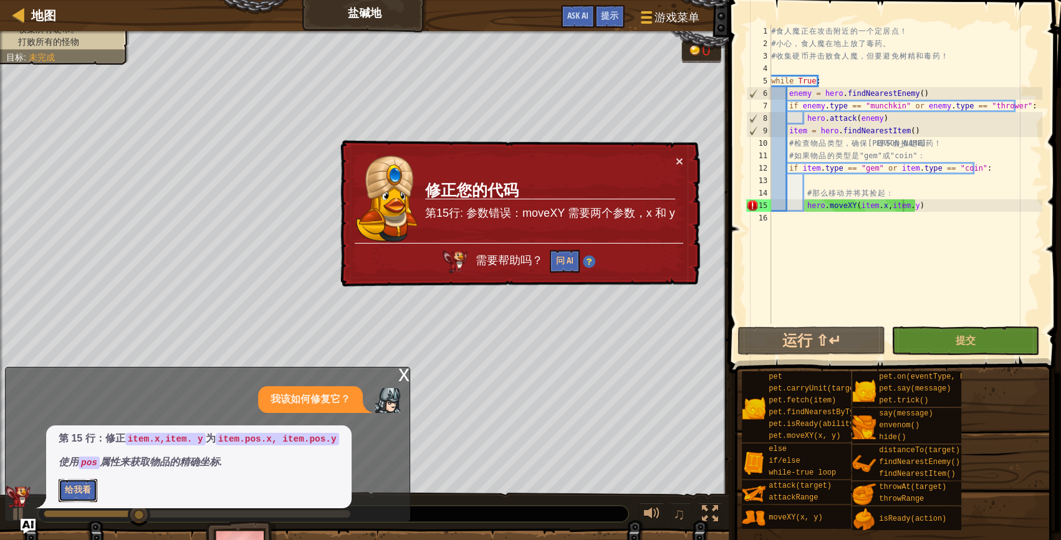
click at [76, 499] on button "给我看" at bounding box center [78, 490] width 39 height 23
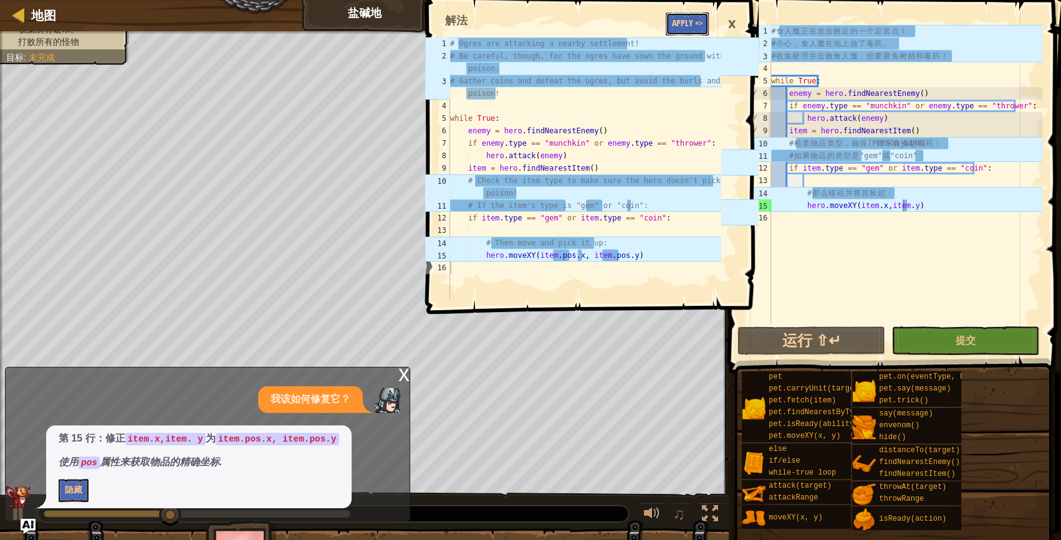
click at [683, 29] on button "Apply =>" at bounding box center [687, 23] width 43 height 23
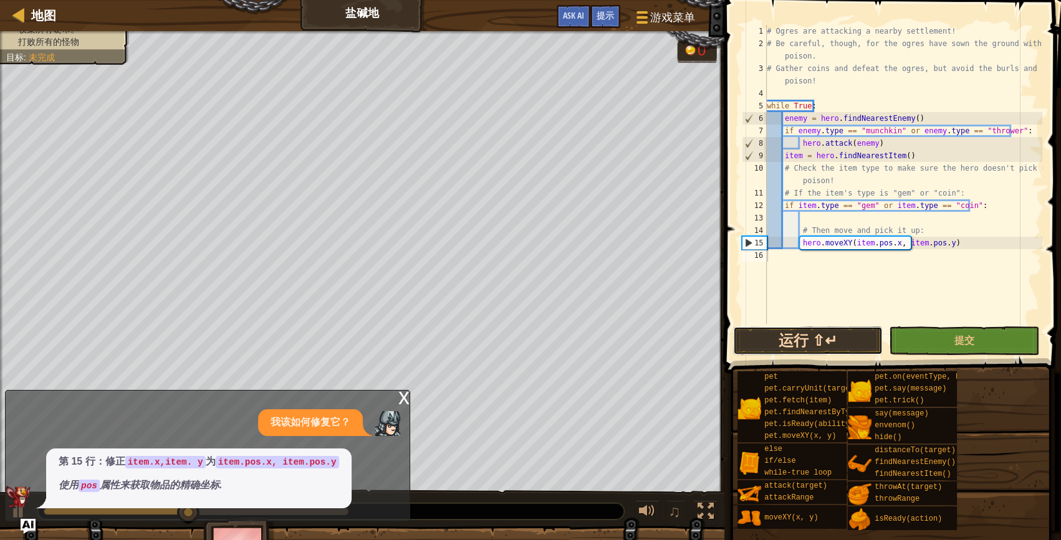
click at [756, 328] on button "运行 ⇧↵" at bounding box center [808, 341] width 150 height 29
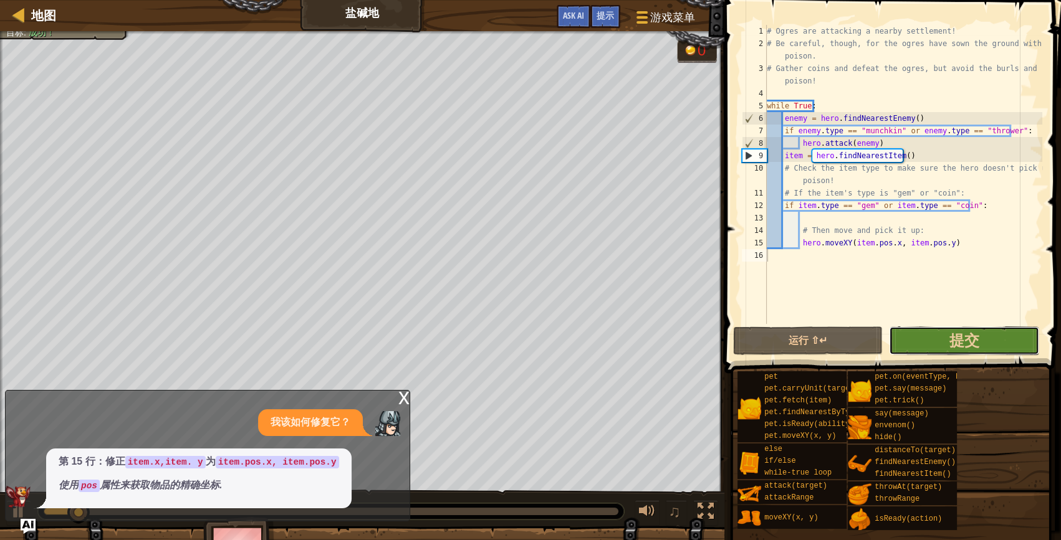
click at [919, 335] on button "提交" at bounding box center [964, 341] width 150 height 29
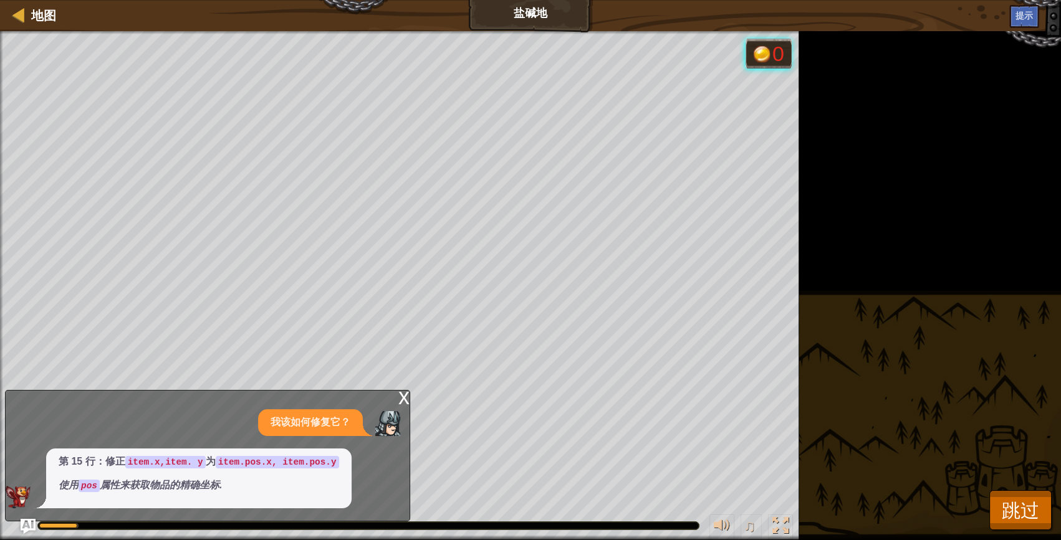
click at [404, 393] on div "x" at bounding box center [403, 397] width 11 height 12
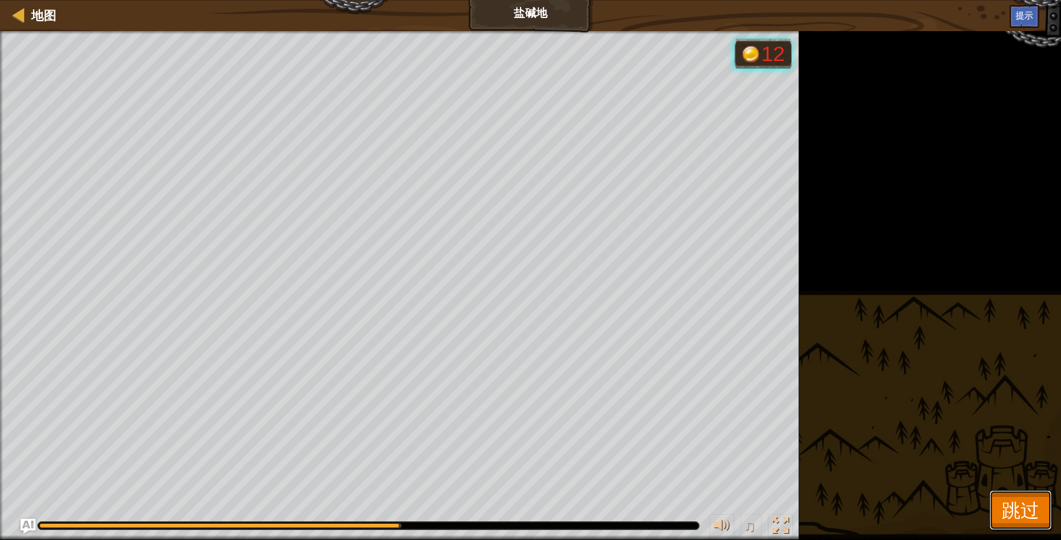
click at [1008, 512] on span "跳过" at bounding box center [1019, 510] width 37 height 26
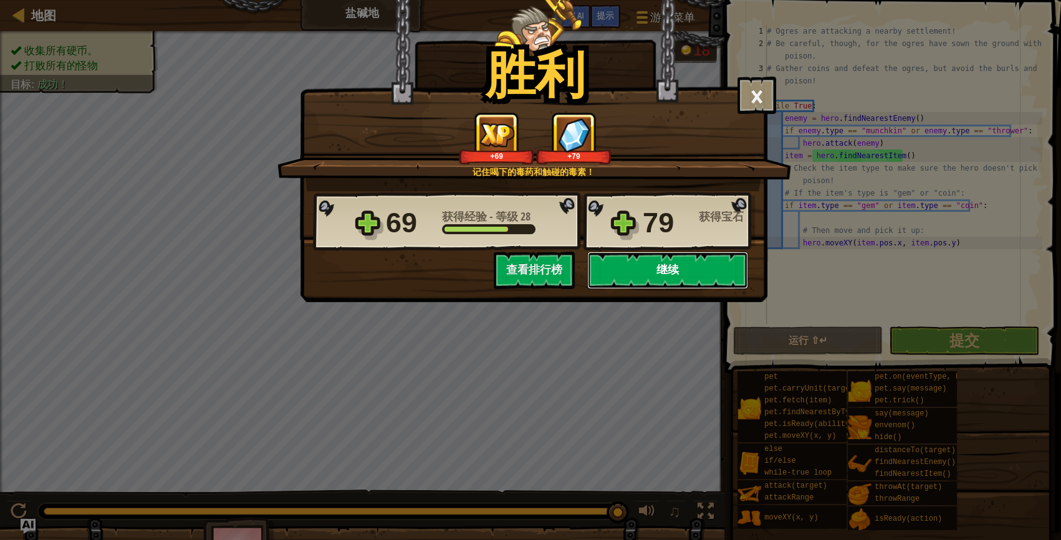
click at [636, 270] on button "继续" at bounding box center [667, 270] width 161 height 37
select select "zh-HANS"
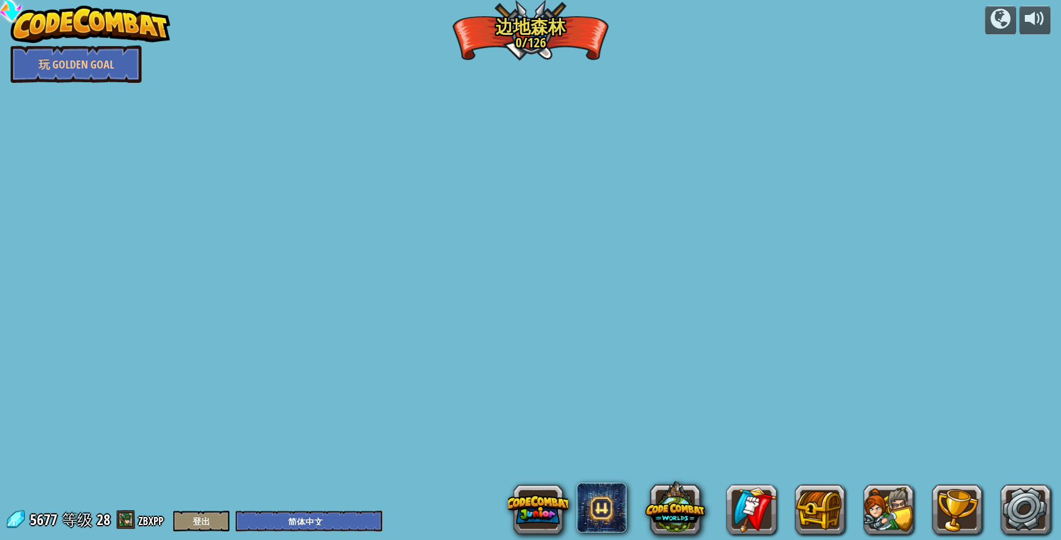
select select "zh-HANS"
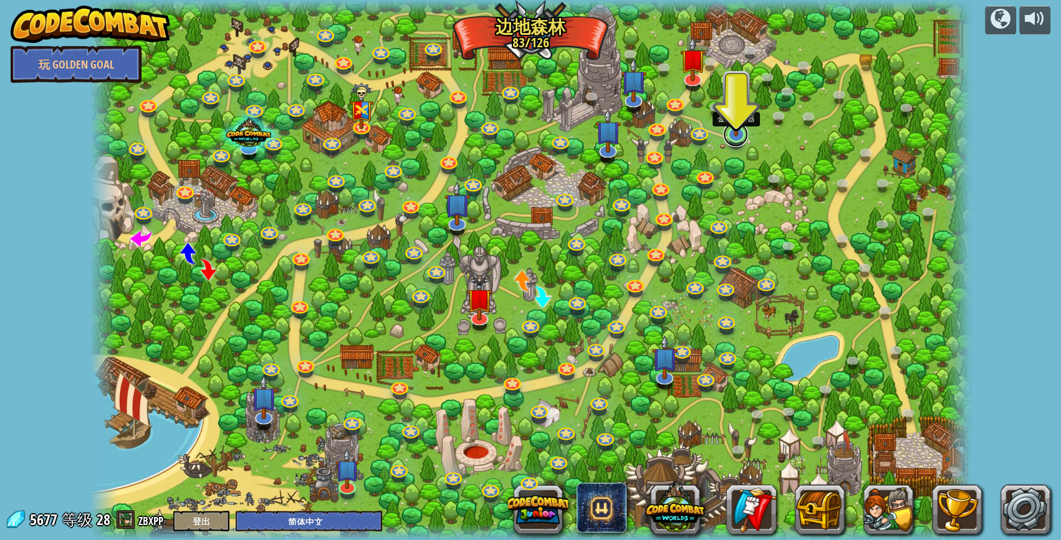
click at [738, 138] on link at bounding box center [735, 134] width 25 height 25
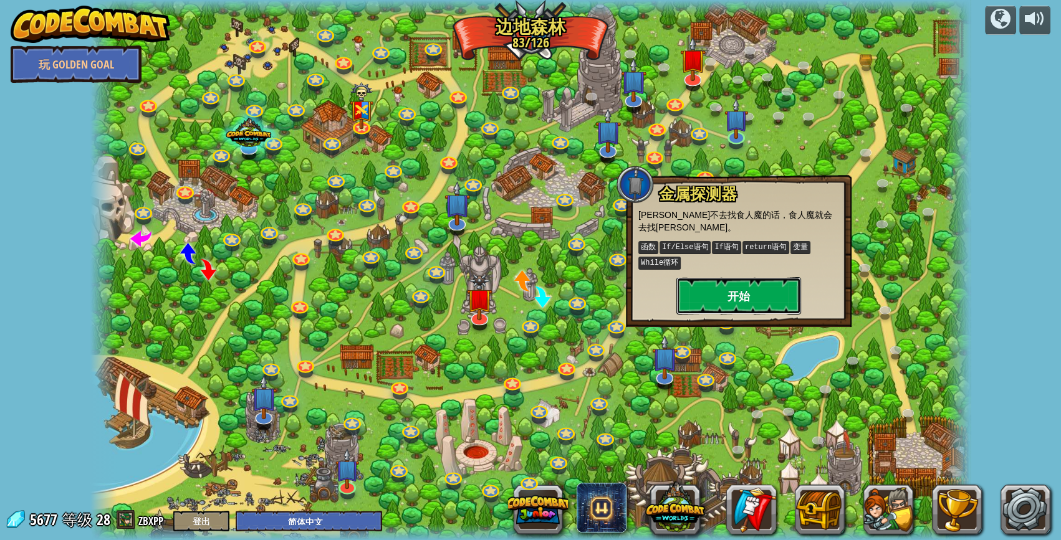
click at [747, 277] on button "开始" at bounding box center [738, 295] width 125 height 37
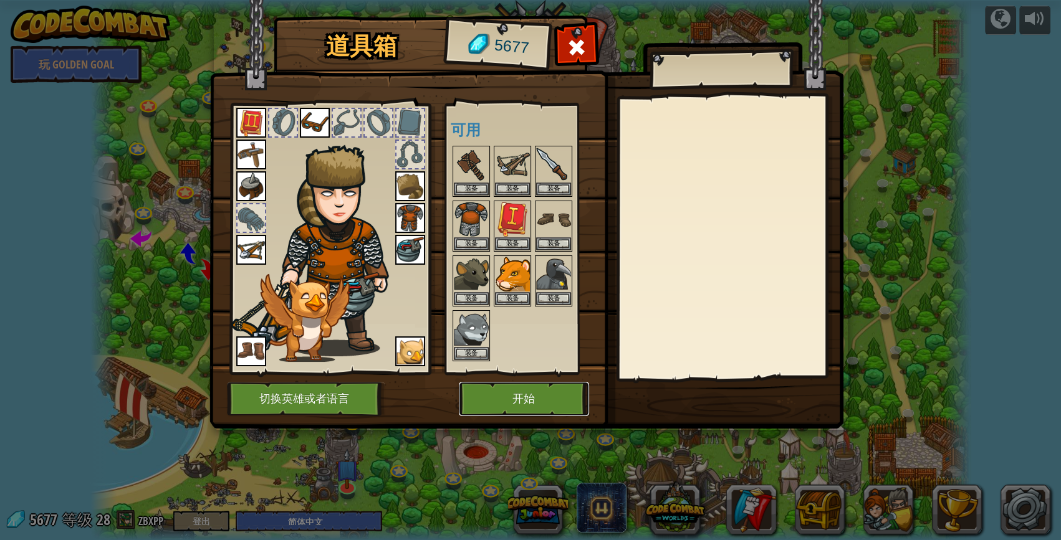
click at [550, 380] on div "道具箱 5677 可用 装备 装备 装备 装备 装备 装备 装备 装备 装备 装备 装备 装备 装备 装备 装备 装备 装备 装备 装备 装备 (双击装备此道…" at bounding box center [531, 224] width 634 height 411
click at [545, 383] on button "开始" at bounding box center [524, 399] width 130 height 34
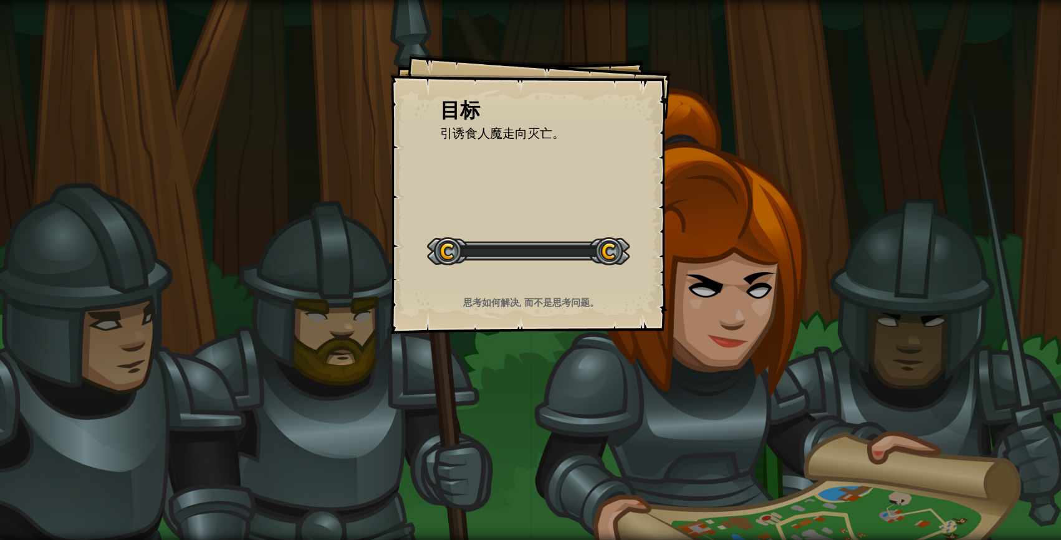
click at [552, 376] on div "目标 引诱食人魔走向灭亡。 开始 载入失败 订阅后才可开始本关 订阅 你将需要加入一个课程来玩这个关卡 回到我的课程 请询问老师分配后续课程，或者联系客服购买…" at bounding box center [530, 270] width 1061 height 540
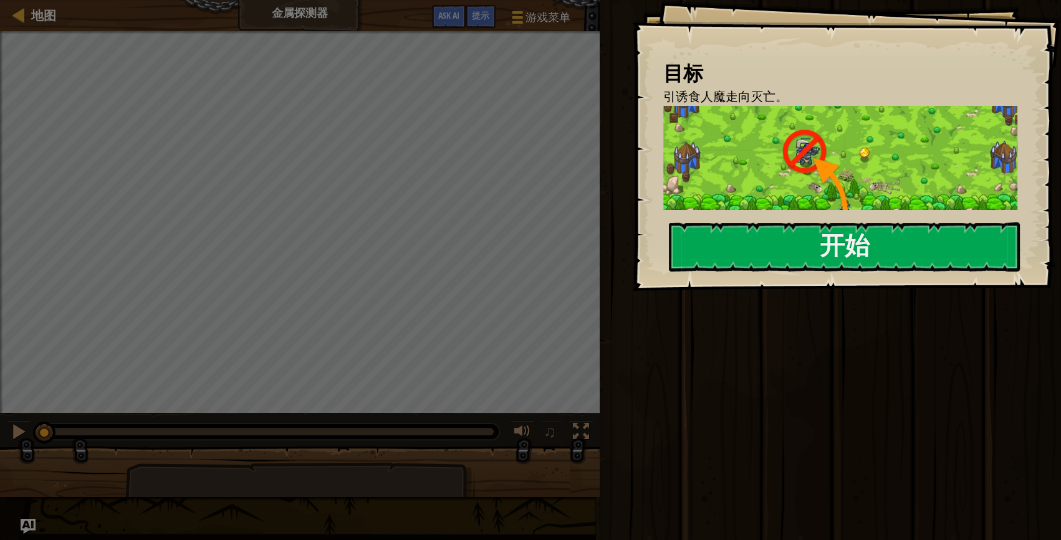
click at [800, 273] on div "目标 引诱食人魔走向灭亡。 那个食人魔营地守卫森严，但是我们可以减少食人魔的数量。 我们把大炮藏在森林里，并准备金币。 我们的计划很简单：一枚金币出现，一个食…" at bounding box center [846, 145] width 429 height 291
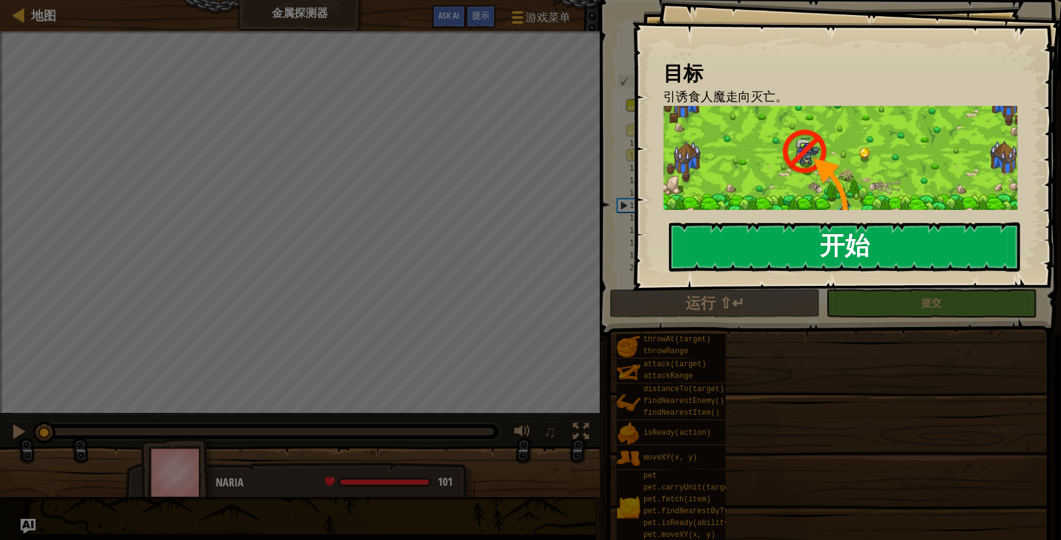
click at [804, 251] on button "开始" at bounding box center [844, 246] width 351 height 49
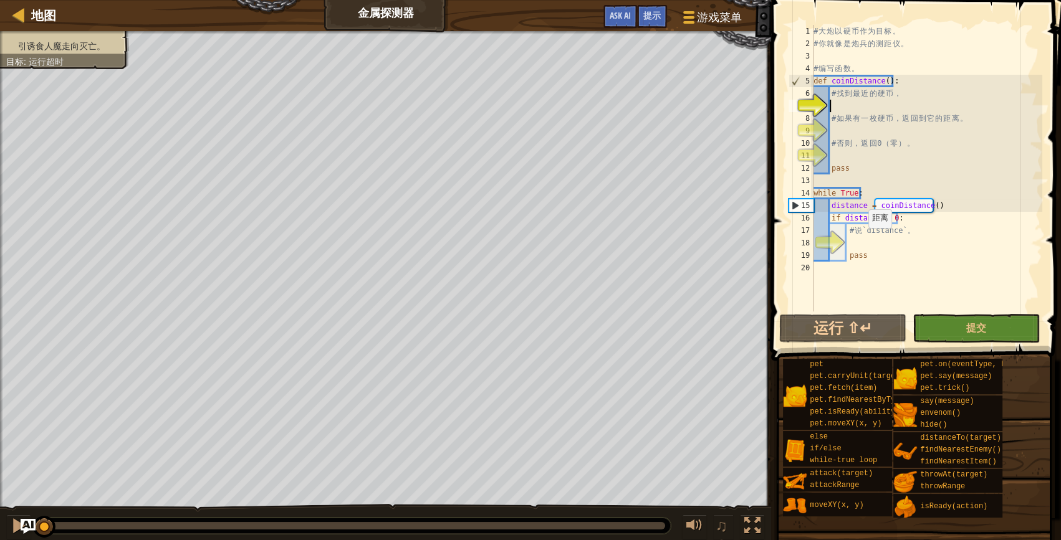
type textarea "h"
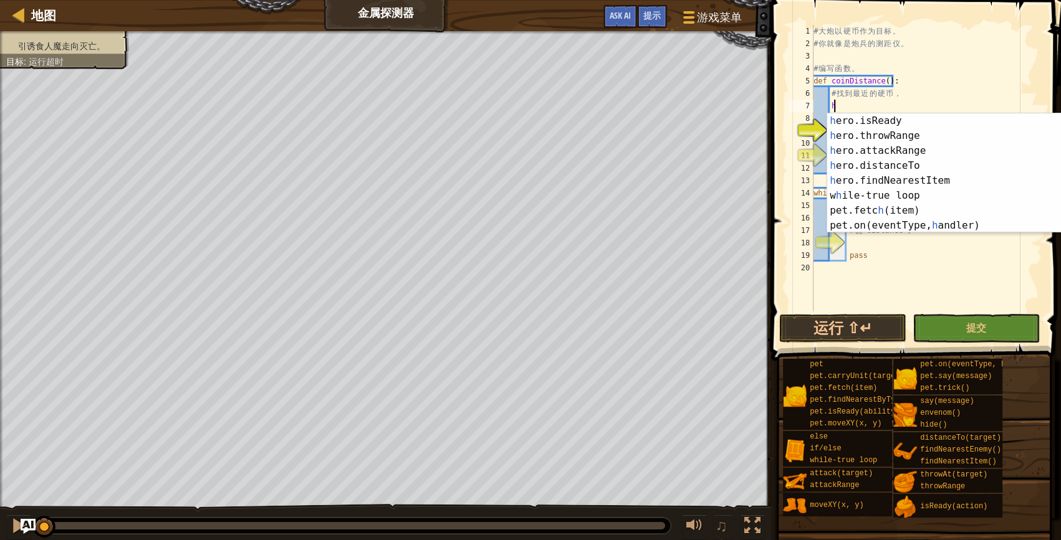
scroll to position [106, 0]
click at [967, 182] on div "h ero.isReady 按 回 车 键 h ero.throwRange 按 回 车 键 h ero.attackRange 按 回 车 键 h ero.…" at bounding box center [940, 188] width 227 height 150
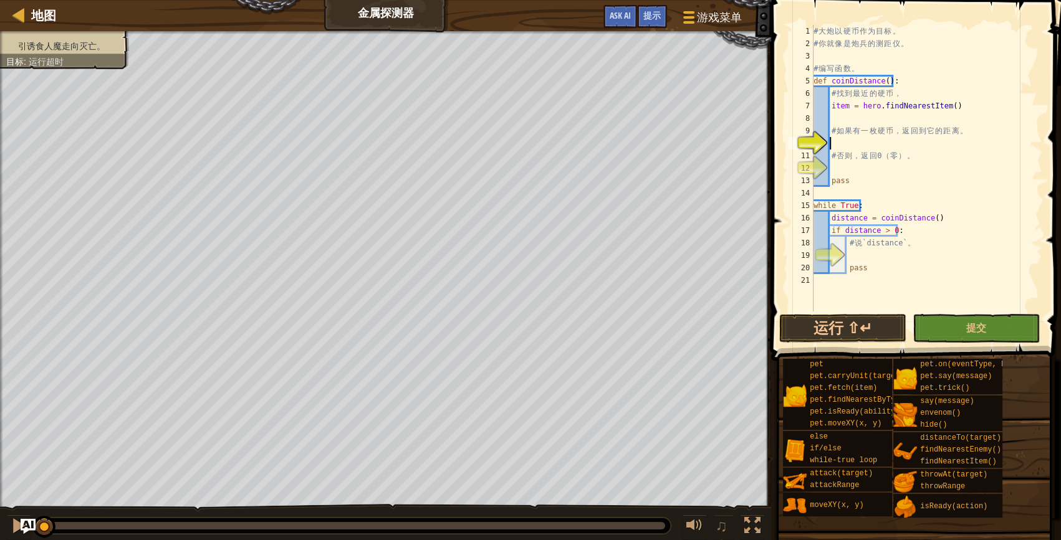
click at [947, 138] on div "# 大 炮 以 硬 币 作 为 目 标 。 # 你 就 像 是 炮 兵 的 测 距 仪 。 # 编 写 函 数 。 def coinDistance ( ) …" at bounding box center [926, 181] width 231 height 312
click at [845, 122] on div "# 大 炮 以 硬 币 作 为 目 标 。 # 你 就 像 是 炮 兵 的 测 距 仪 。 # 编 写 函 数 。 def coinDistance ( ) …" at bounding box center [926, 181] width 231 height 312
click at [667, 19] on div "游戏菜单 完成 提示 Ask AI" at bounding box center [673, 19] width 152 height 29
click at [639, 12] on div "提示" at bounding box center [652, 16] width 30 height 23
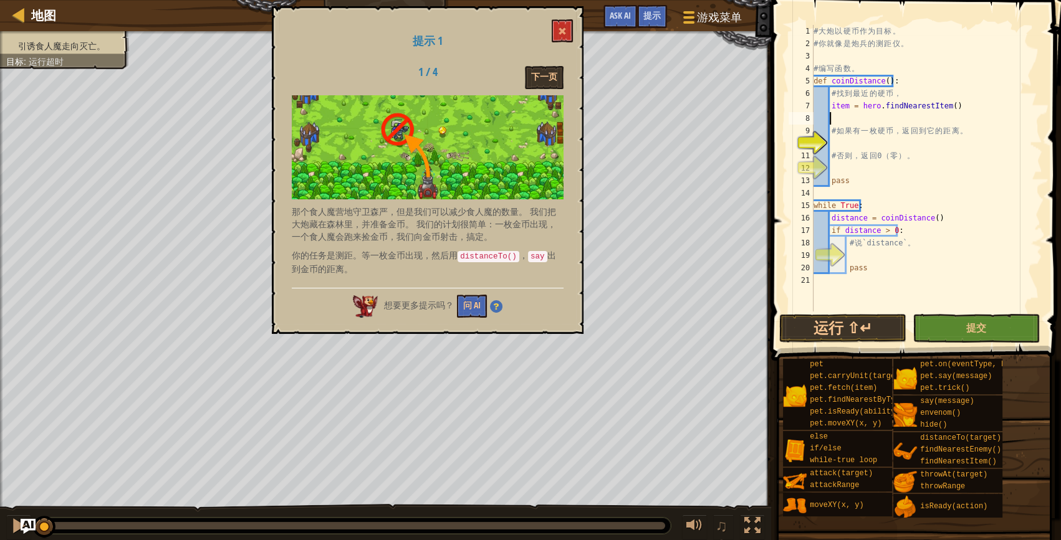
click at [555, 55] on div "提示 1 1 / 4 下一页 那个食人魔营地守卫森严，但是我们可以减少食人魔的数量。 我们把大炮藏在森林里，并准备金币。 我们的计划很简单：一枚金币出现，一个…" at bounding box center [428, 170] width 312 height 328
click at [553, 55] on div "提示 1 1 / 4 下一页 那个食人魔营地守卫森严，但是我们可以减少食人魔的数量。 我们把大炮藏在森林里，并准备金币。 我们的计划很简单：一枚金币出现，一个…" at bounding box center [428, 170] width 312 height 328
click at [563, 23] on button at bounding box center [562, 30] width 21 height 23
